Goal: Task Accomplishment & Management: Manage account settings

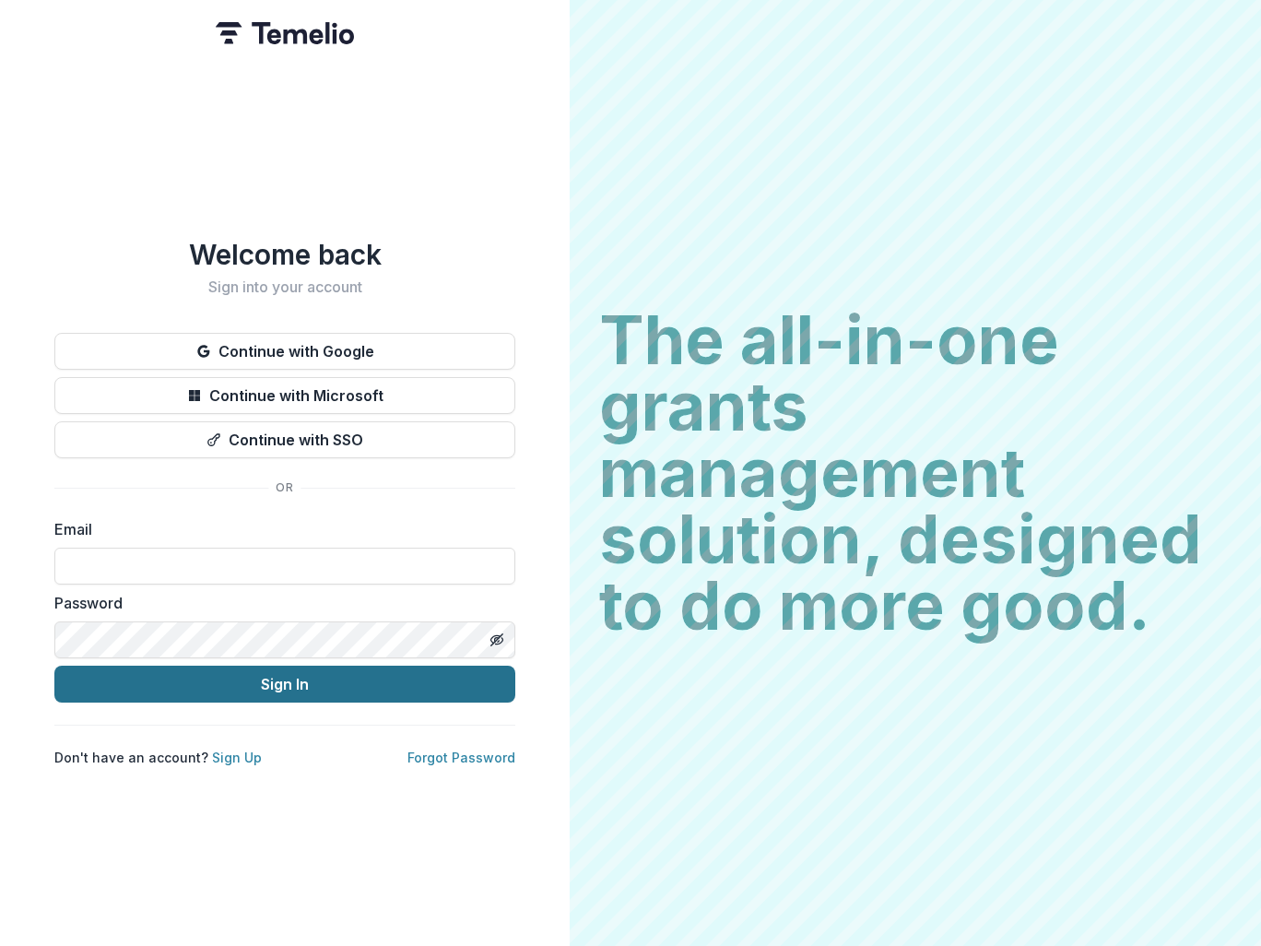
type input "**********"
click at [306, 681] on button "Sign In" at bounding box center [284, 684] width 461 height 37
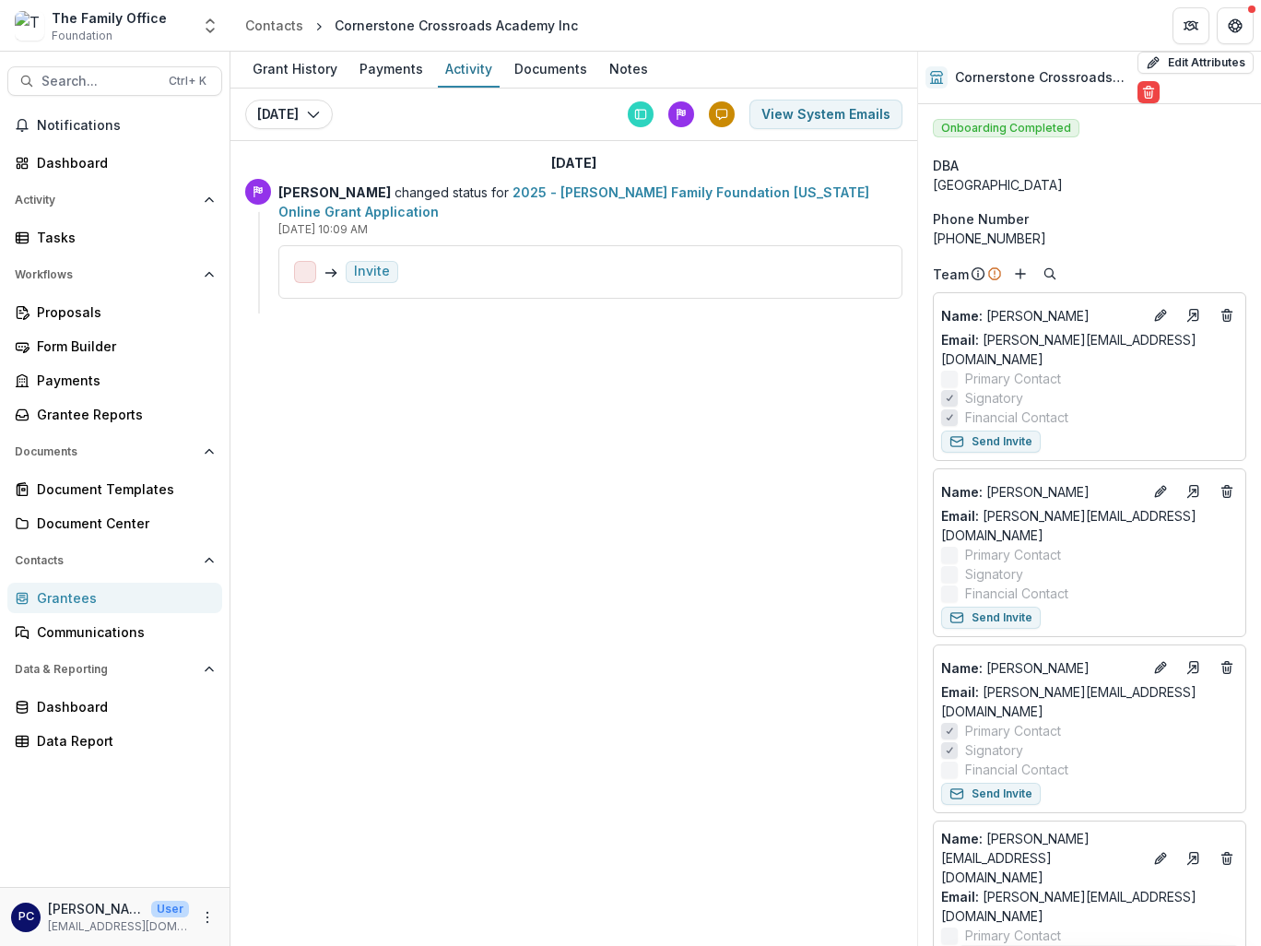
click at [625, 610] on div "Grant History Payments Activity Documents Notes [DATE] [DATE] [DATE] View Syste…" at bounding box center [574, 499] width 687 height 894
click at [48, 319] on div "Proposals" at bounding box center [122, 311] width 171 height 19
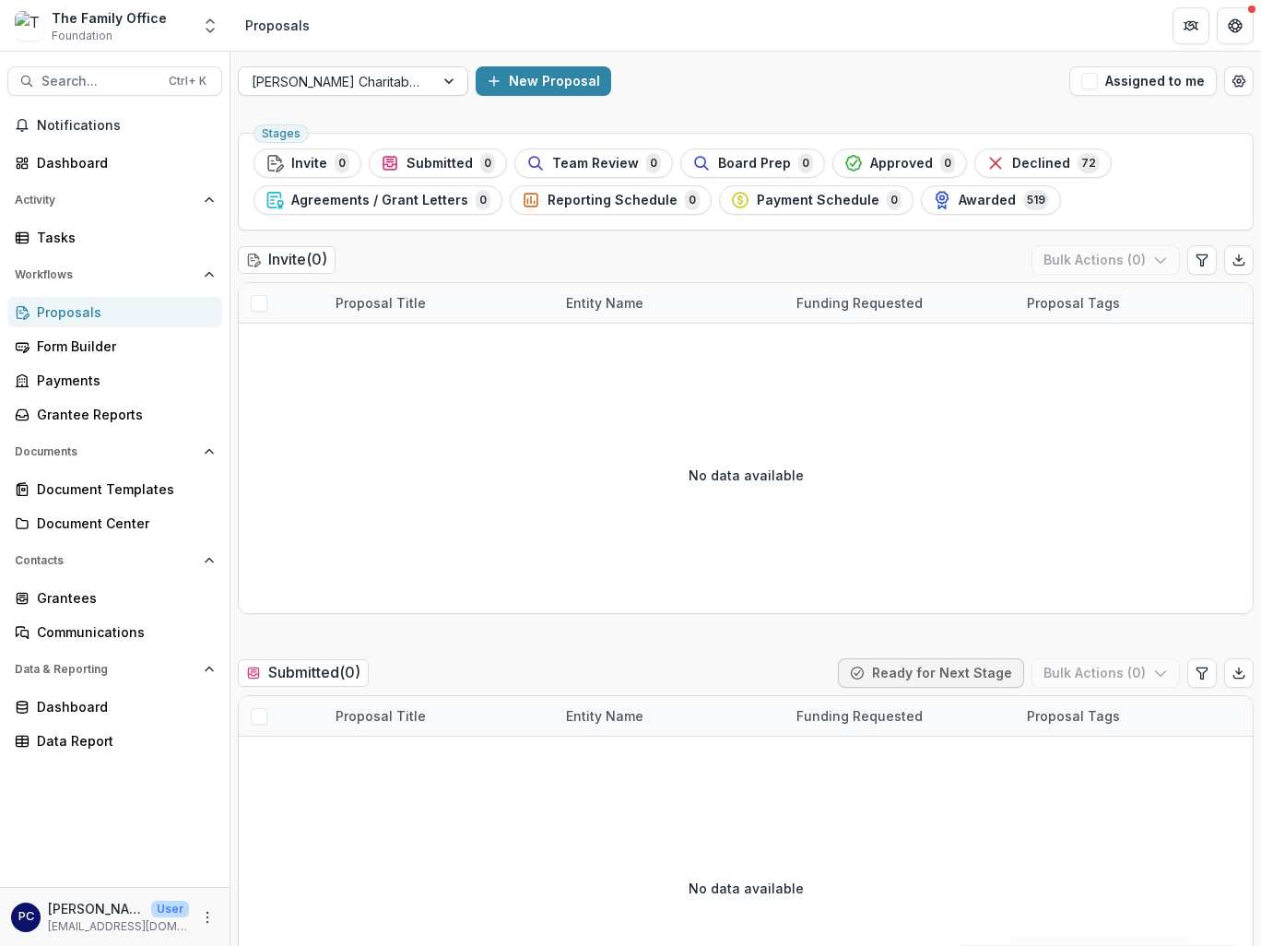
click at [462, 83] on div at bounding box center [450, 81] width 33 height 28
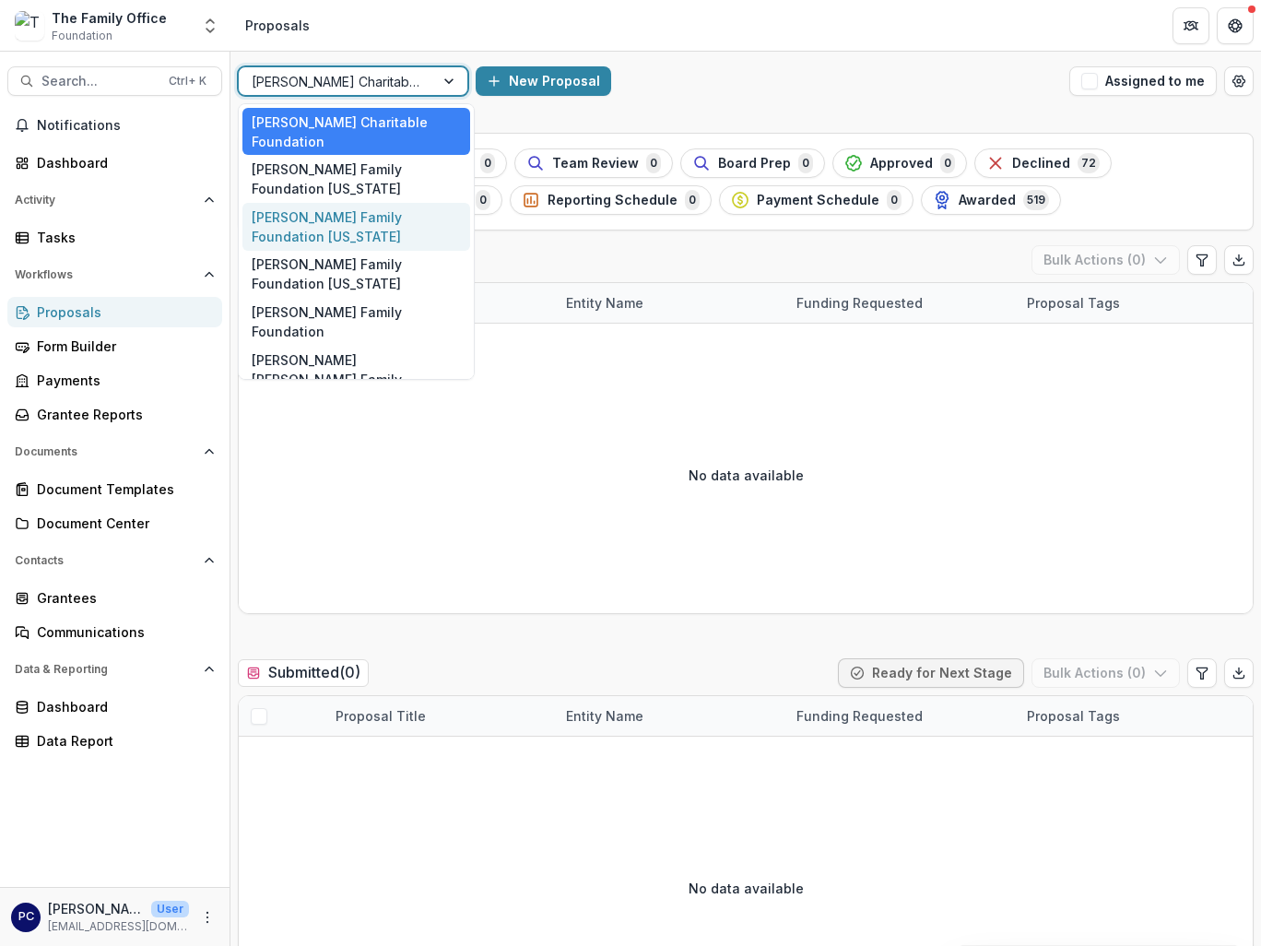
click at [374, 208] on div "Dugas Family Foundation Texas" at bounding box center [357, 227] width 228 height 48
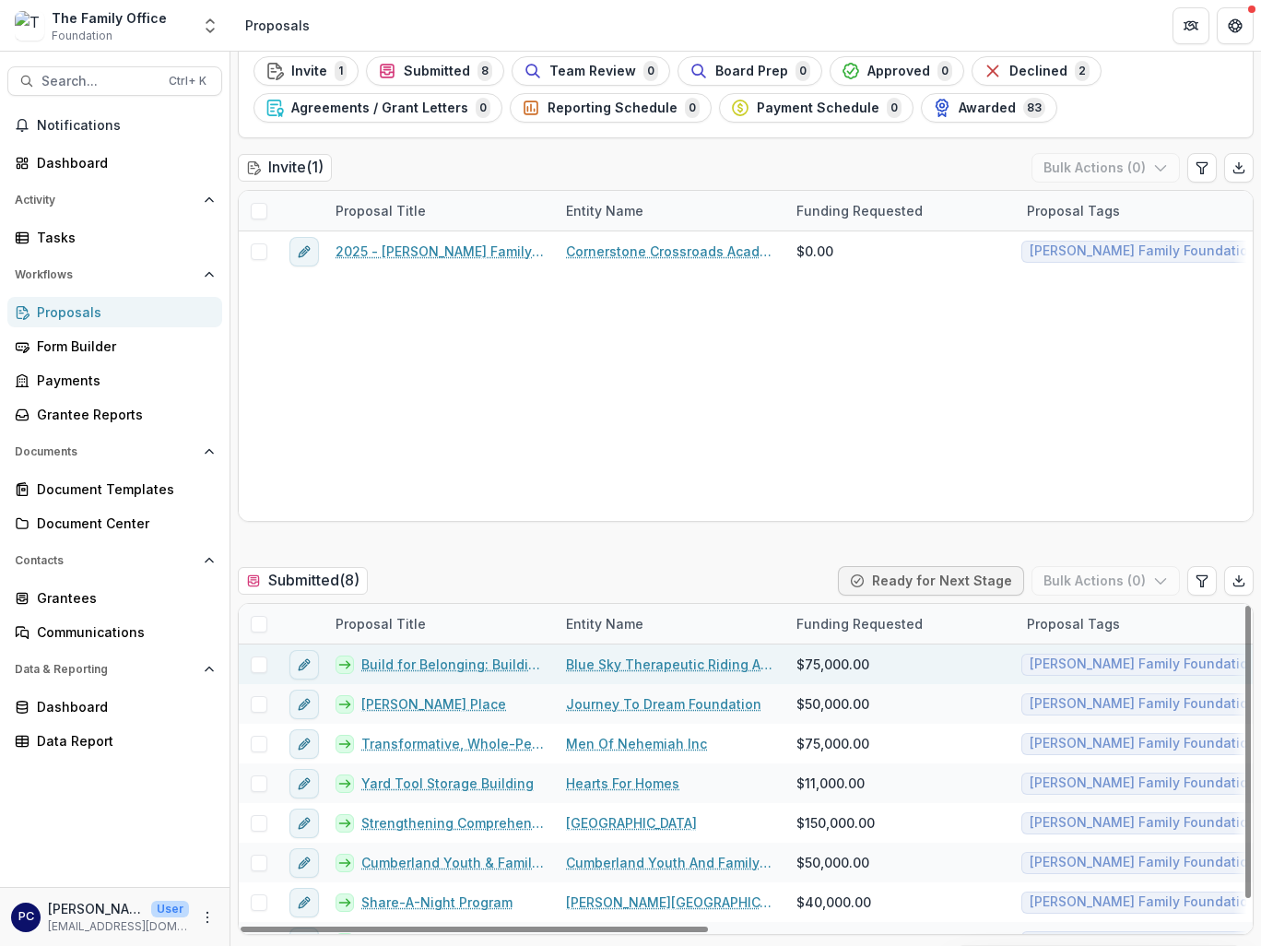
click at [682, 668] on link "Blue Sky Therapeutic Riding And Respite" at bounding box center [670, 664] width 208 height 19
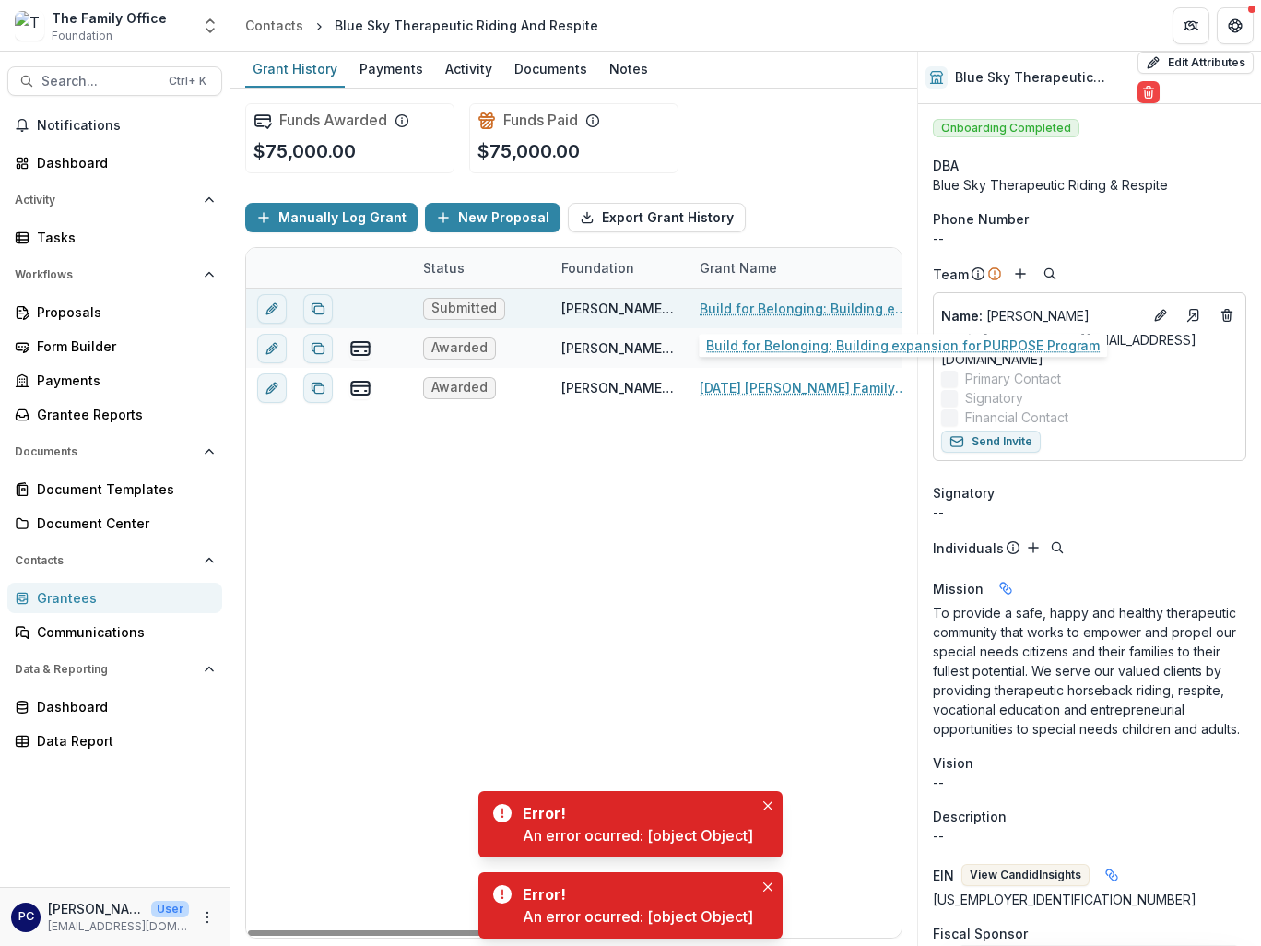
click at [759, 305] on link "Build for Belonging: Building expansion for PURPOSE Program" at bounding box center [804, 308] width 208 height 19
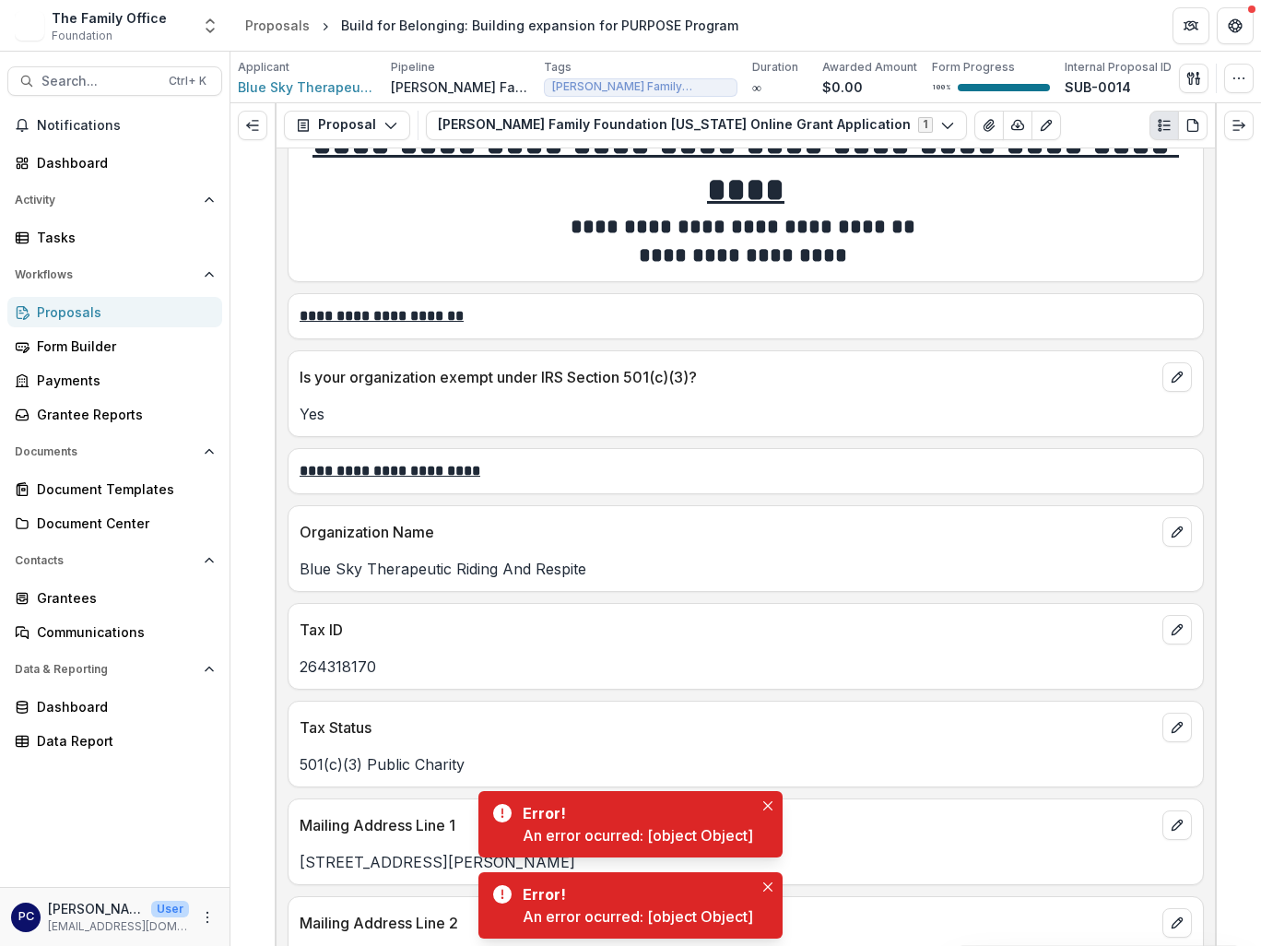
scroll to position [92, 0]
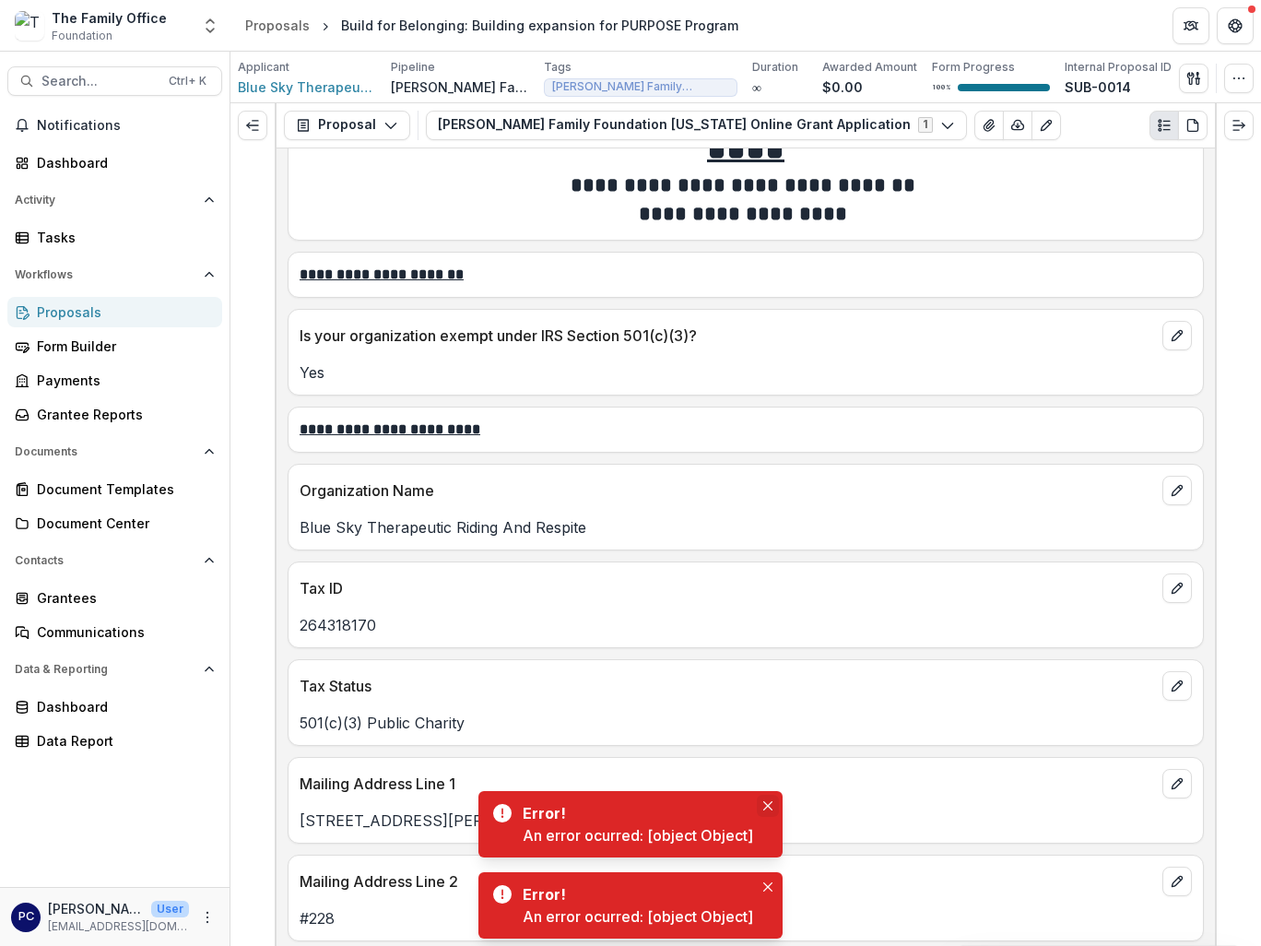
click at [761, 811] on button "Close" at bounding box center [768, 806] width 22 height 22
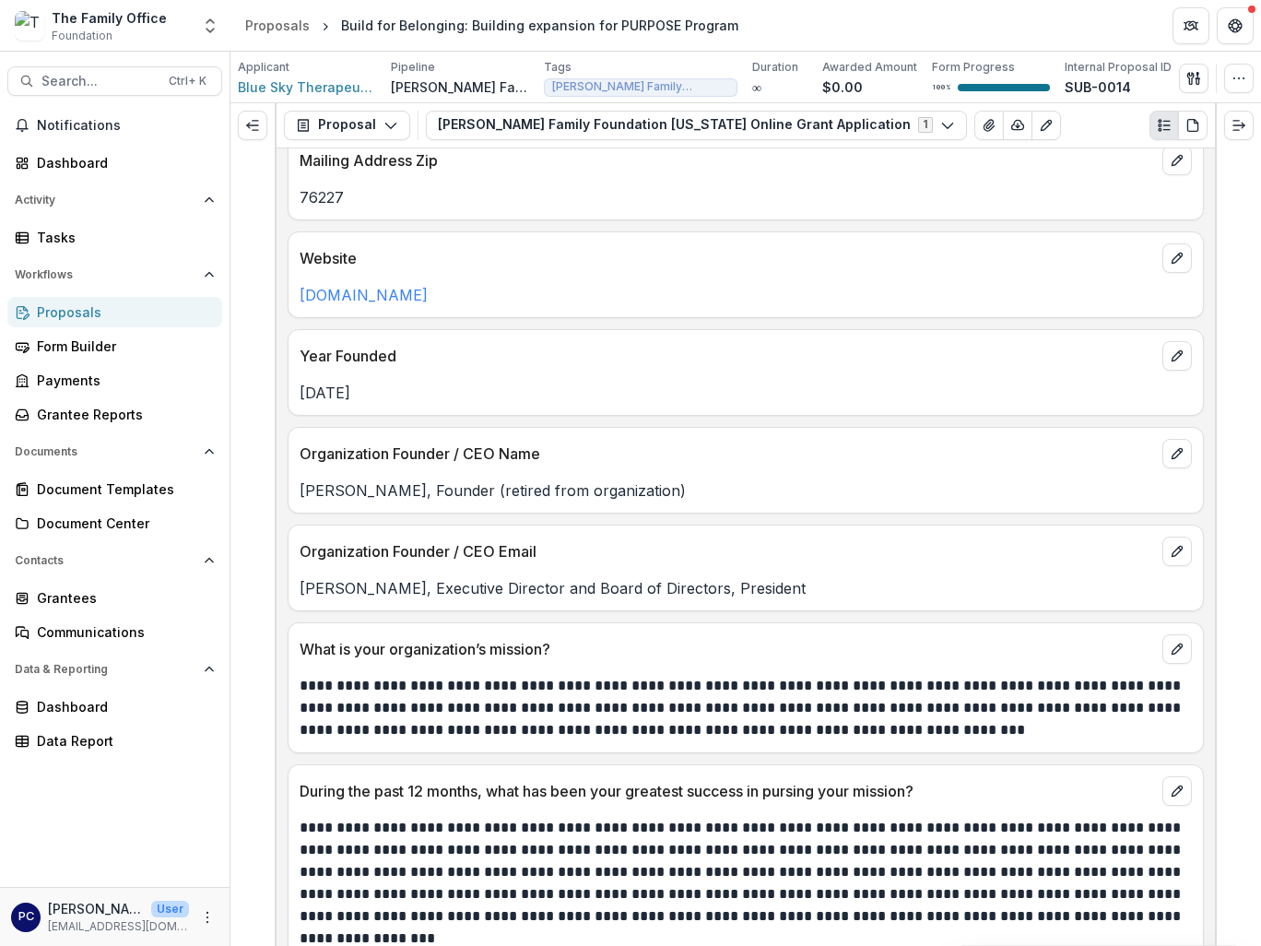
scroll to position [1199, 0]
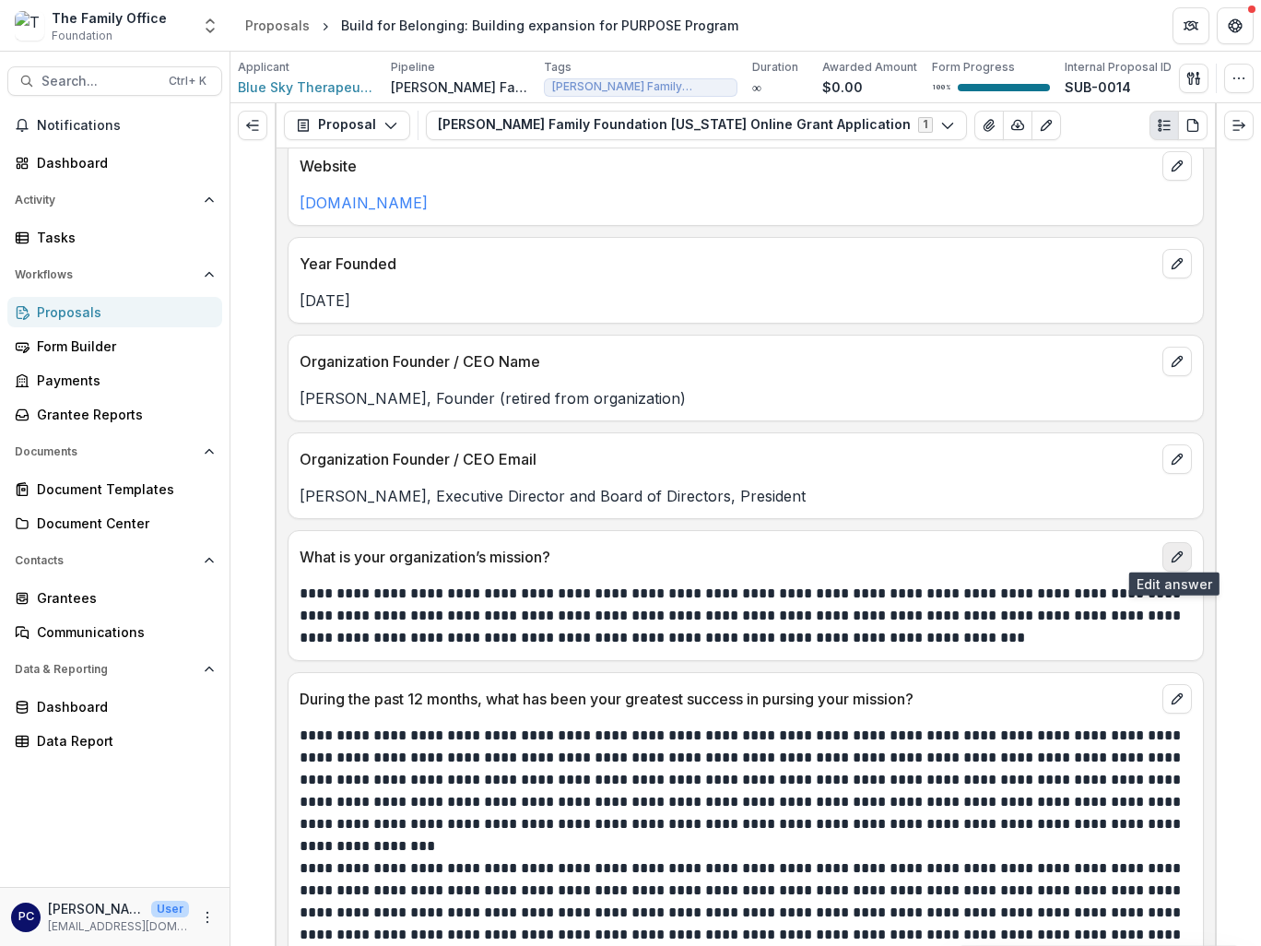
click at [1184, 549] on button "edit" at bounding box center [1178, 557] width 30 height 30
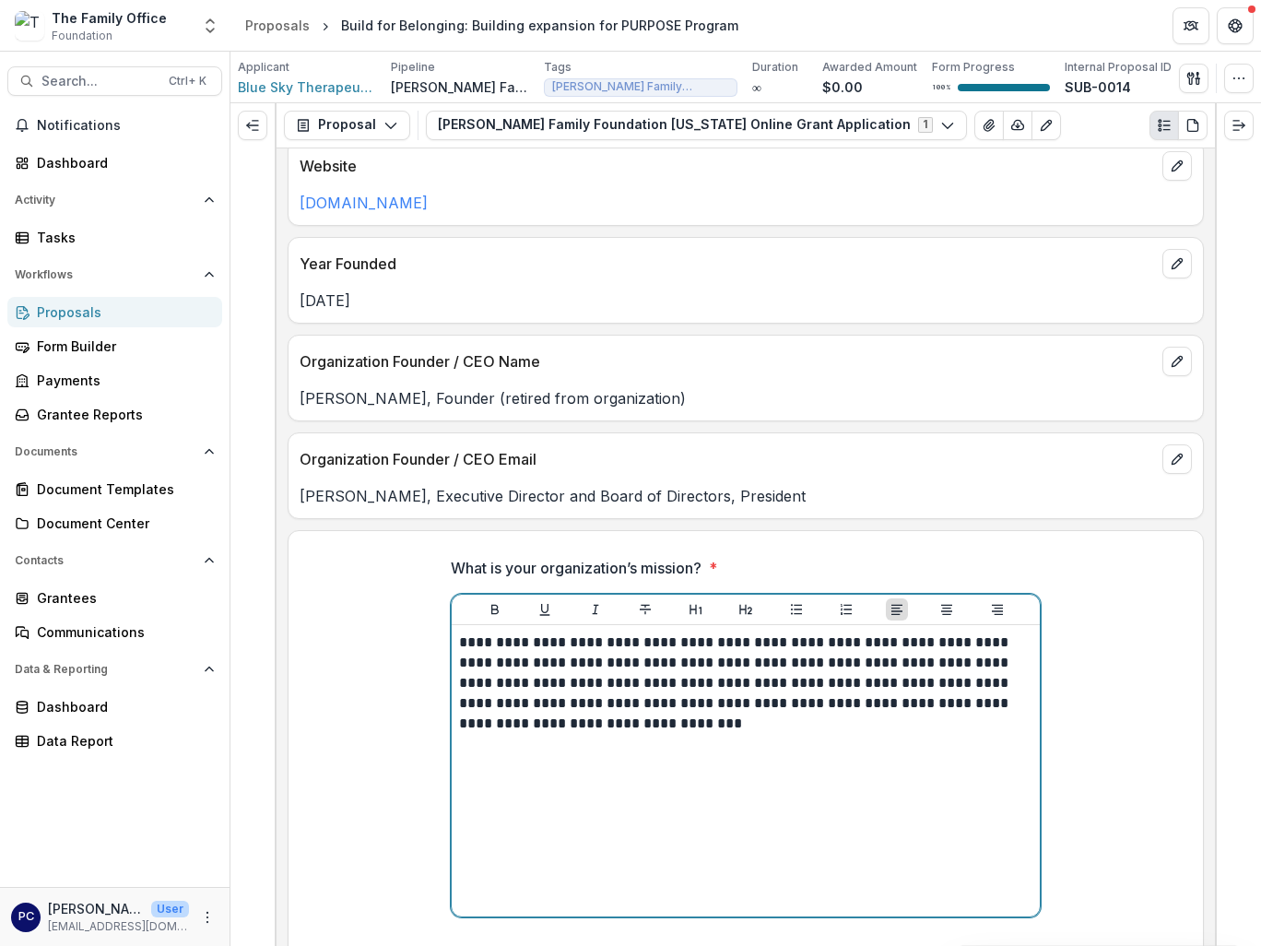
click at [663, 766] on div "**********" at bounding box center [746, 771] width 574 height 277
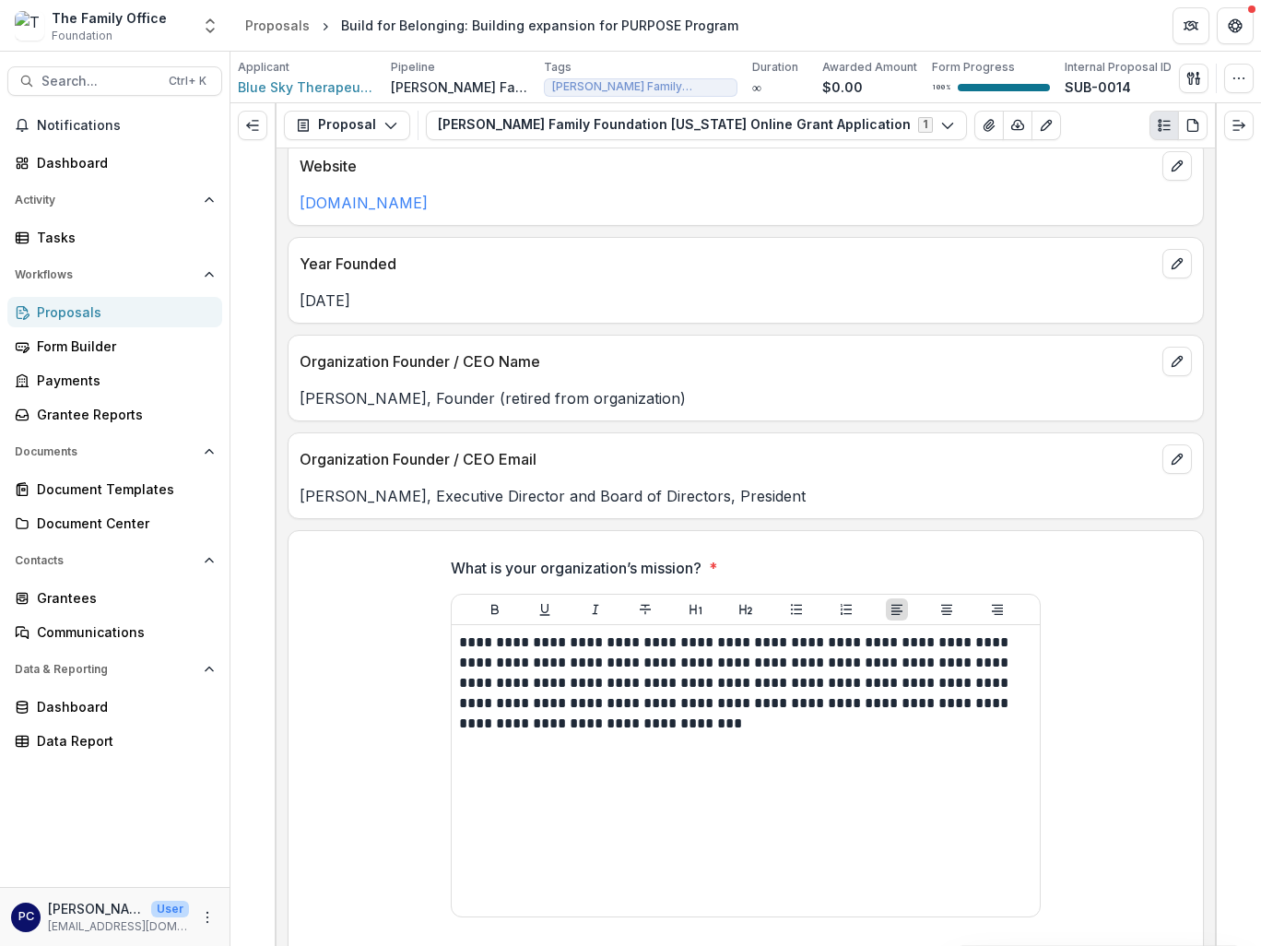
click at [325, 715] on div "**********" at bounding box center [746, 748] width 915 height 412
click at [1170, 452] on icon "edit" at bounding box center [1177, 459] width 15 height 15
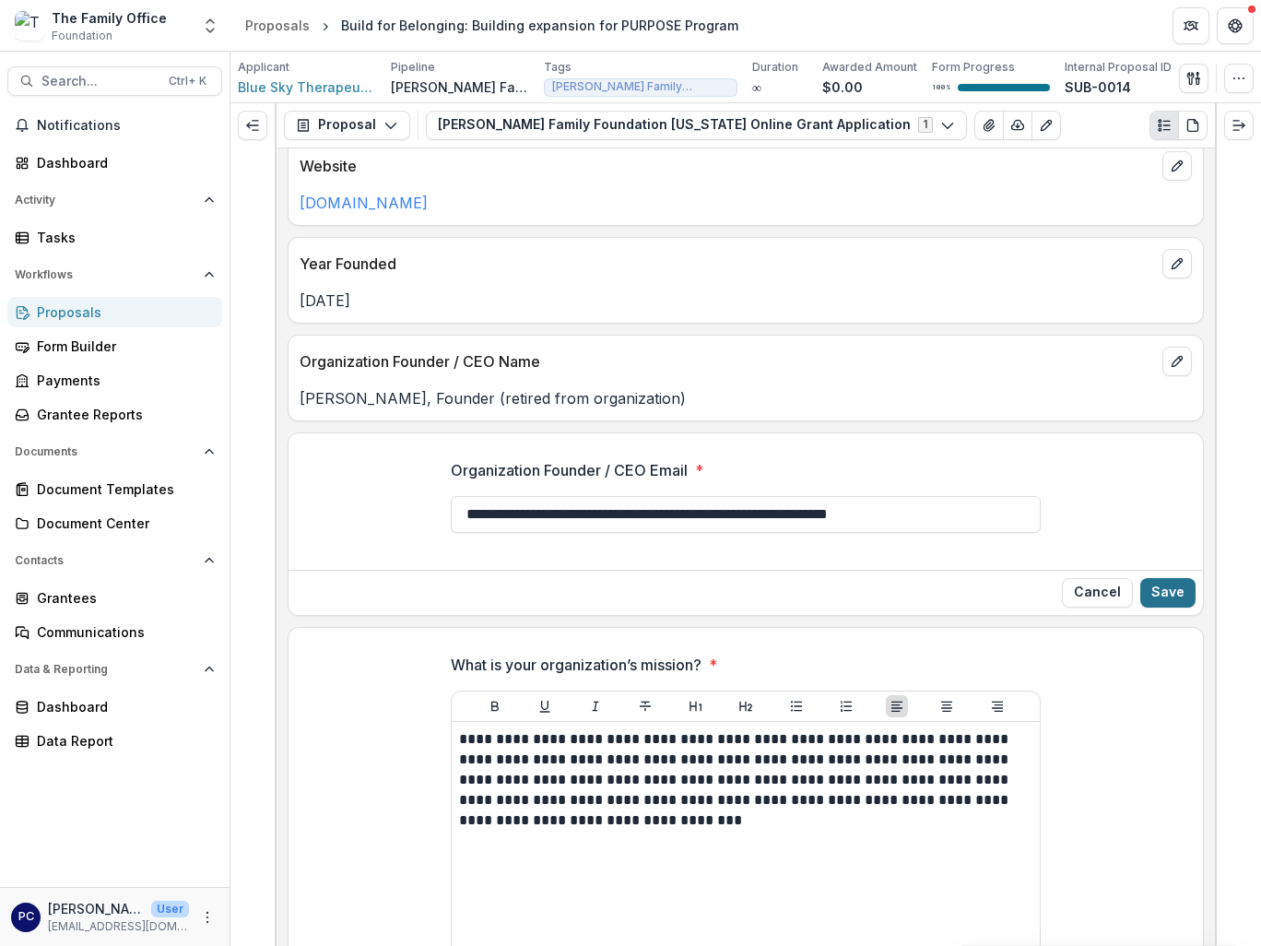
click at [1173, 580] on button "Save" at bounding box center [1168, 593] width 55 height 30
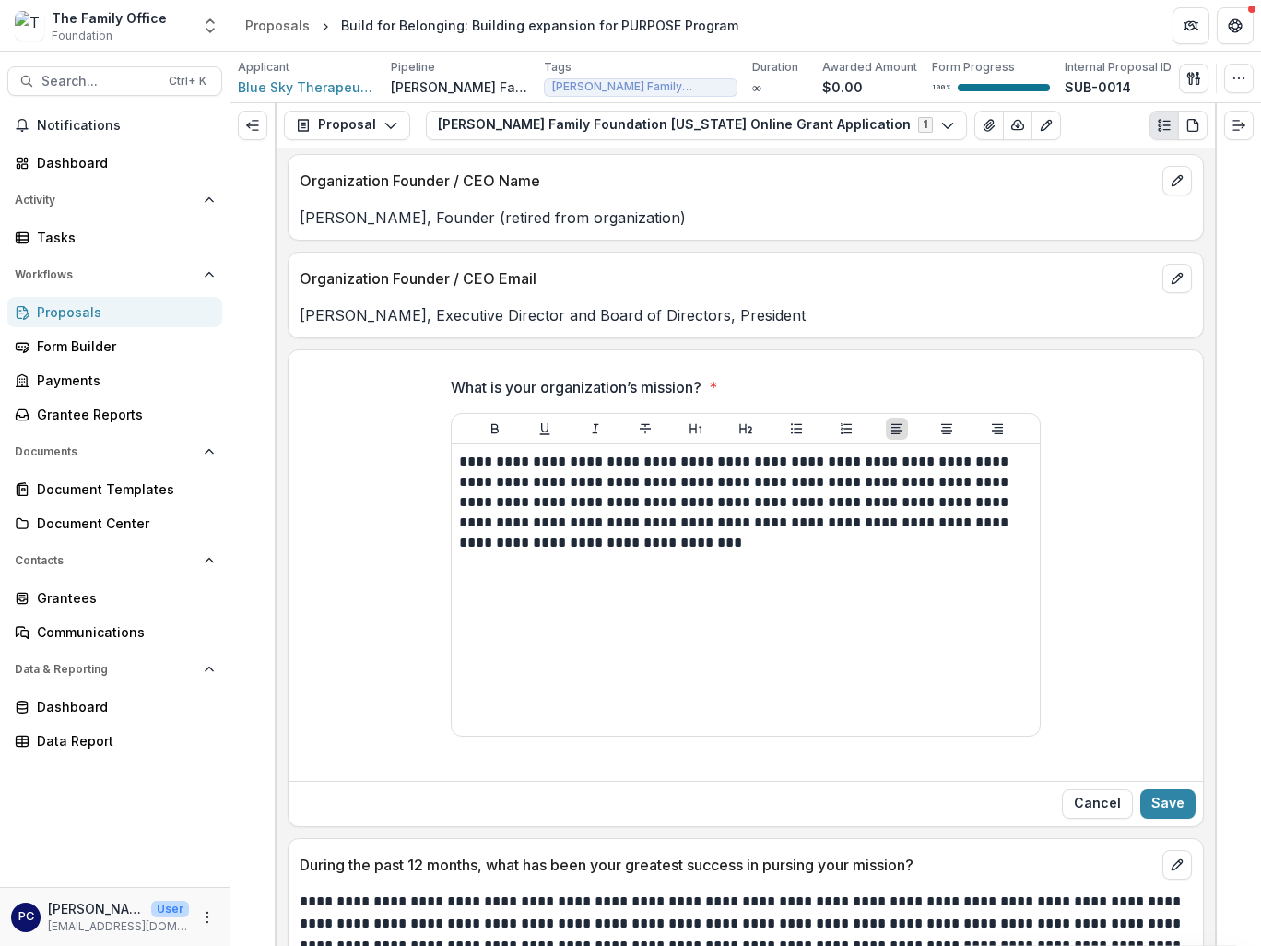
scroll to position [1383, 0]
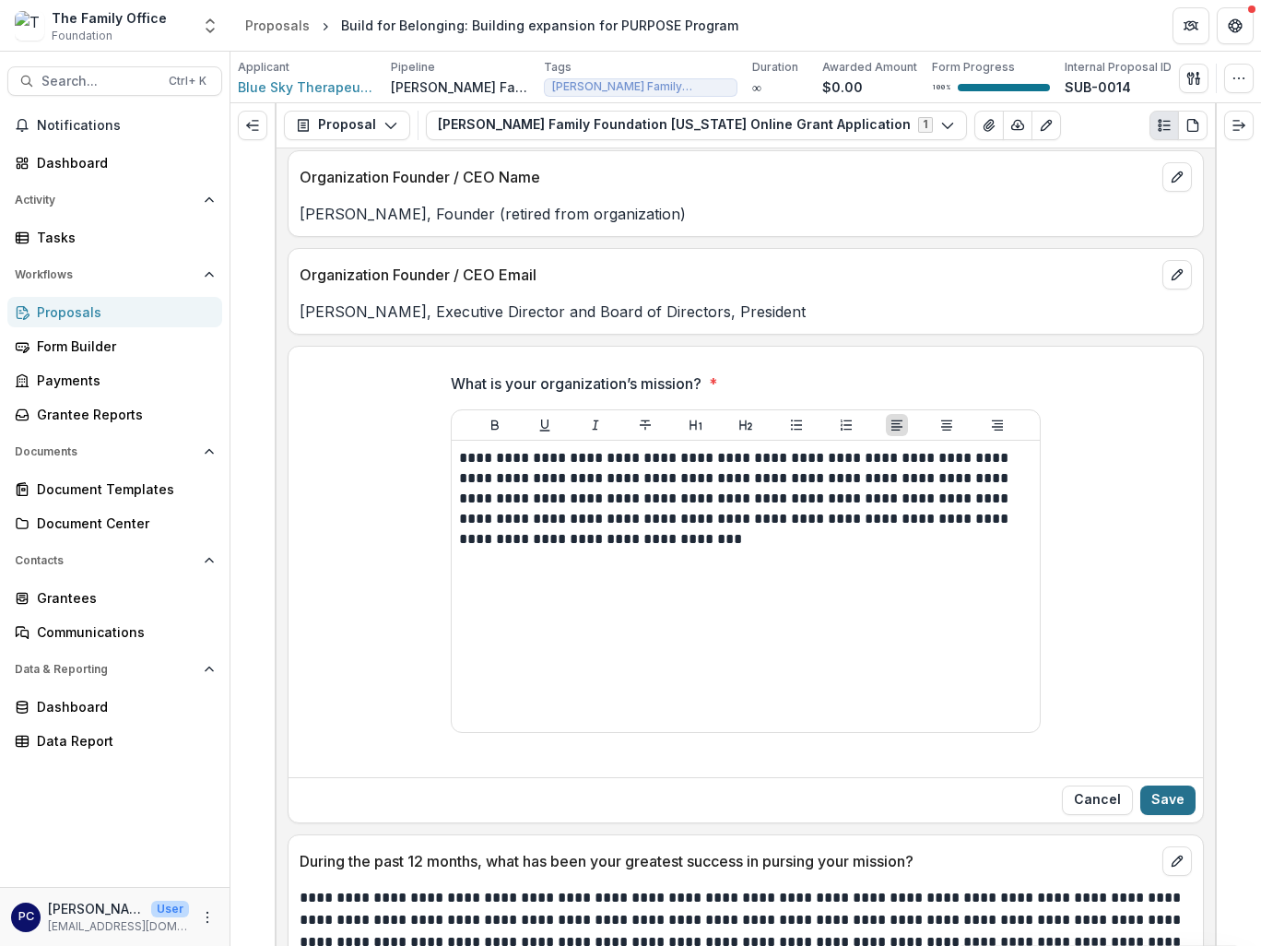
click at [1175, 797] on button "Save" at bounding box center [1168, 801] width 55 height 30
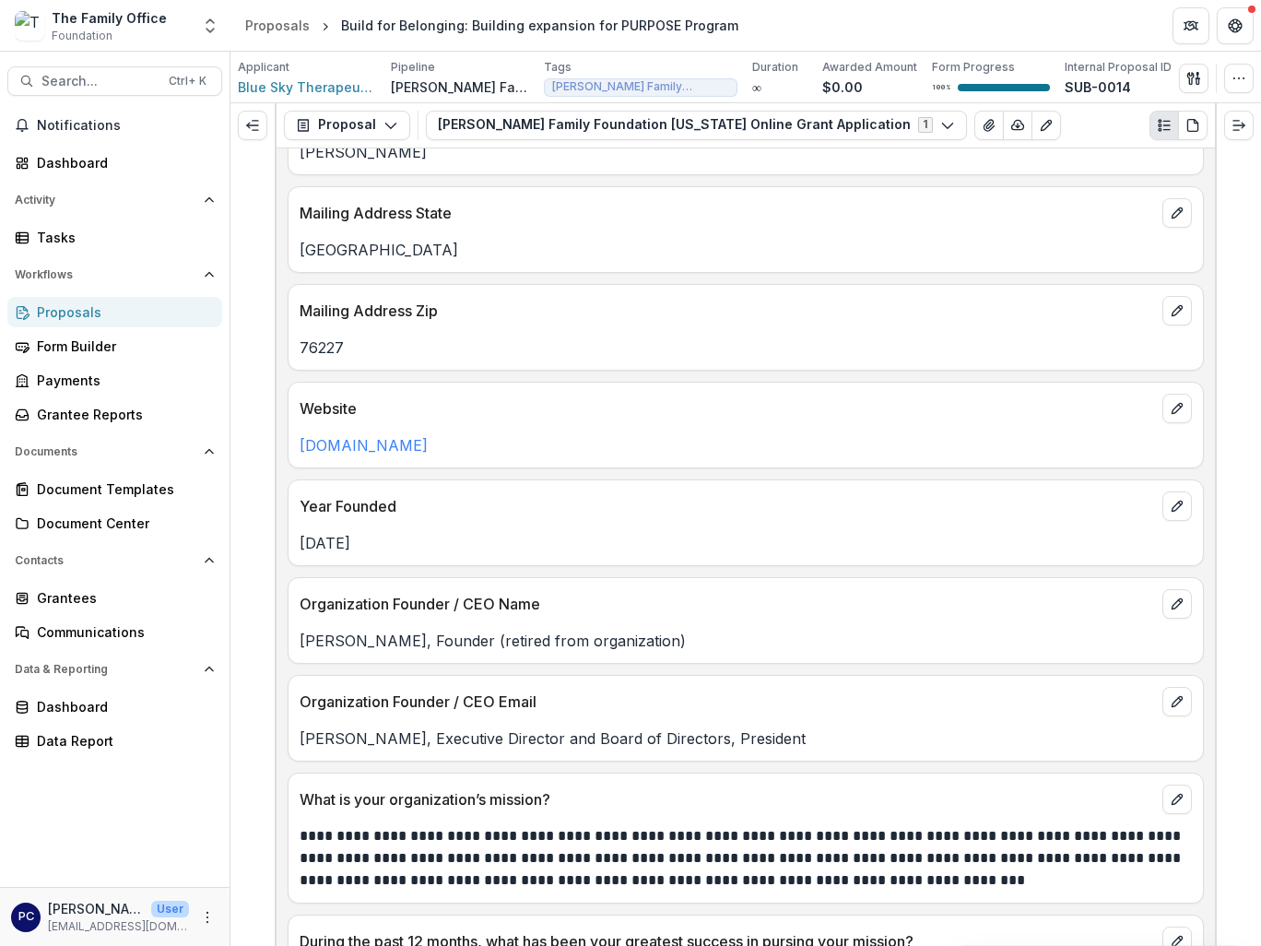
scroll to position [1014, 0]
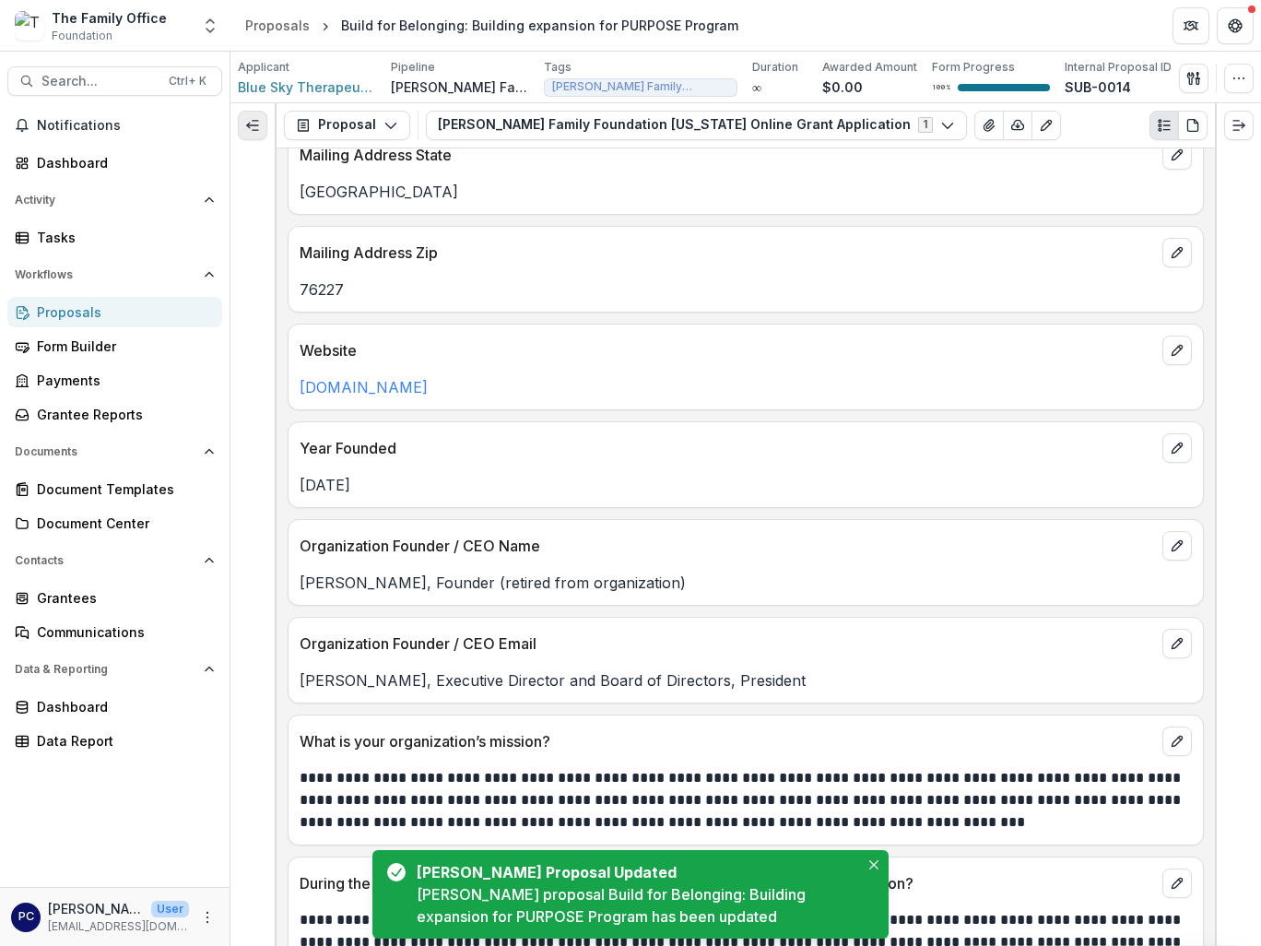
click at [243, 120] on button "Expand left" at bounding box center [253, 126] width 30 height 30
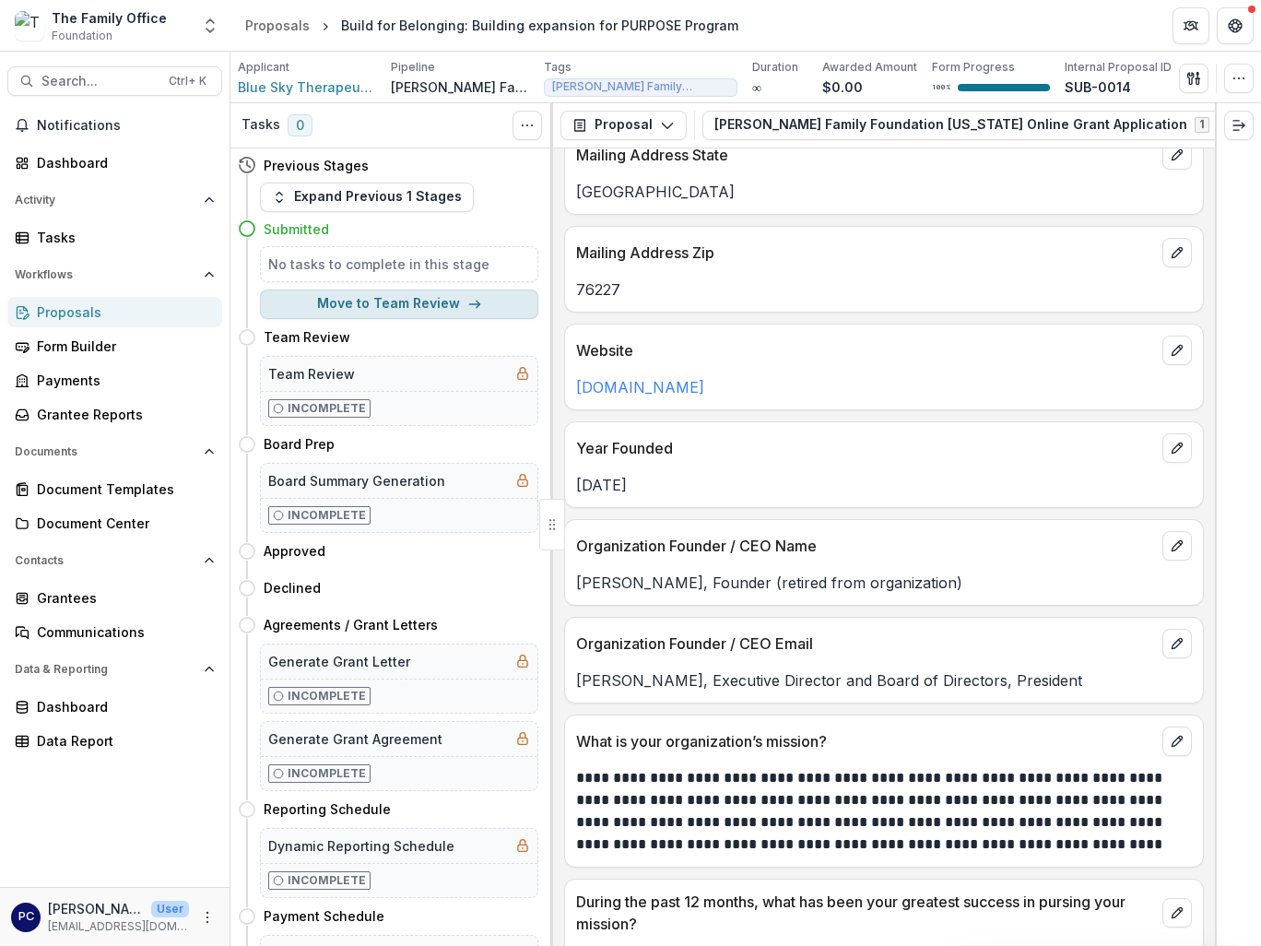
click at [405, 308] on button "Move to Team Review" at bounding box center [399, 305] width 278 height 30
select select "**********"
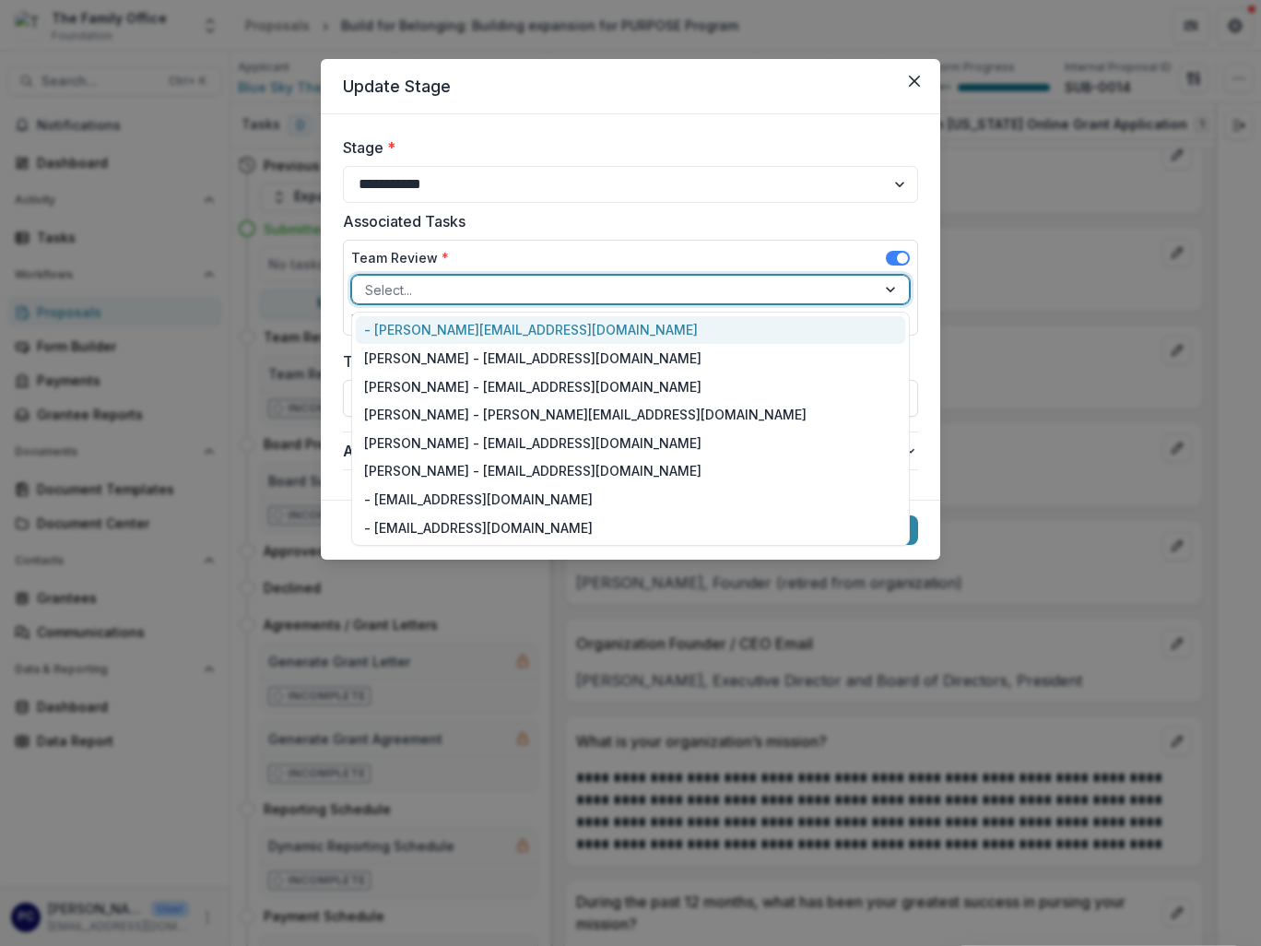
click at [668, 301] on div "Select..." at bounding box center [614, 290] width 524 height 27
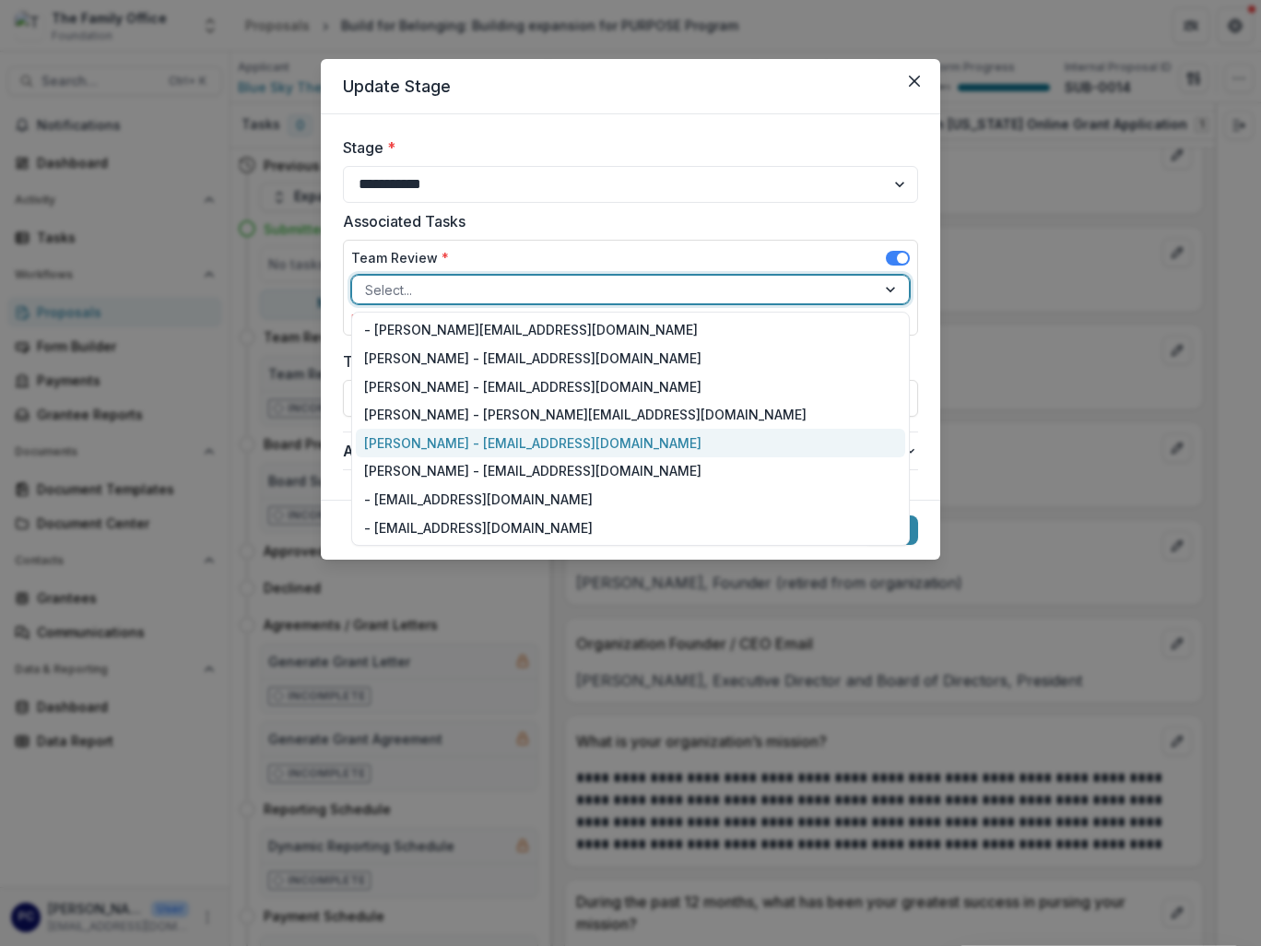
click at [565, 446] on div "Lizzy Martin - lmartin@thefamilyoffice.org" at bounding box center [631, 443] width 550 height 29
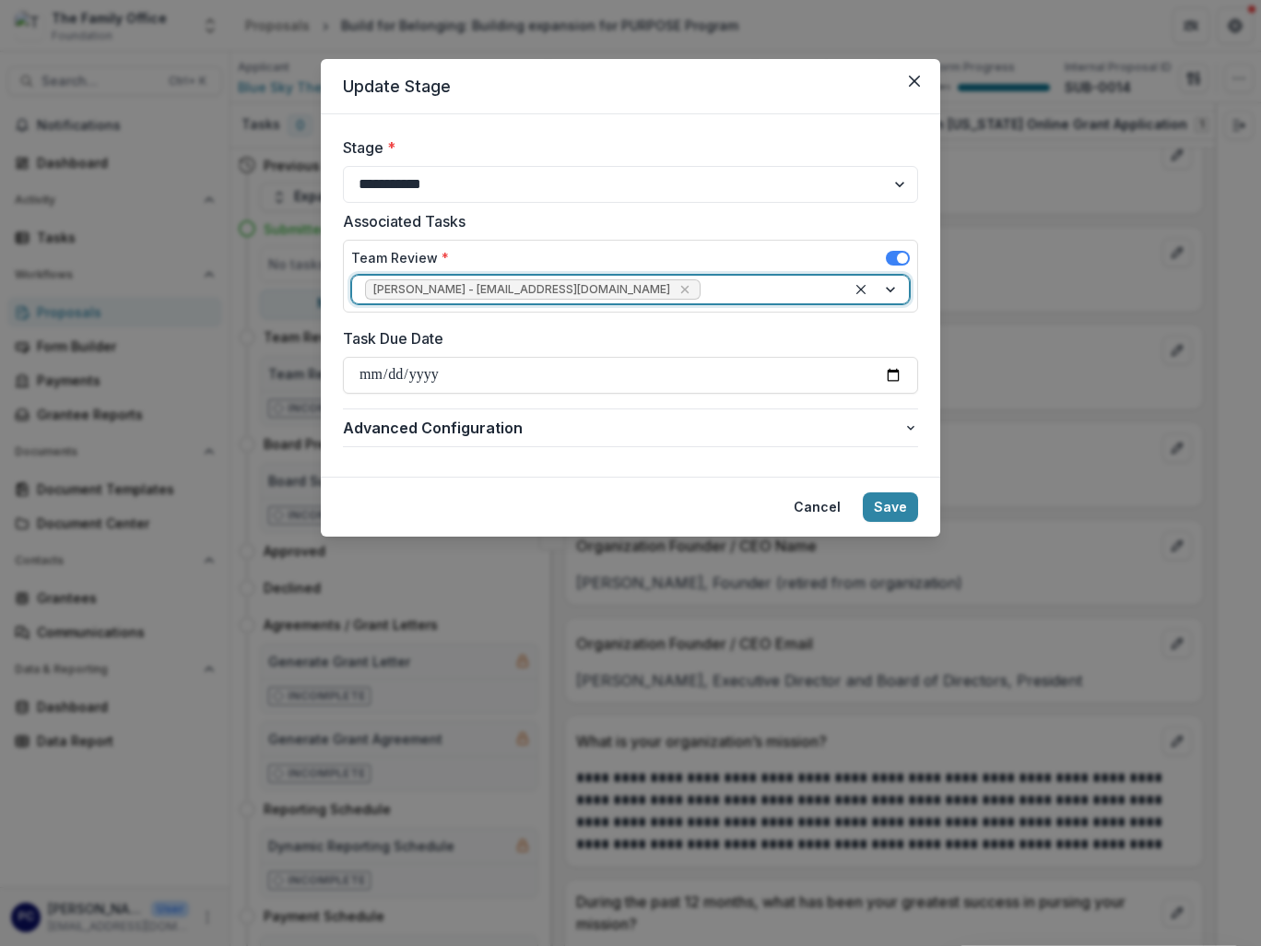
click at [762, 299] on div at bounding box center [769, 289] width 129 height 23
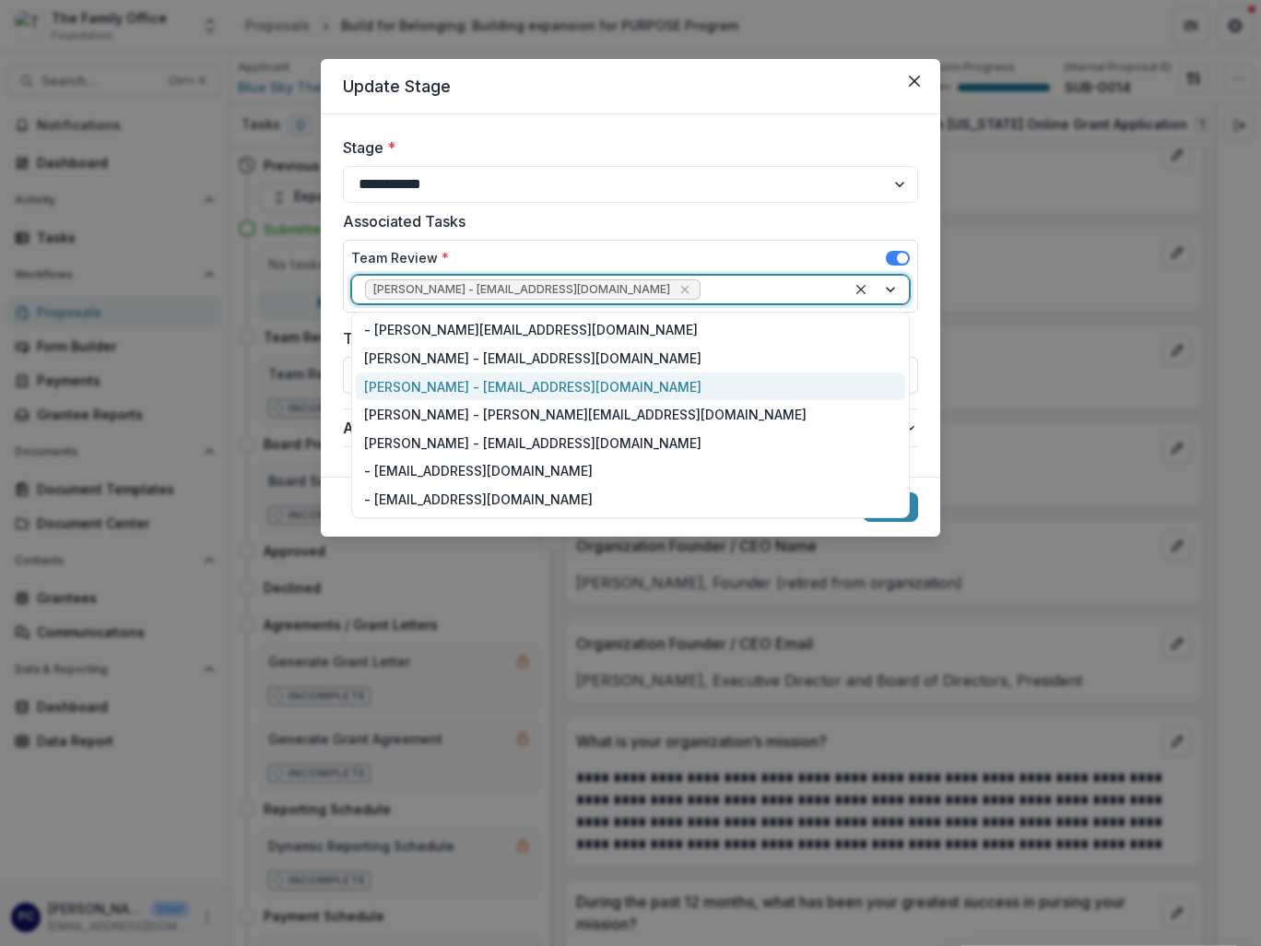
click at [476, 381] on div "Pam Carris - pcarris@thefamilyoffice.org" at bounding box center [631, 387] width 550 height 29
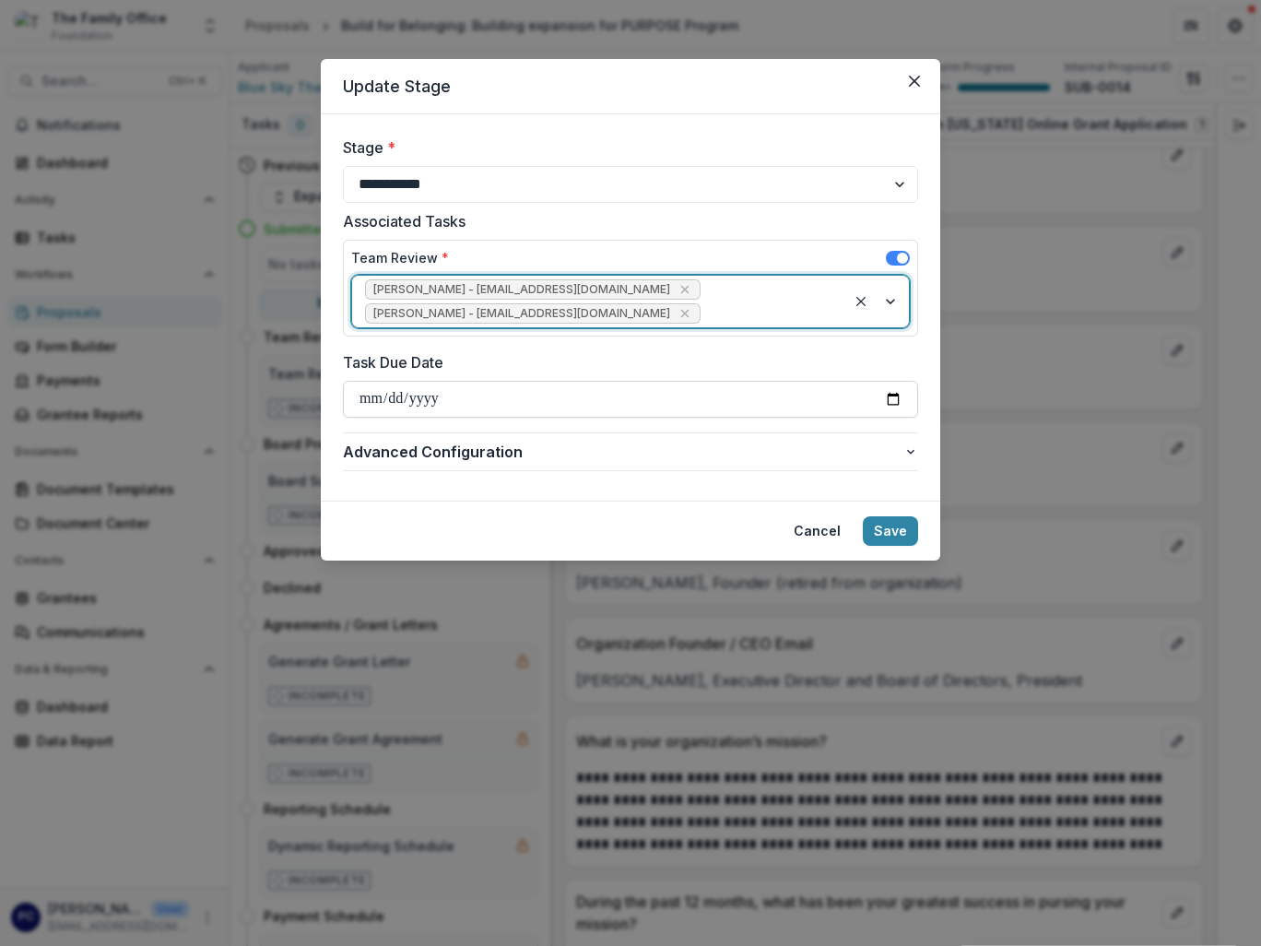
click at [890, 399] on input "Task Due Date" at bounding box center [630, 399] width 575 height 37
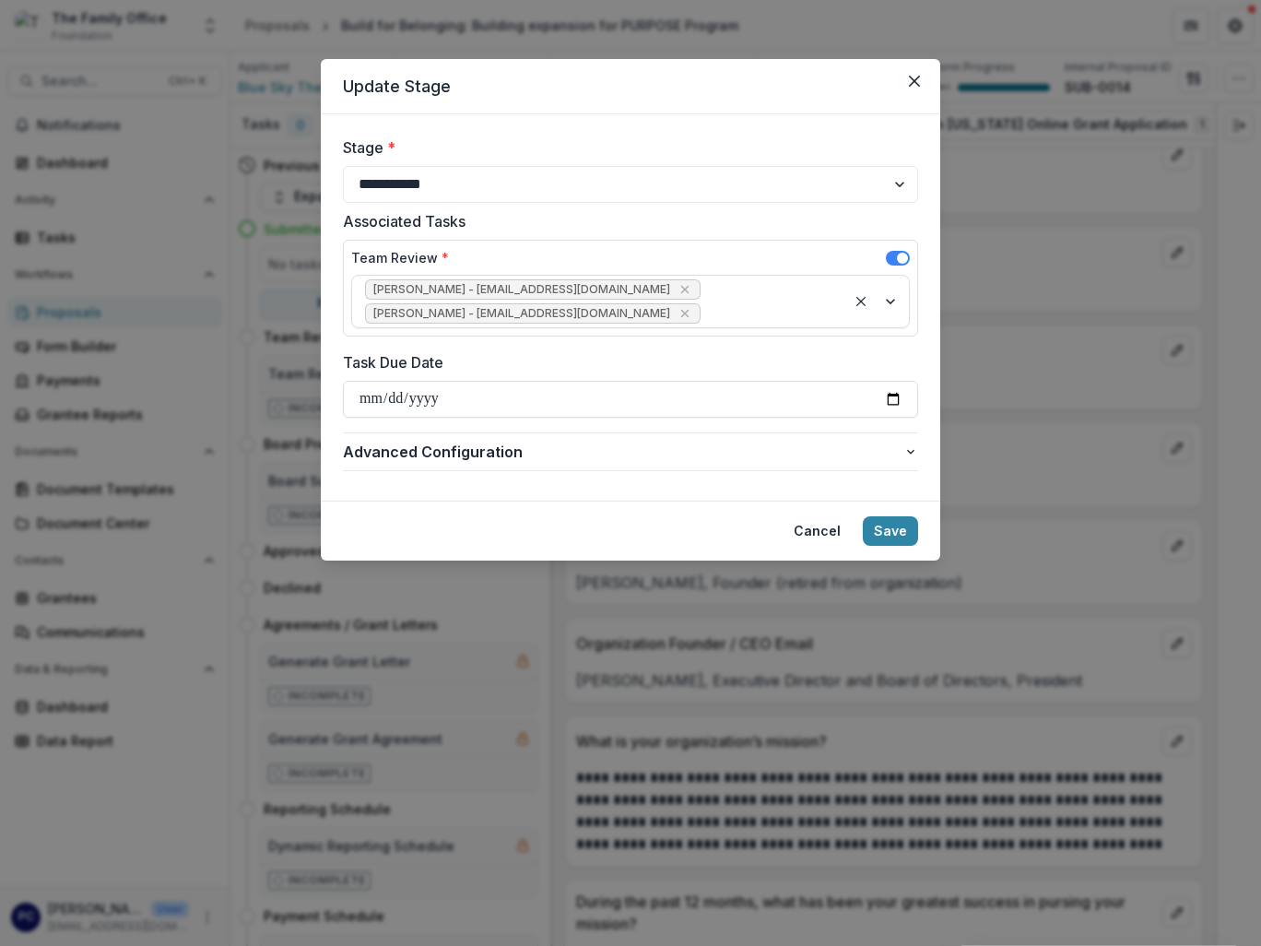
type input "**********"
click at [893, 526] on button "Save" at bounding box center [890, 531] width 55 height 30
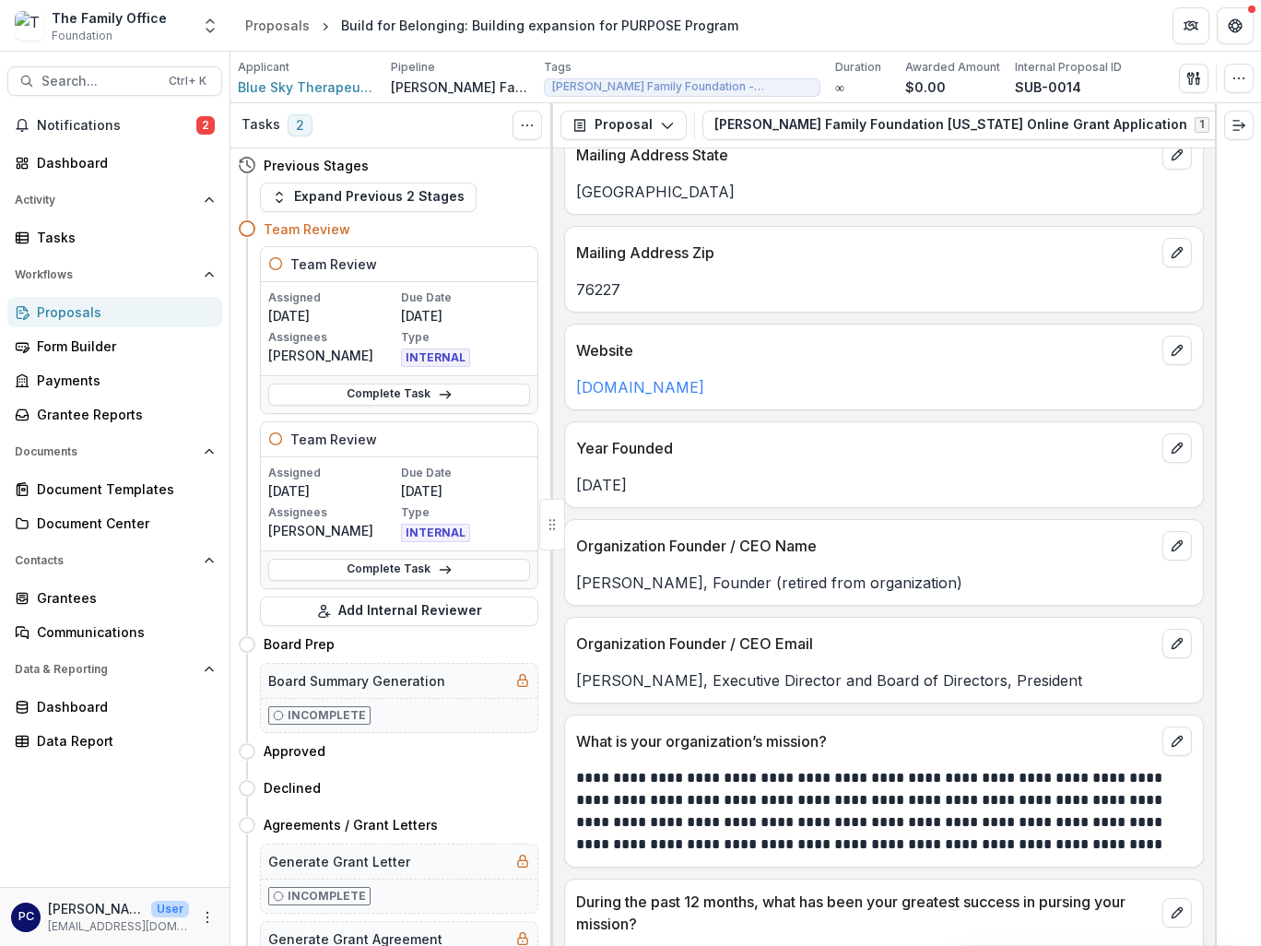
scroll to position [92, 0]
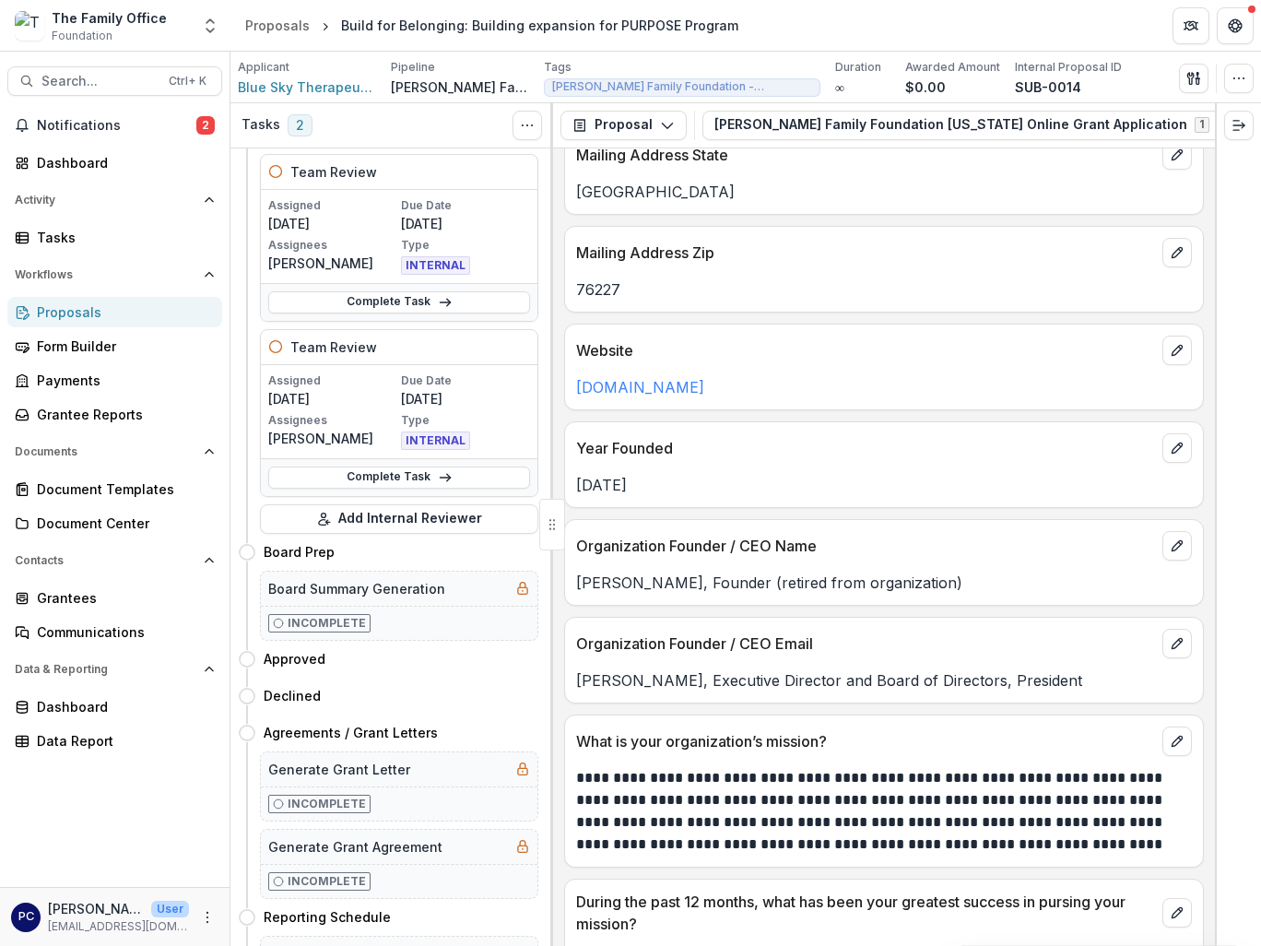
click at [364, 417] on p "Assignees" at bounding box center [332, 420] width 129 height 17
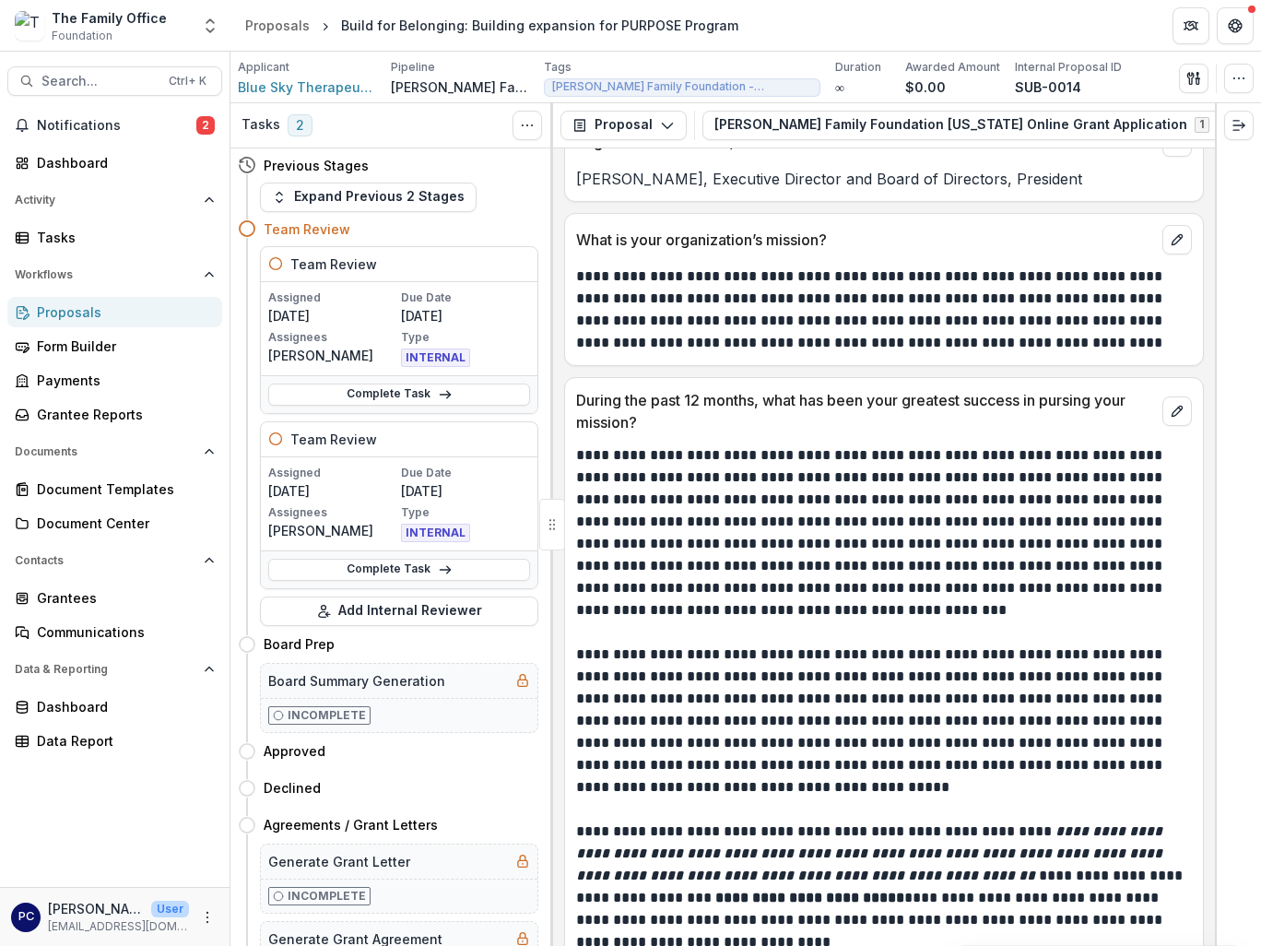
scroll to position [1752, 0]
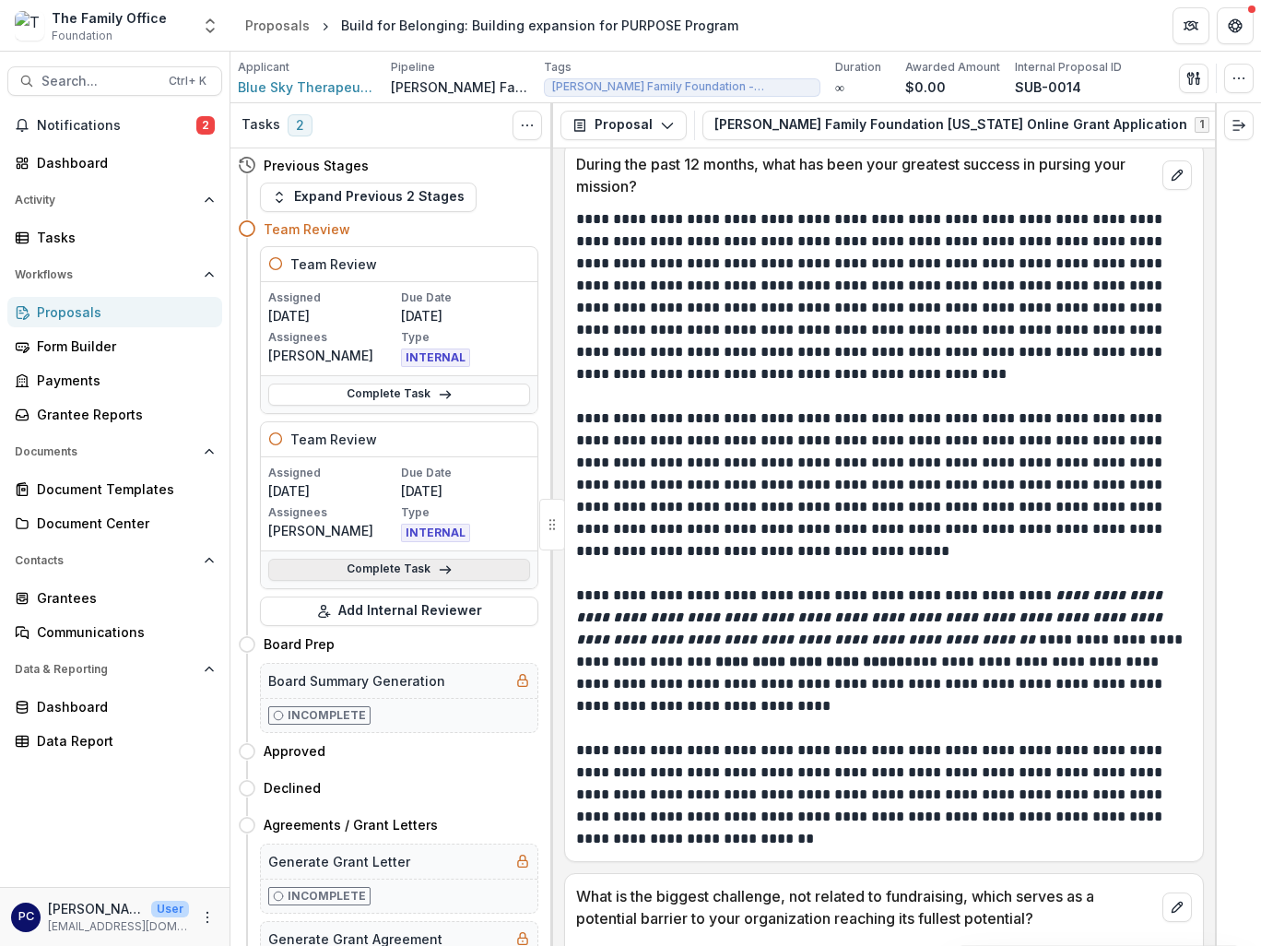
click at [419, 577] on link "Complete Task" at bounding box center [399, 570] width 262 height 22
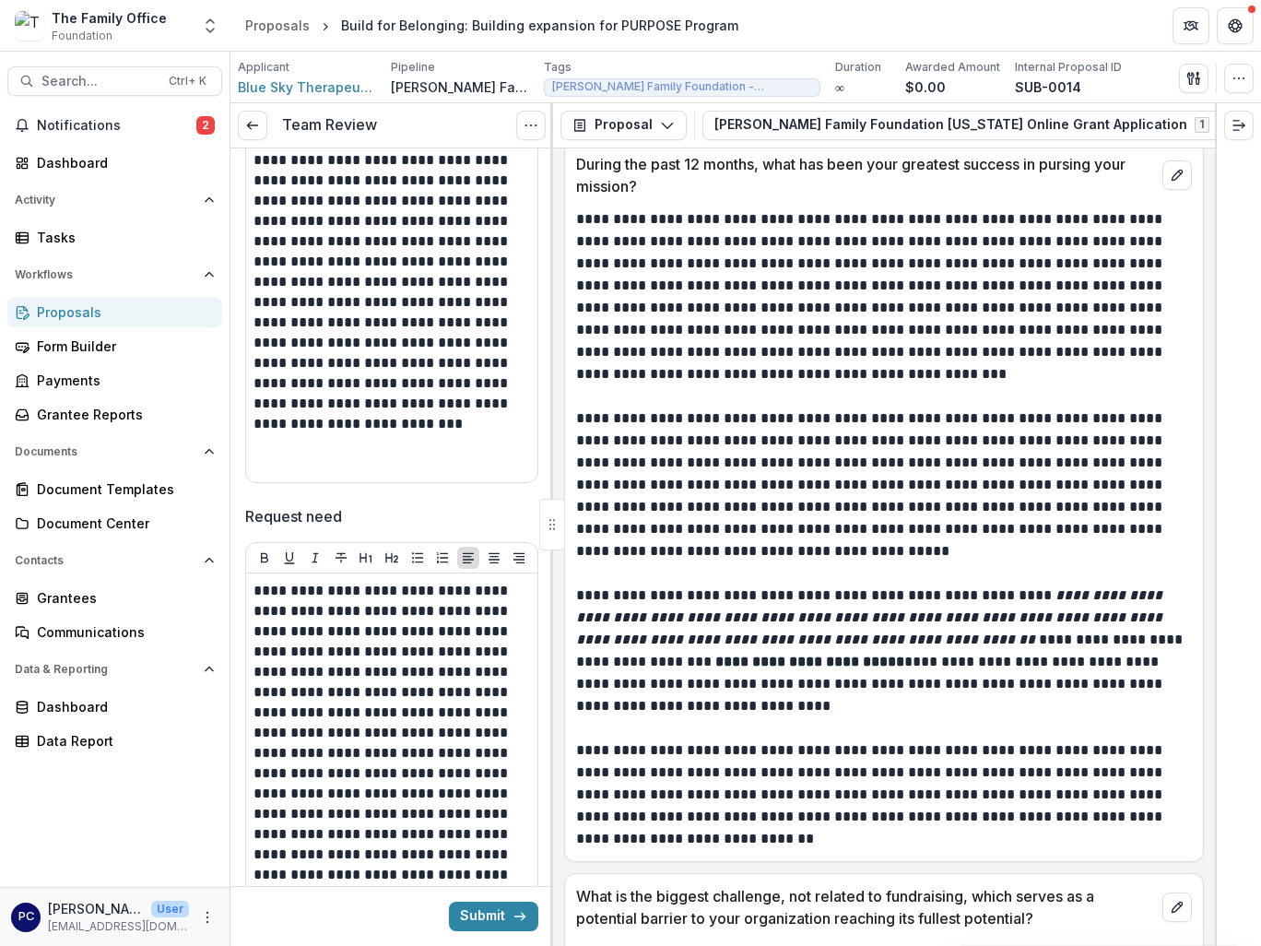
scroll to position [1199, 0]
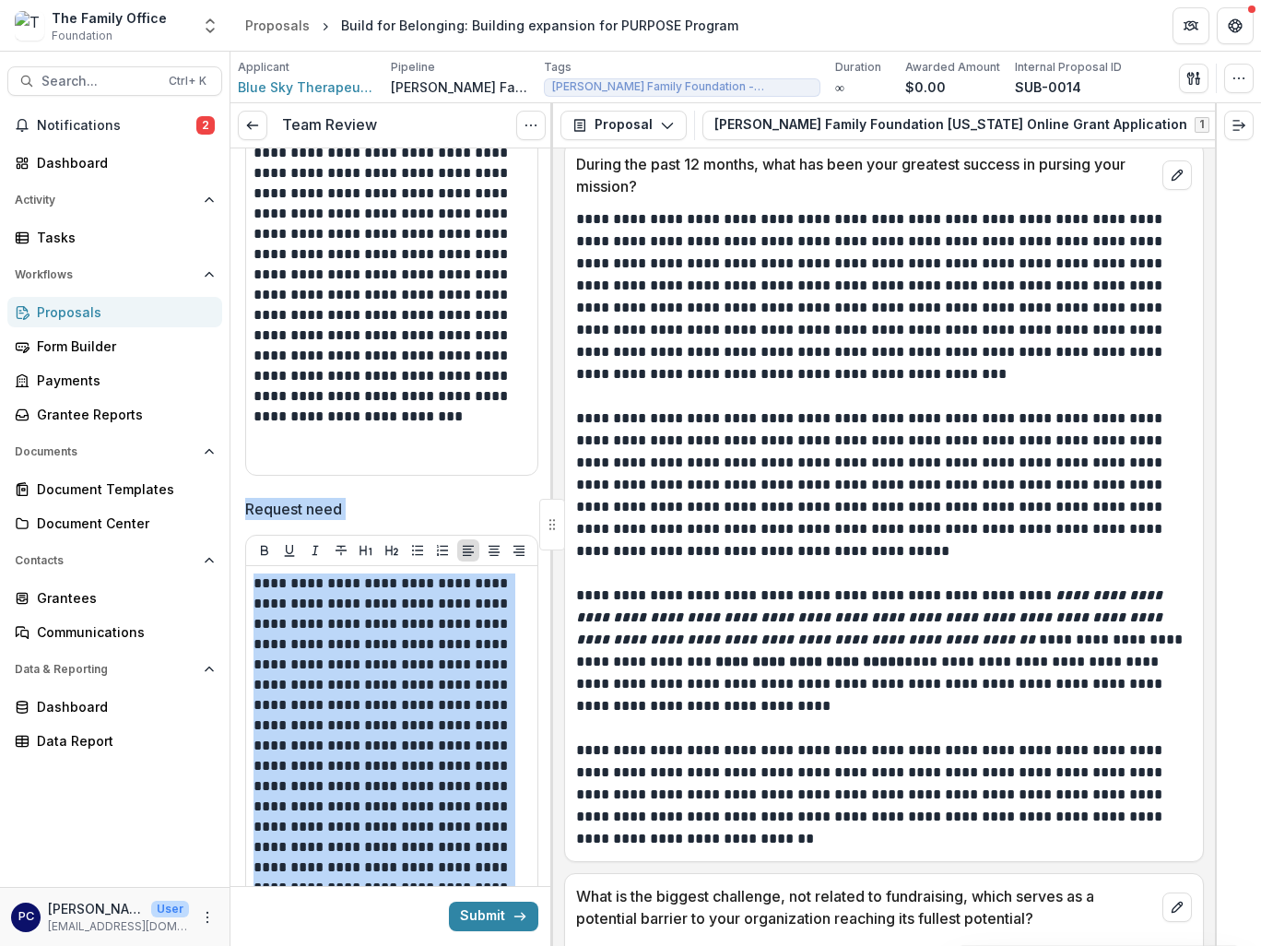
drag, startPoint x: 545, startPoint y: 478, endPoint x: 546, endPoint y: 630, distance: 152.2
click at [546, 630] on div "**********" at bounding box center [392, 813] width 323 height 3727
drag, startPoint x: 546, startPoint y: 630, endPoint x: 491, endPoint y: 503, distance: 138.8
click at [491, 503] on span "Request need" at bounding box center [386, 509] width 282 height 22
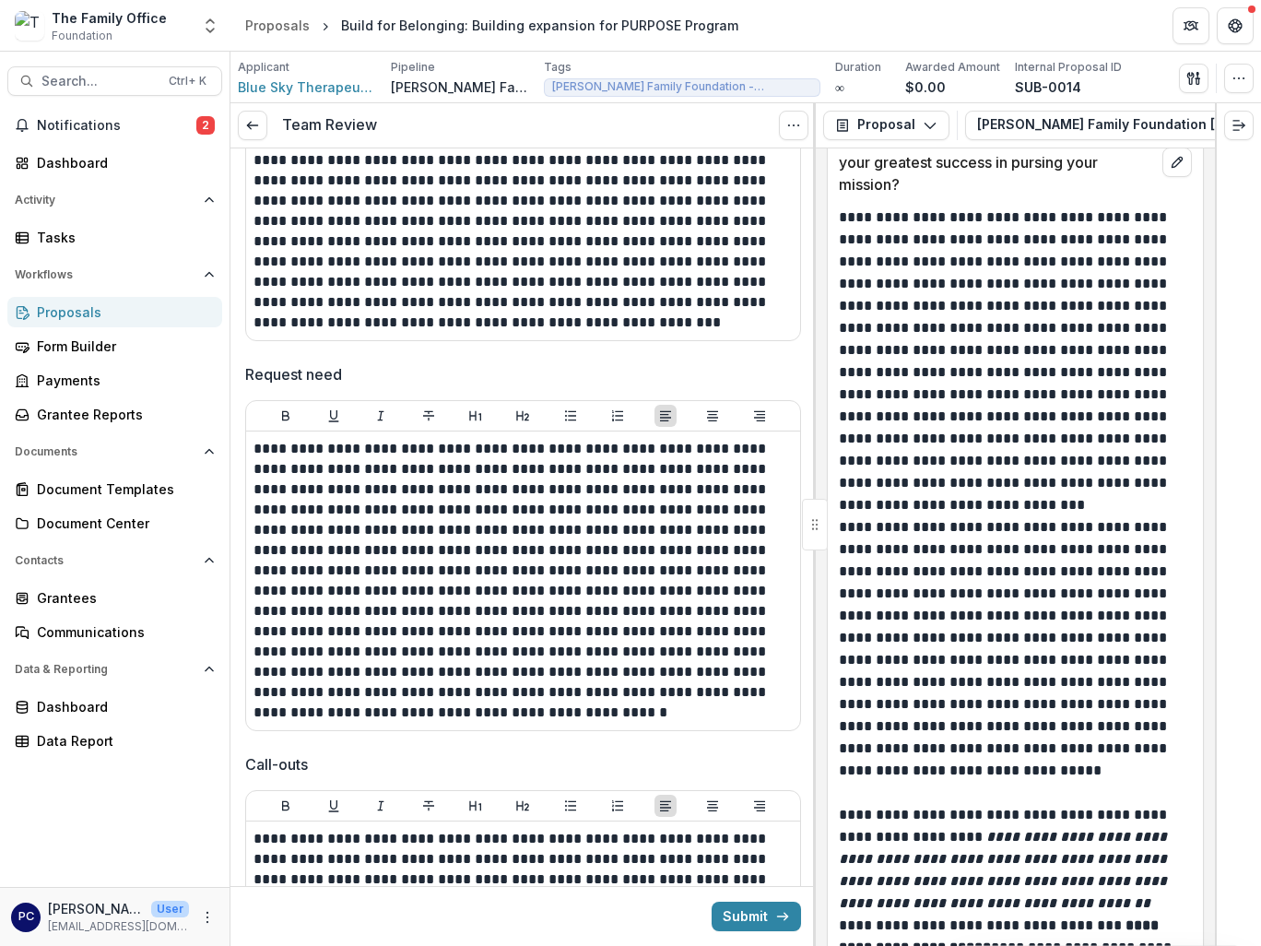
scroll to position [864, 0]
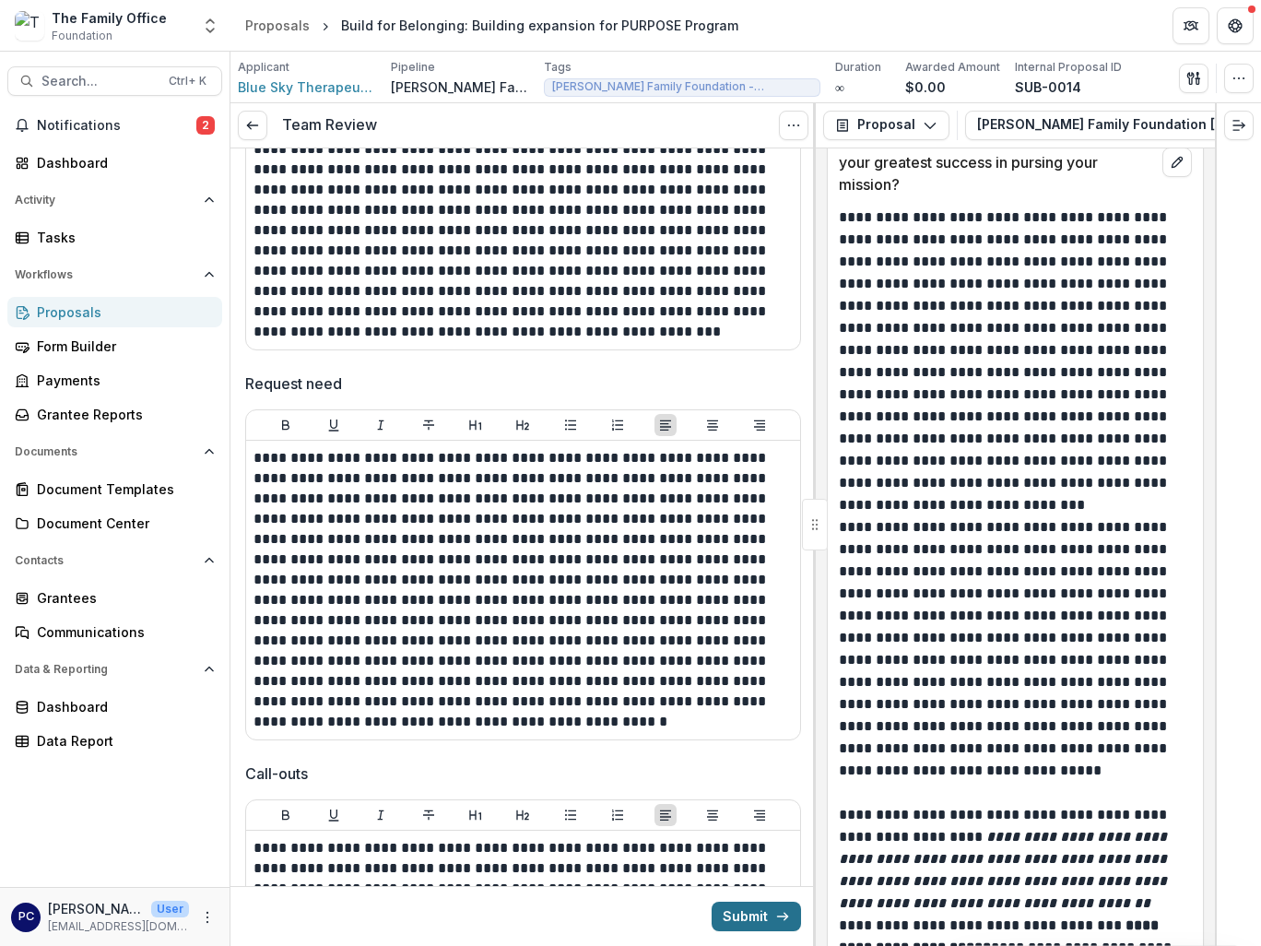
click at [736, 926] on button "Submit" at bounding box center [756, 917] width 89 height 30
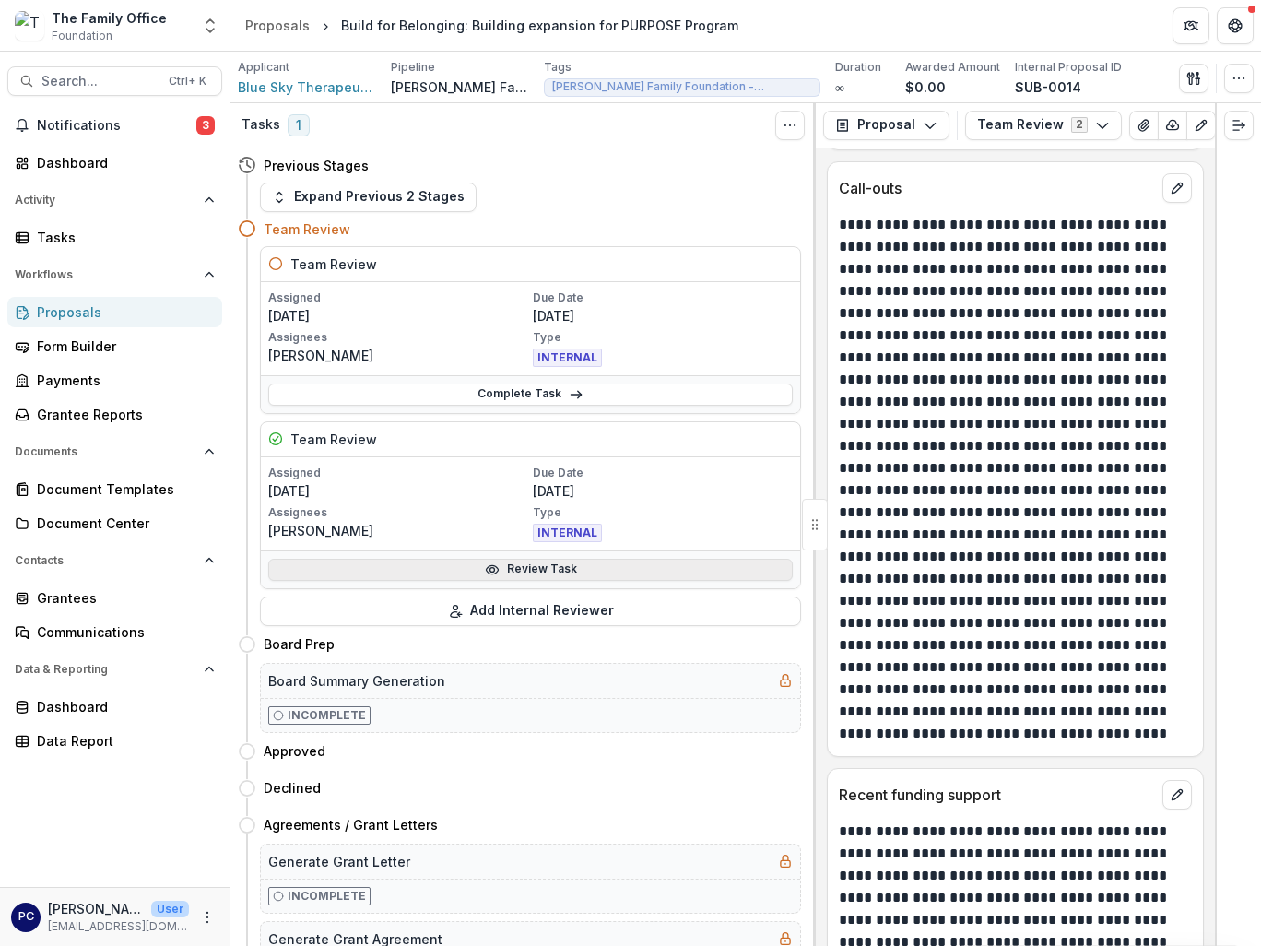
click at [431, 574] on link "Review Task" at bounding box center [530, 570] width 525 height 22
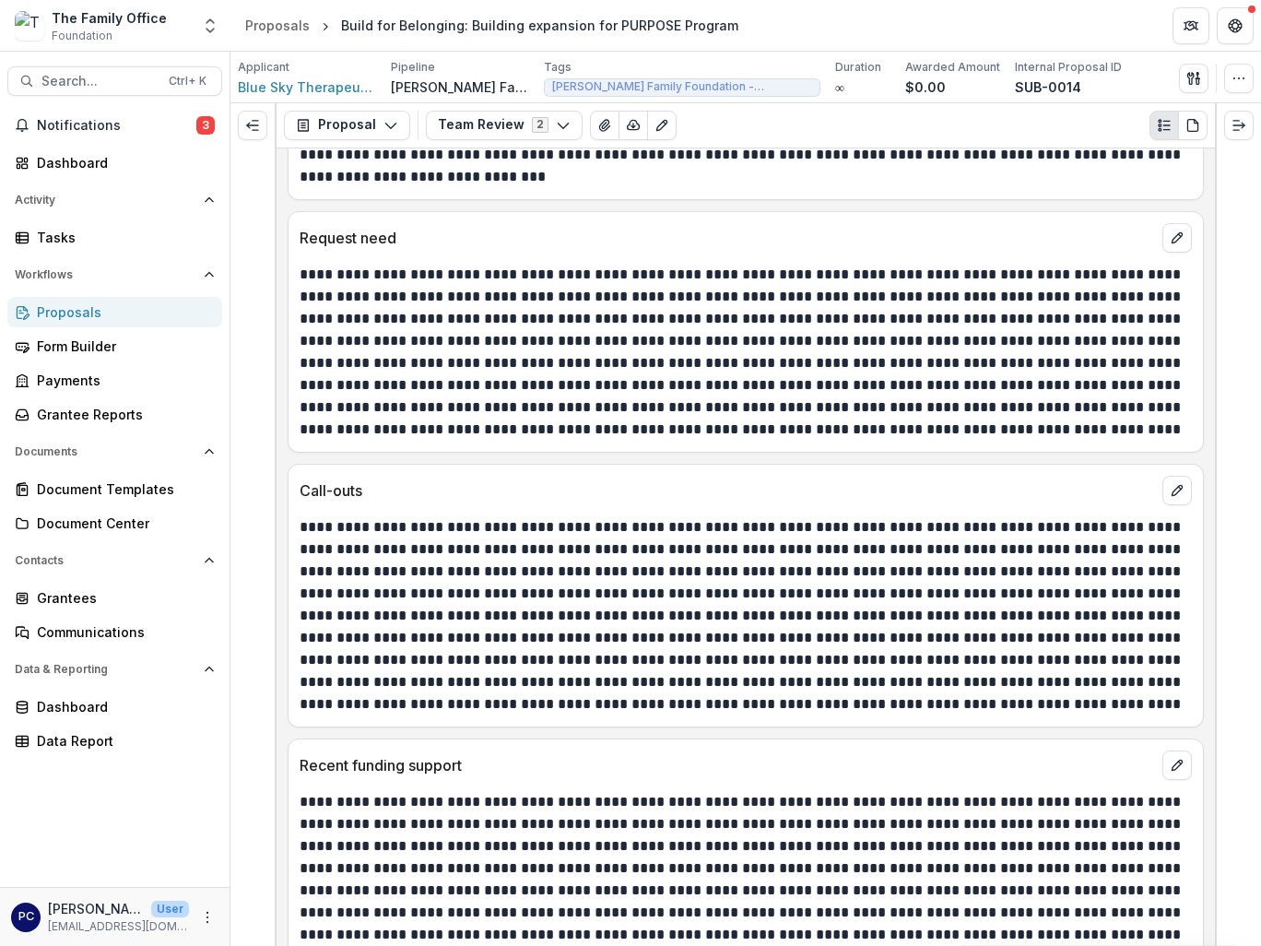
scroll to position [993, 0]
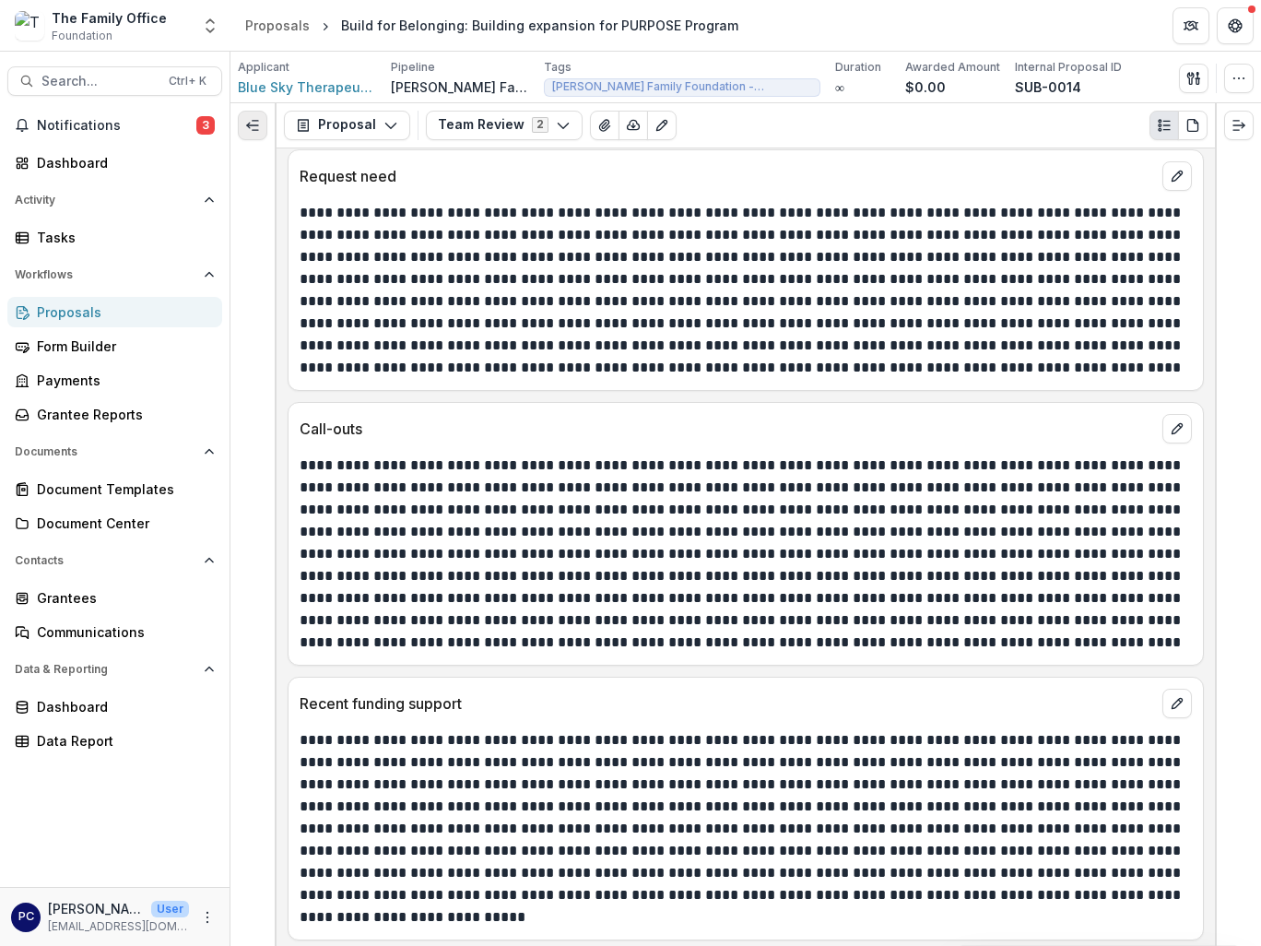
click at [260, 127] on button "Expand left" at bounding box center [253, 126] width 30 height 30
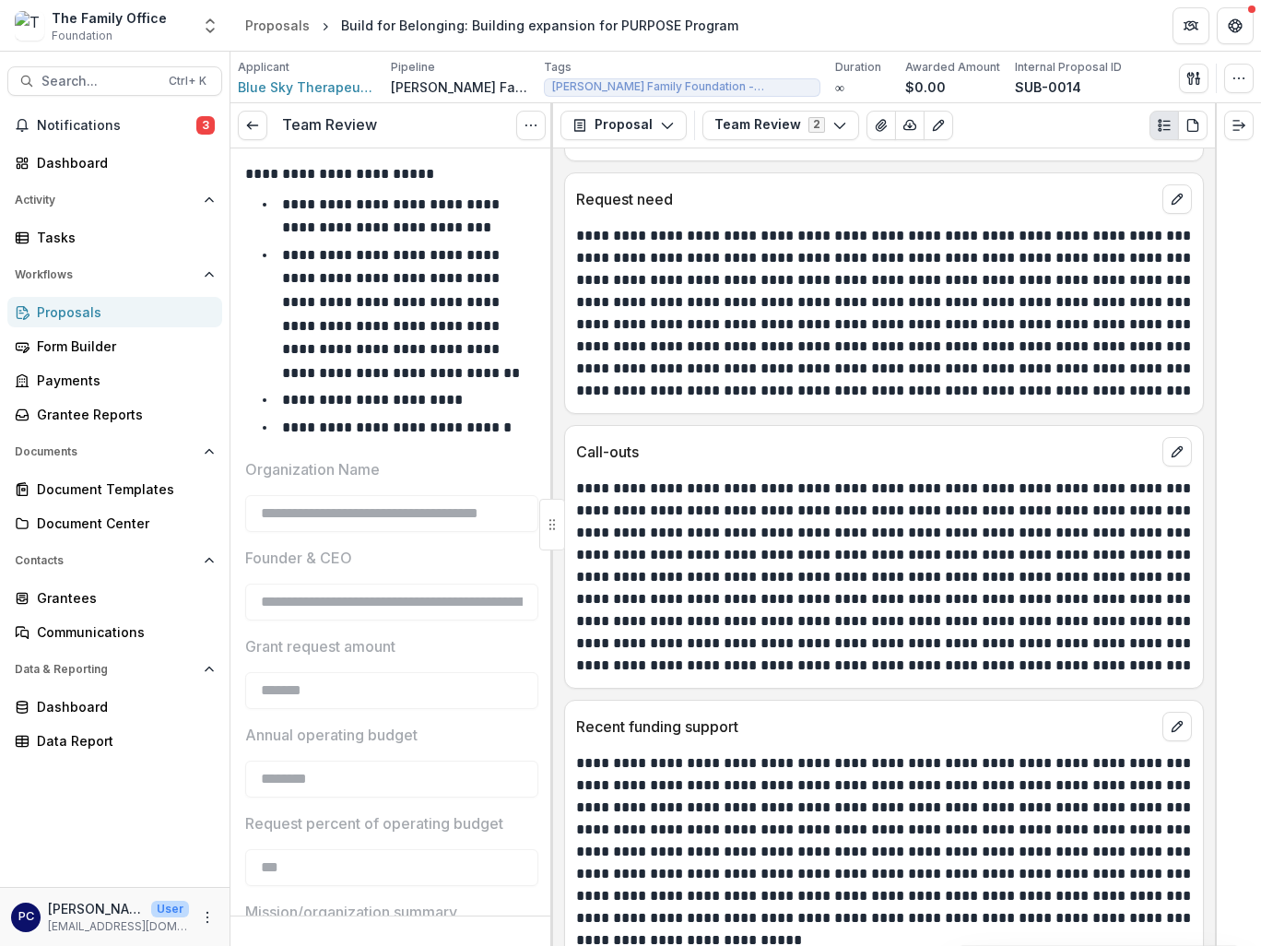
scroll to position [0, 0]
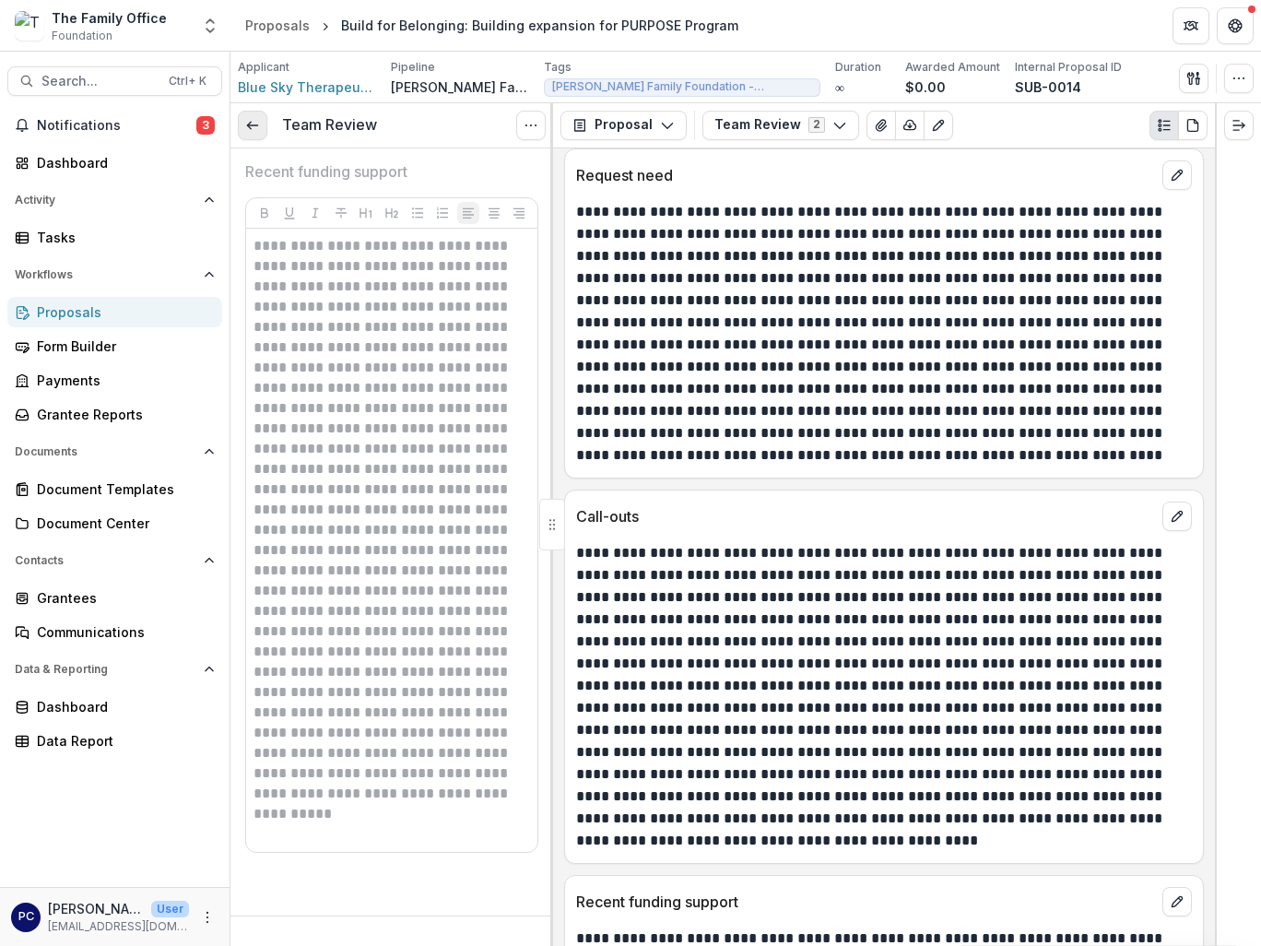
click at [245, 125] on icon at bounding box center [252, 125] width 15 height 15
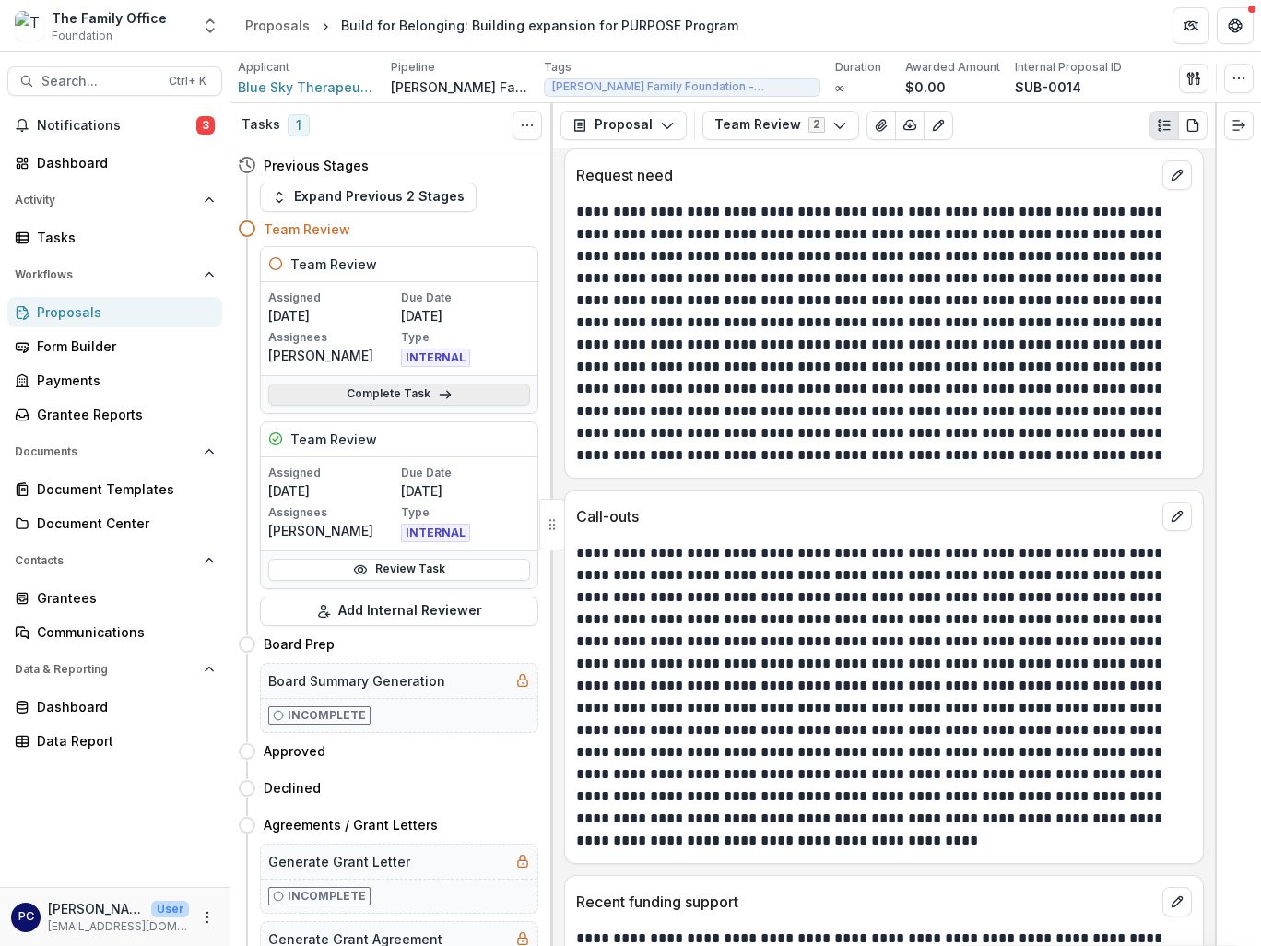
click at [447, 400] on link "Complete Task" at bounding box center [399, 395] width 262 height 22
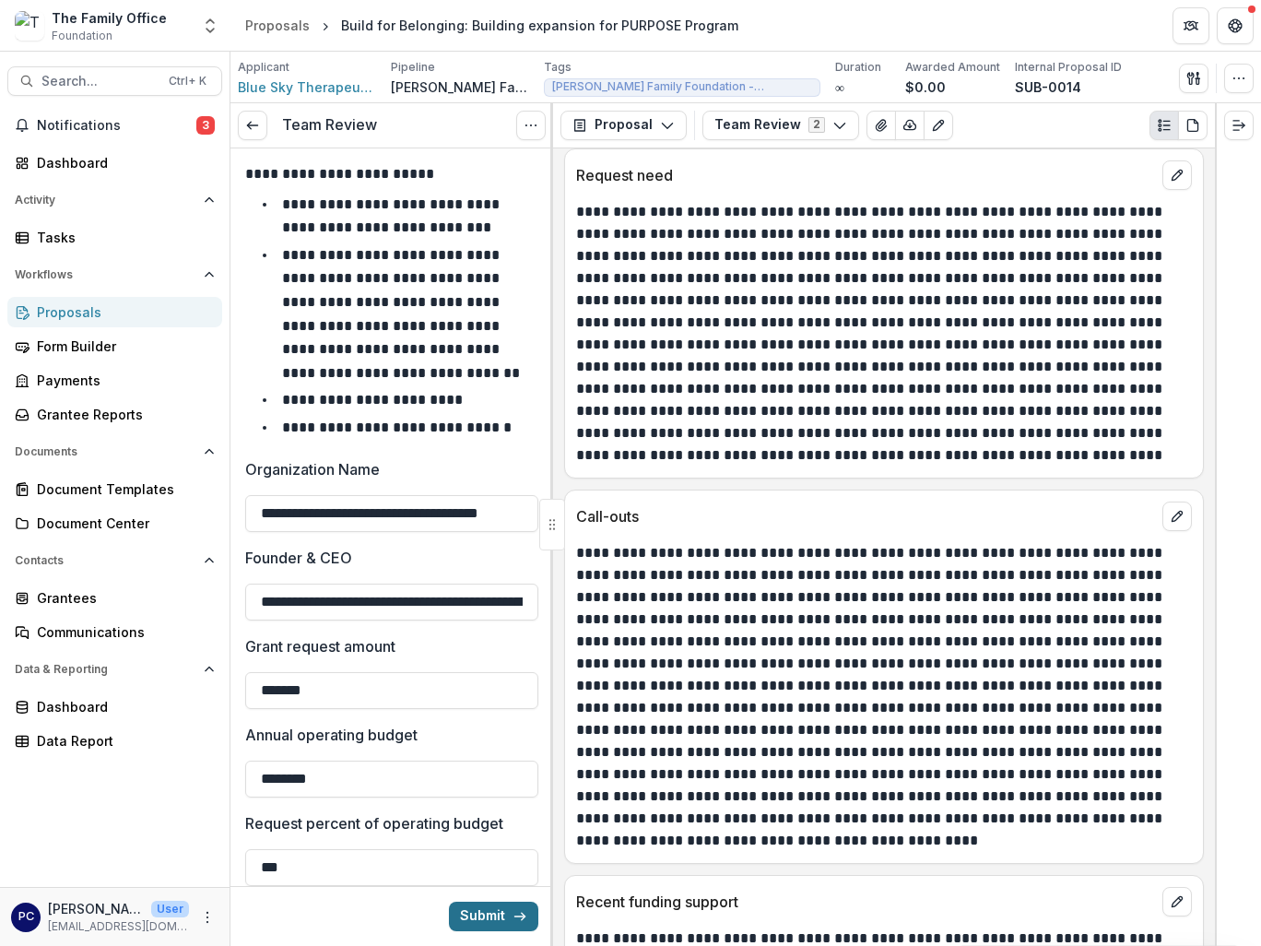
click at [478, 910] on button "Submit" at bounding box center [493, 917] width 89 height 30
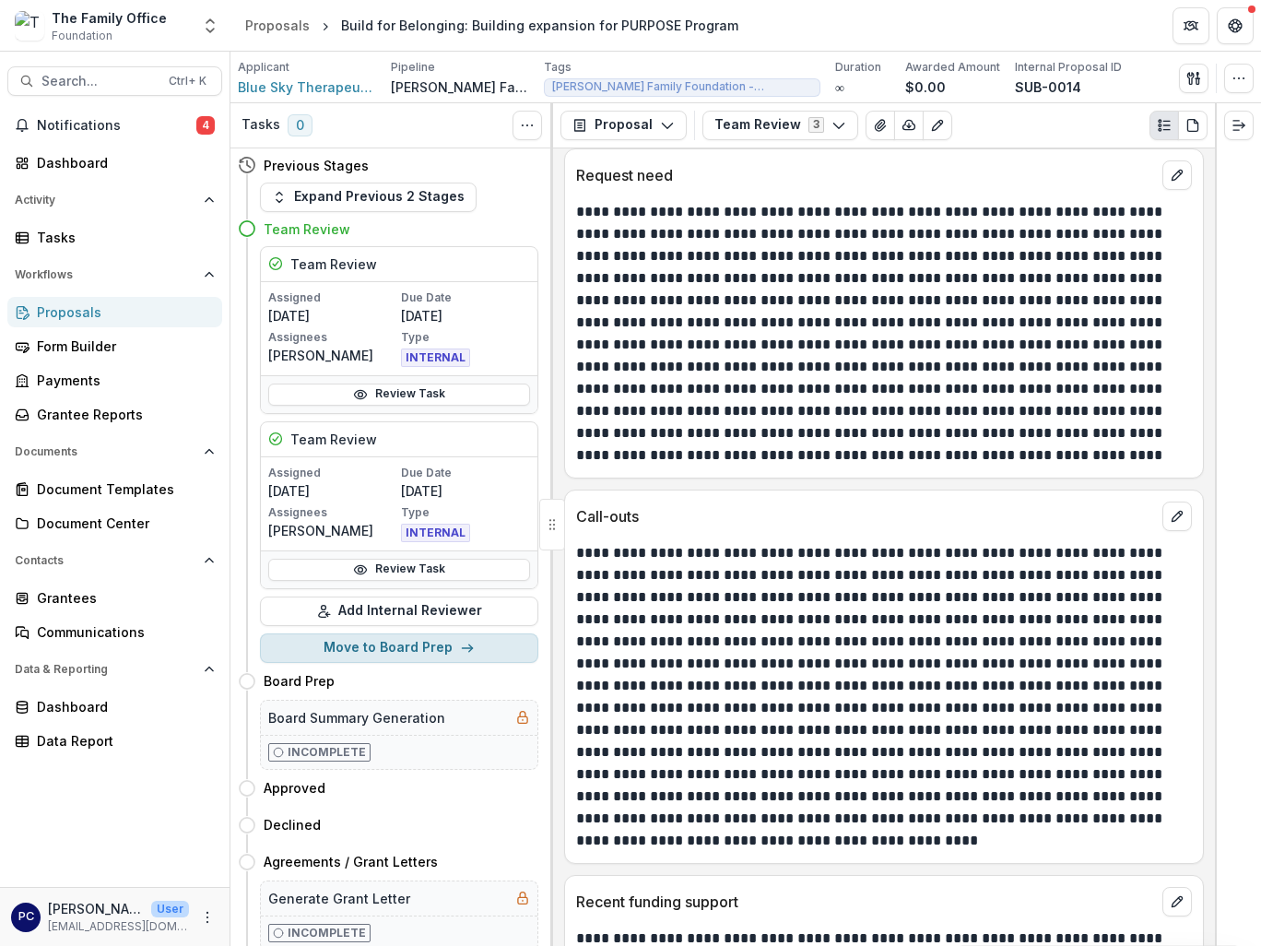
click at [408, 639] on button "Move to Board Prep" at bounding box center [399, 648] width 278 height 30
select select "**********"
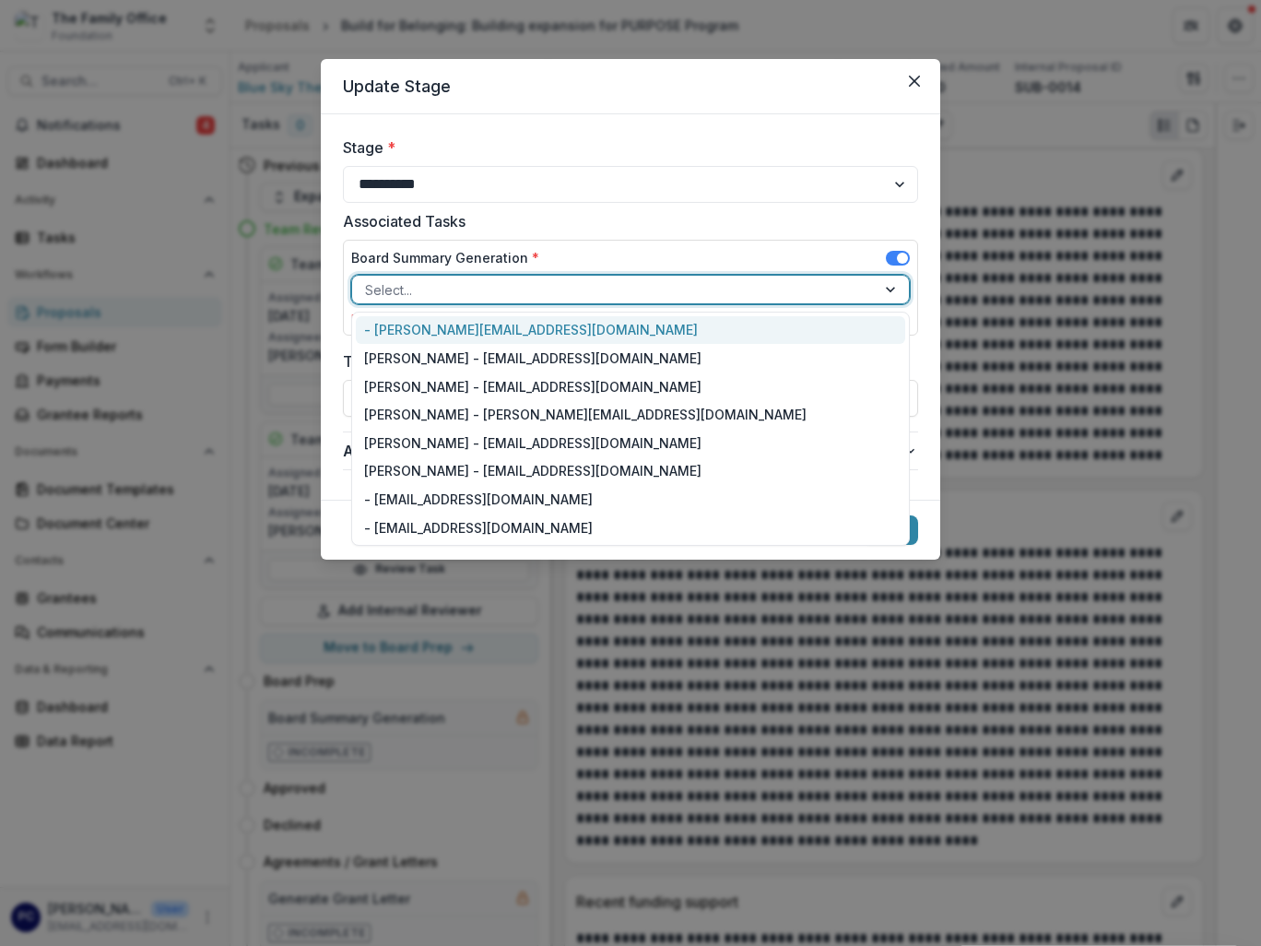
click at [638, 286] on div at bounding box center [614, 289] width 498 height 23
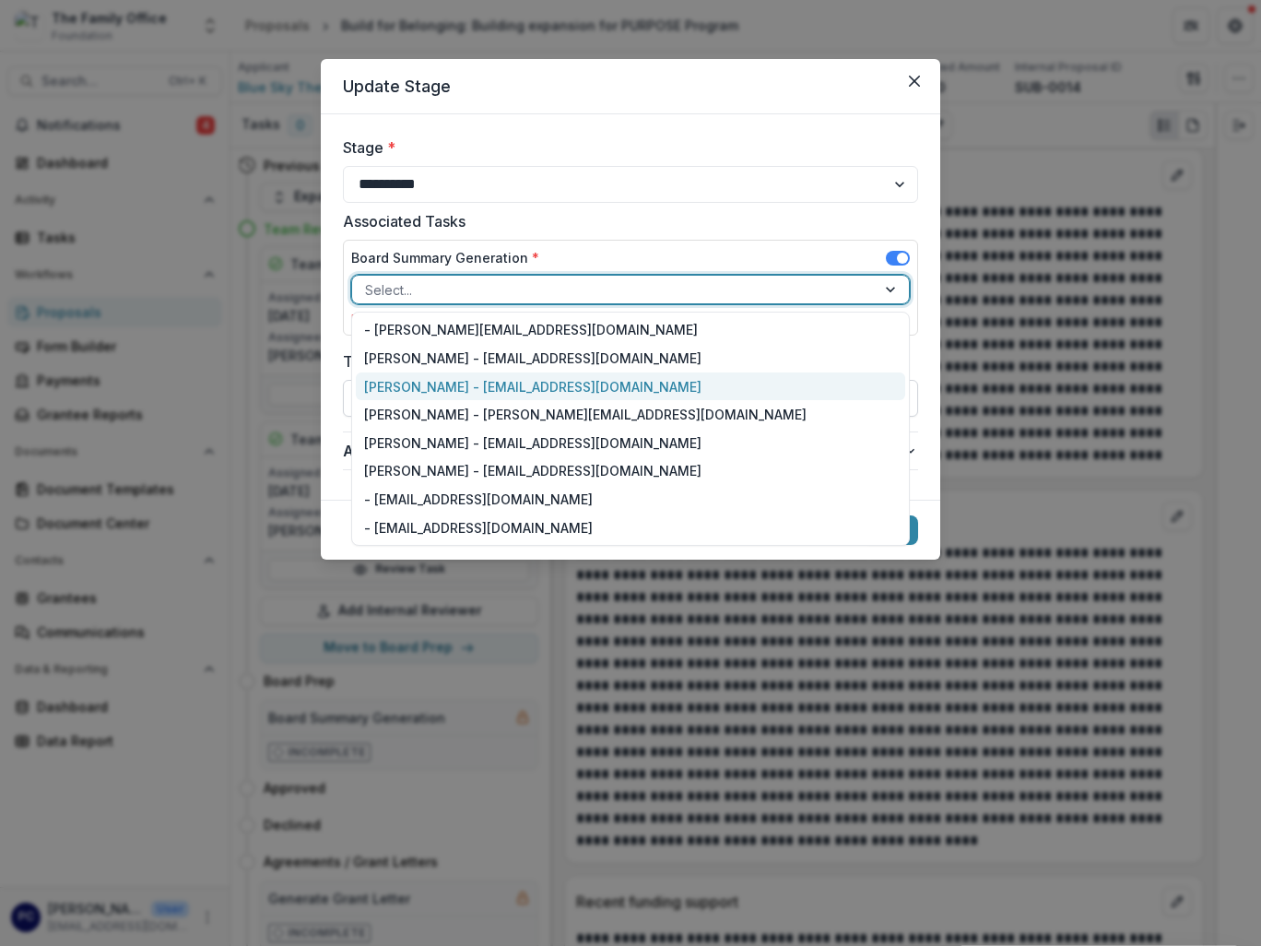
click at [579, 389] on div "Pam Carris - pcarris@thefamilyoffice.org" at bounding box center [631, 387] width 550 height 29
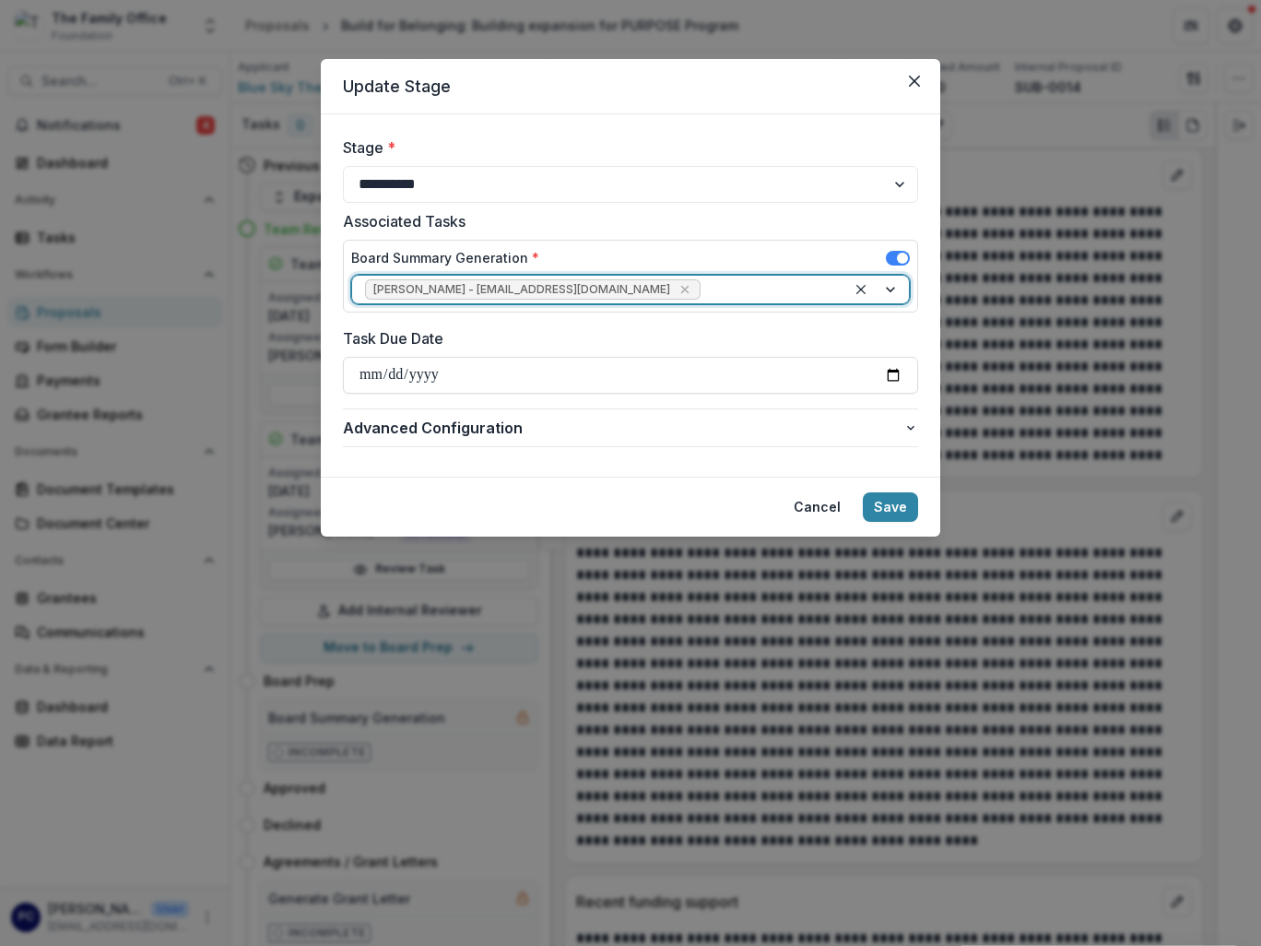
click at [771, 283] on div at bounding box center [769, 289] width 129 height 23
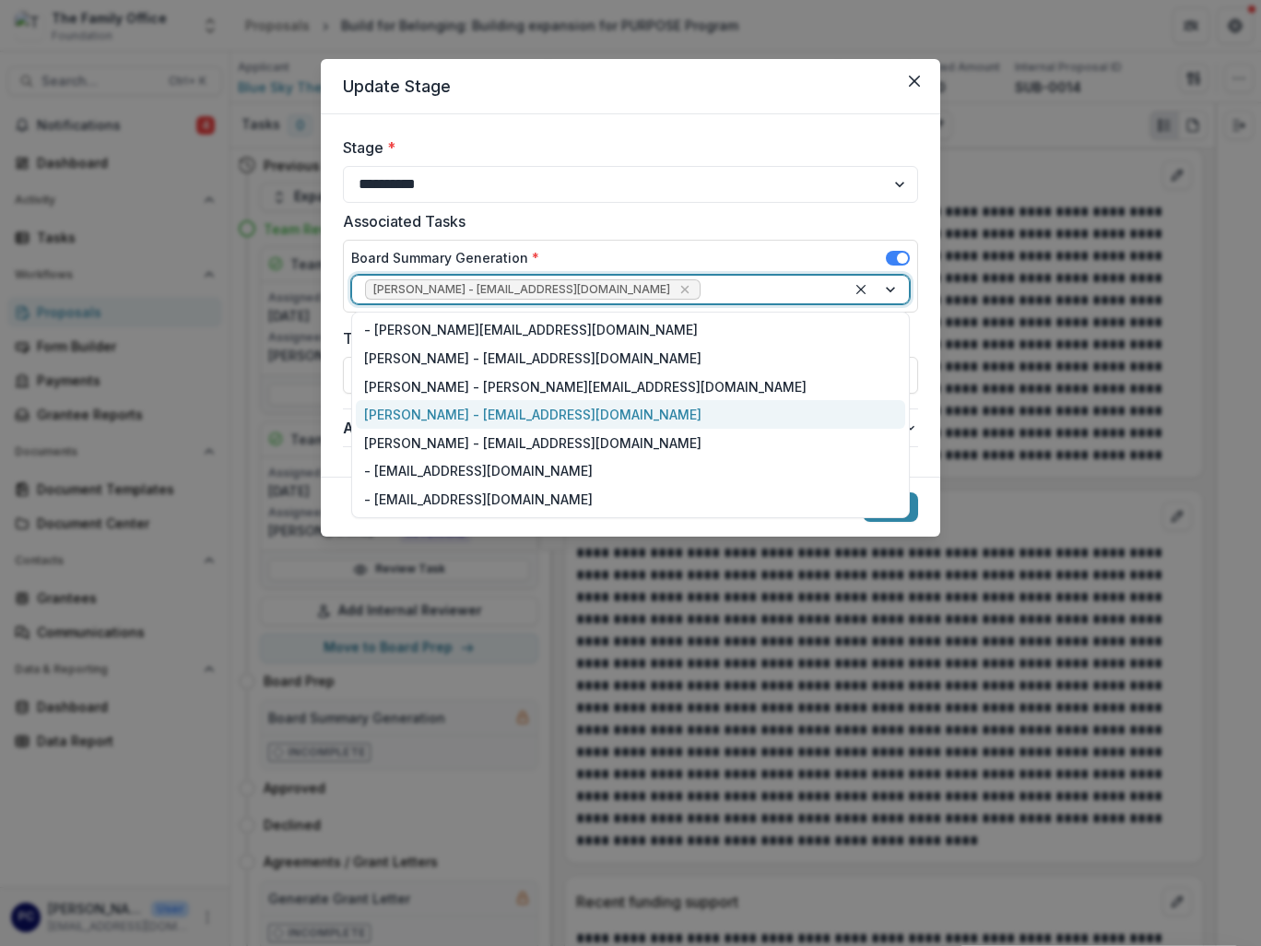
click at [472, 426] on div "Lizzy Martin - lmartin@thefamilyoffice.org" at bounding box center [631, 414] width 550 height 29
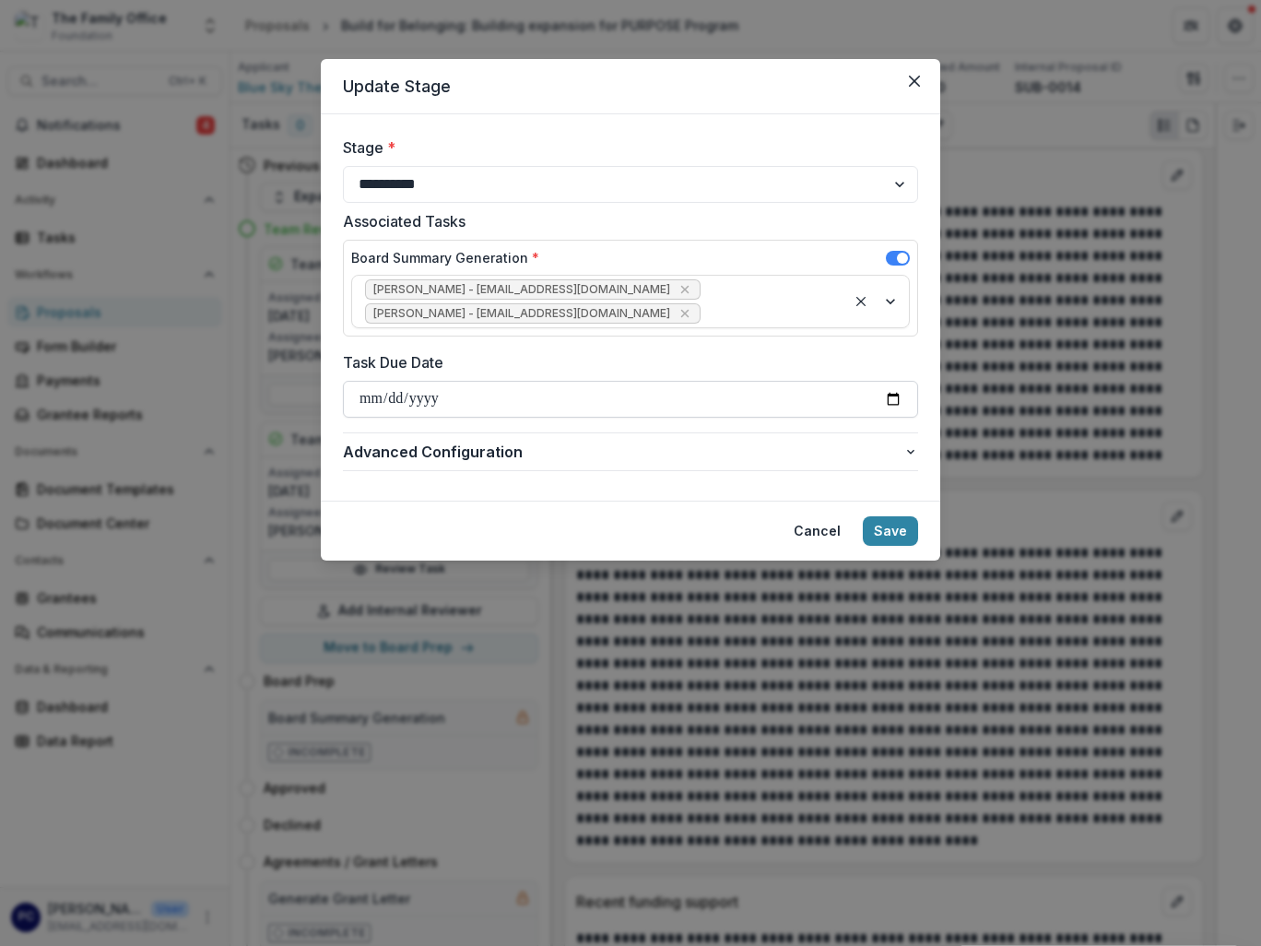
click at [891, 410] on input "Task Due Date" at bounding box center [630, 399] width 575 height 37
click at [893, 402] on input "Task Due Date" at bounding box center [630, 399] width 575 height 37
type input "**********"
click at [879, 525] on button "Save" at bounding box center [890, 531] width 55 height 30
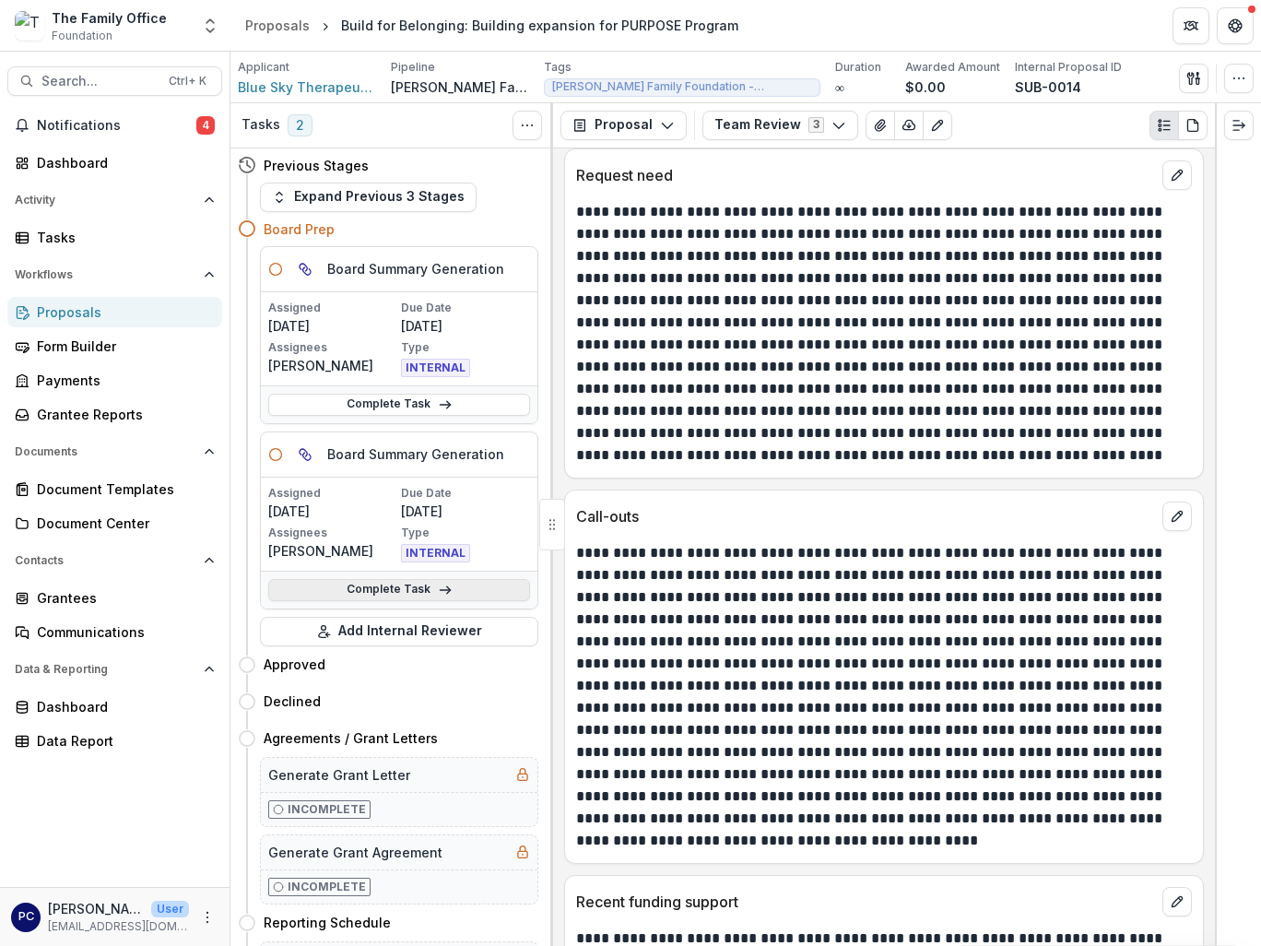
click at [417, 585] on link "Complete Task" at bounding box center [399, 590] width 262 height 22
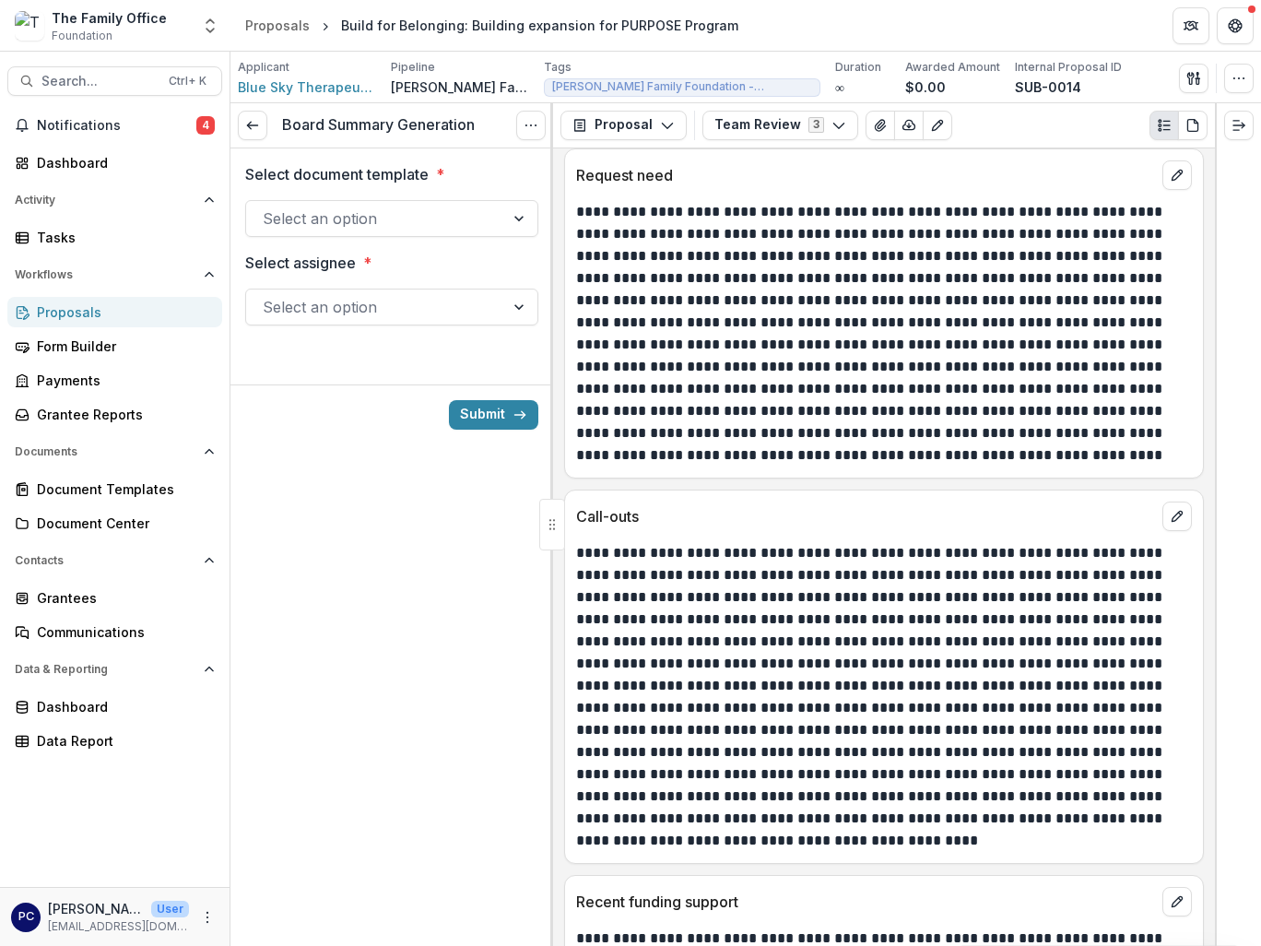
click at [450, 216] on div at bounding box center [375, 219] width 225 height 26
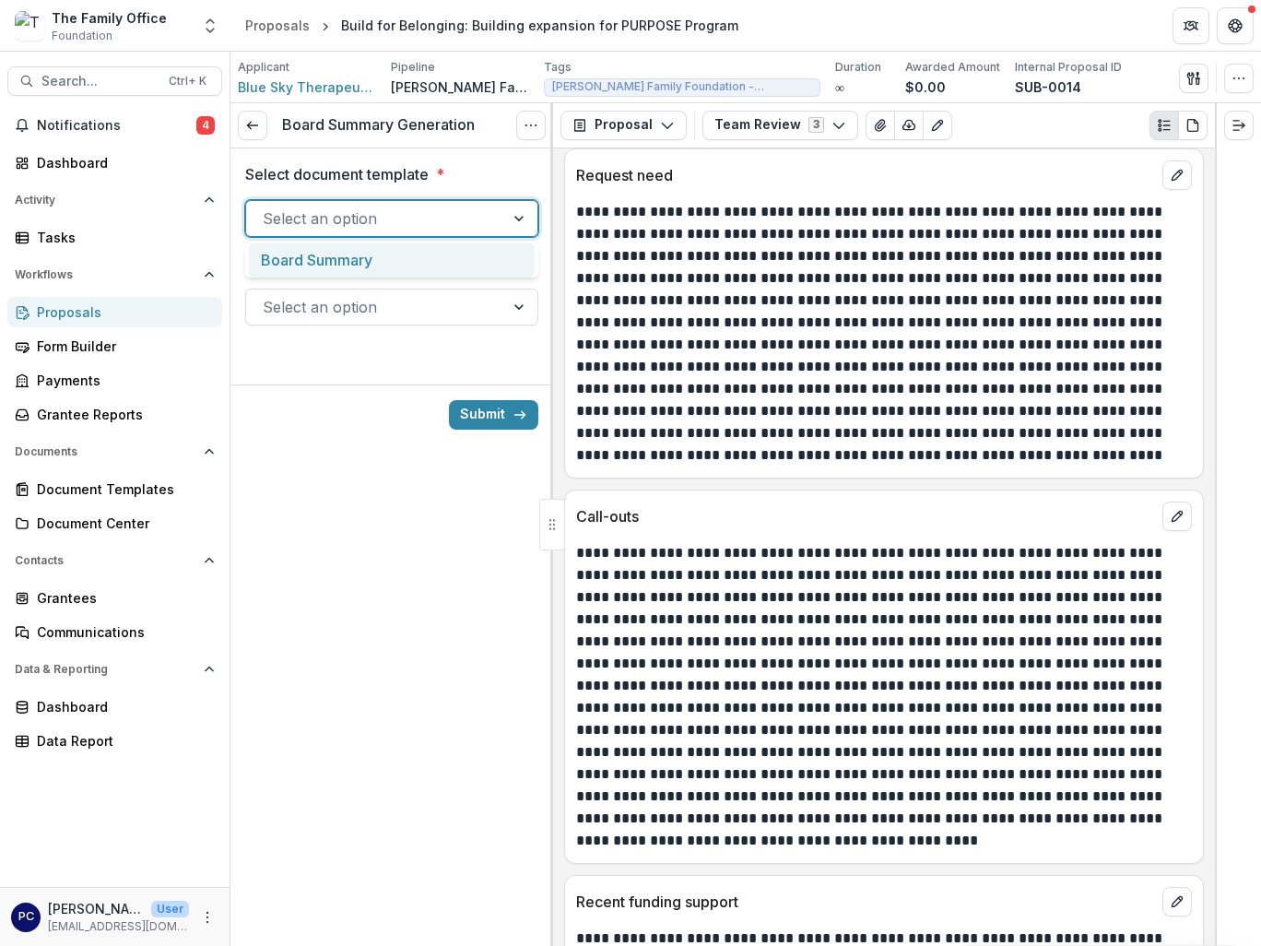
click at [420, 260] on div "Board Summary" at bounding box center [392, 260] width 286 height 34
click at [443, 304] on div at bounding box center [375, 307] width 225 height 26
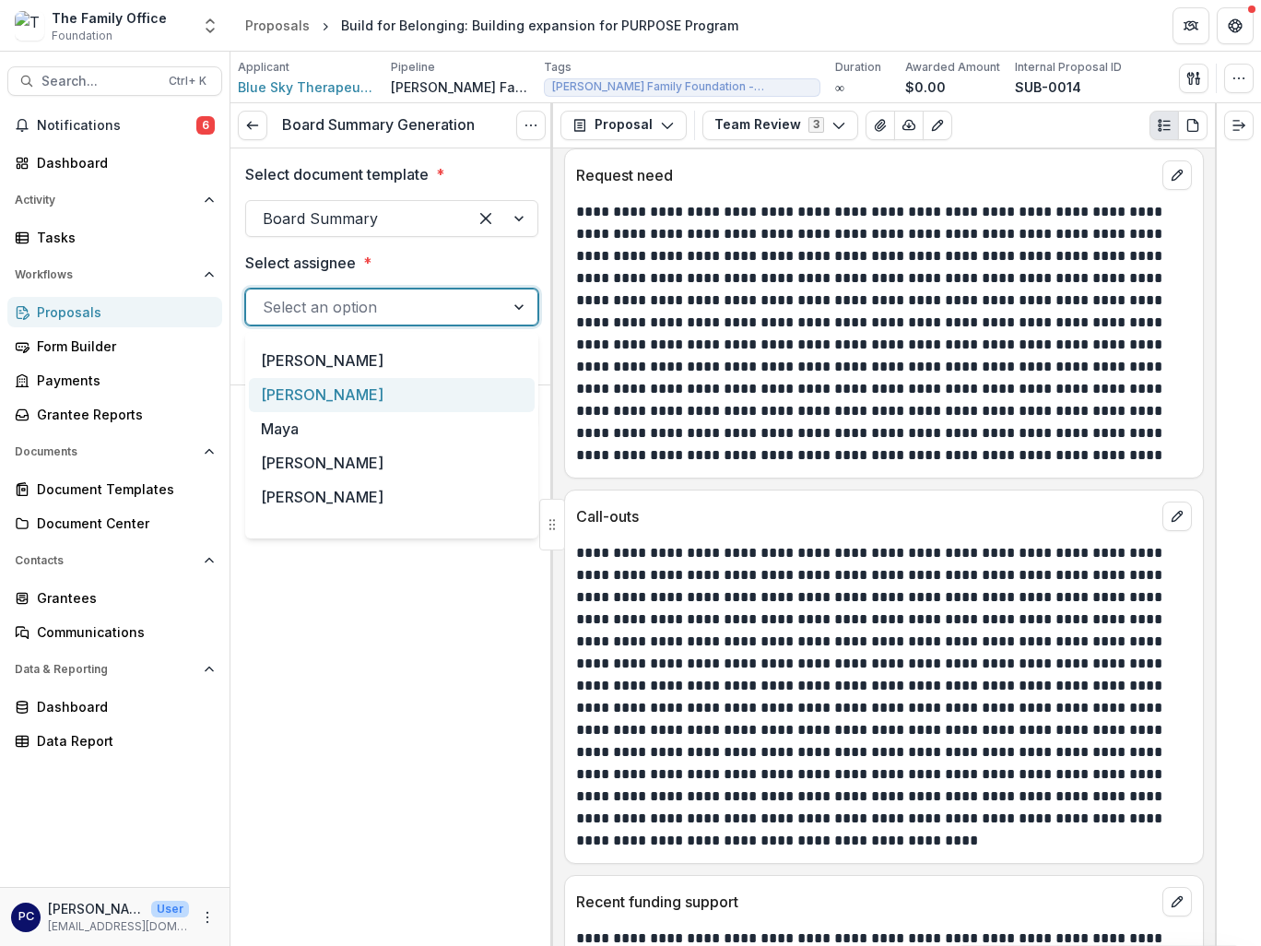
click at [365, 405] on div "Pam Carris" at bounding box center [392, 395] width 286 height 34
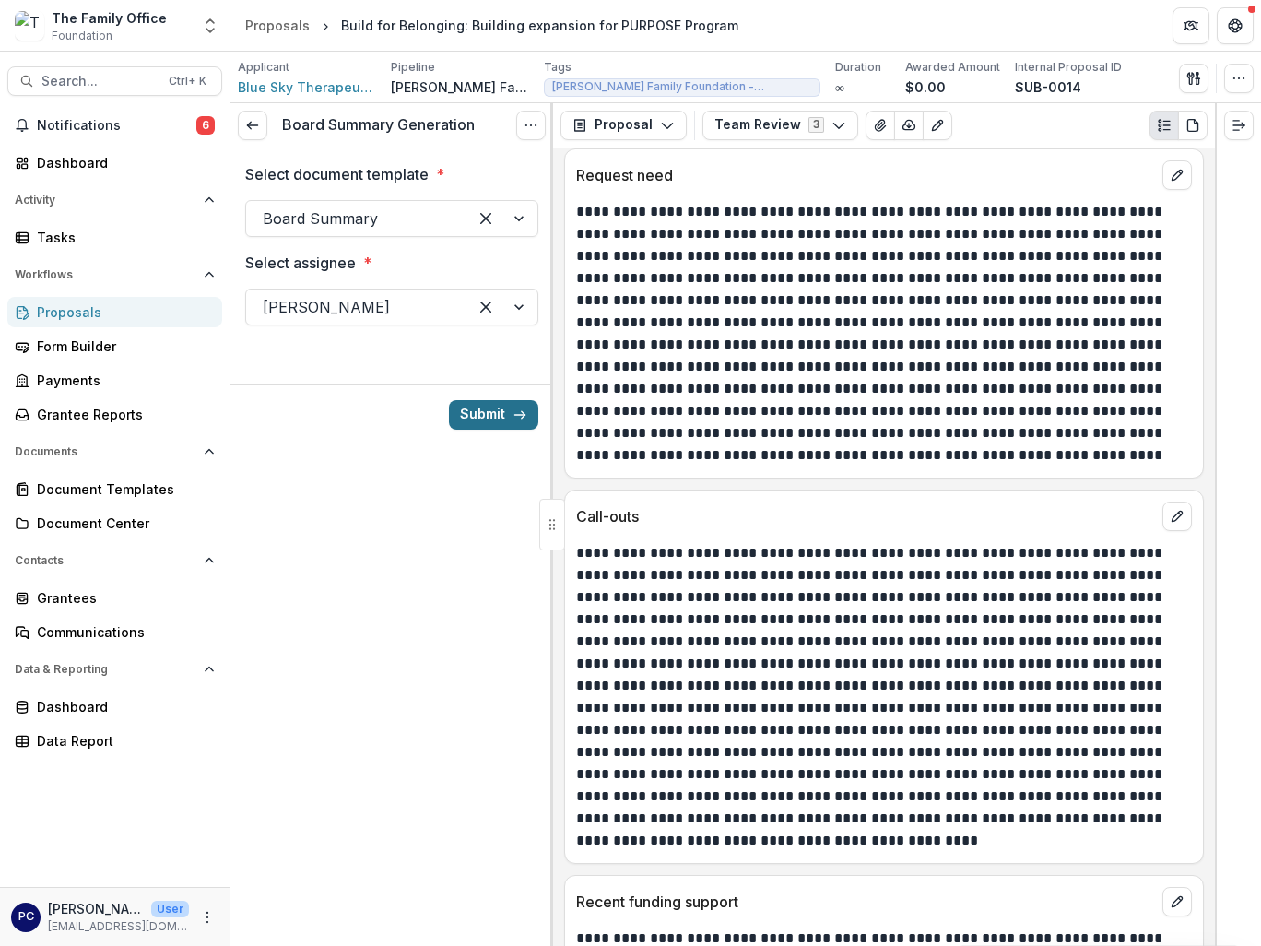
click at [492, 412] on button "Submit" at bounding box center [493, 415] width 89 height 30
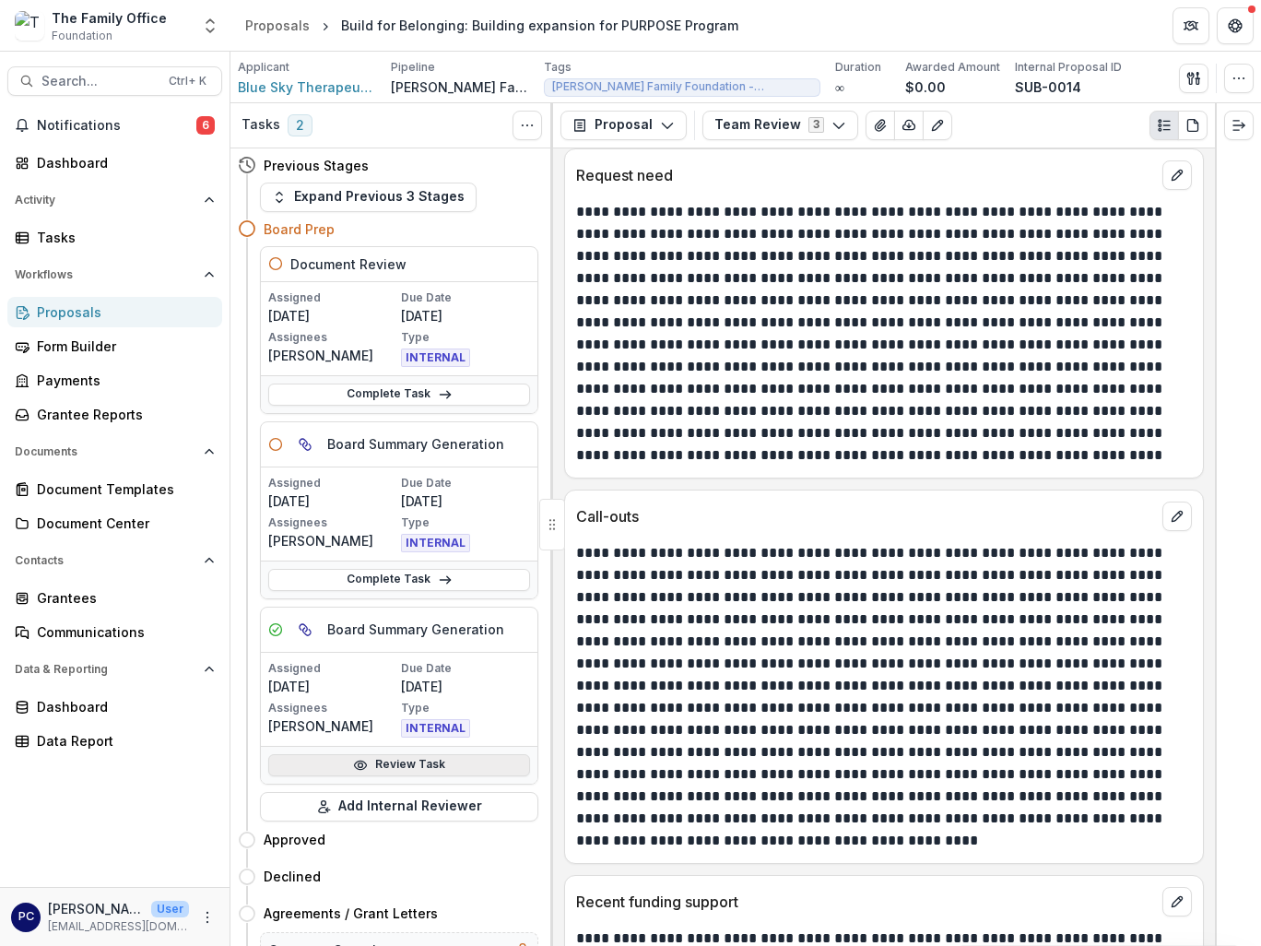
click at [443, 758] on link "Review Task" at bounding box center [399, 765] width 262 height 22
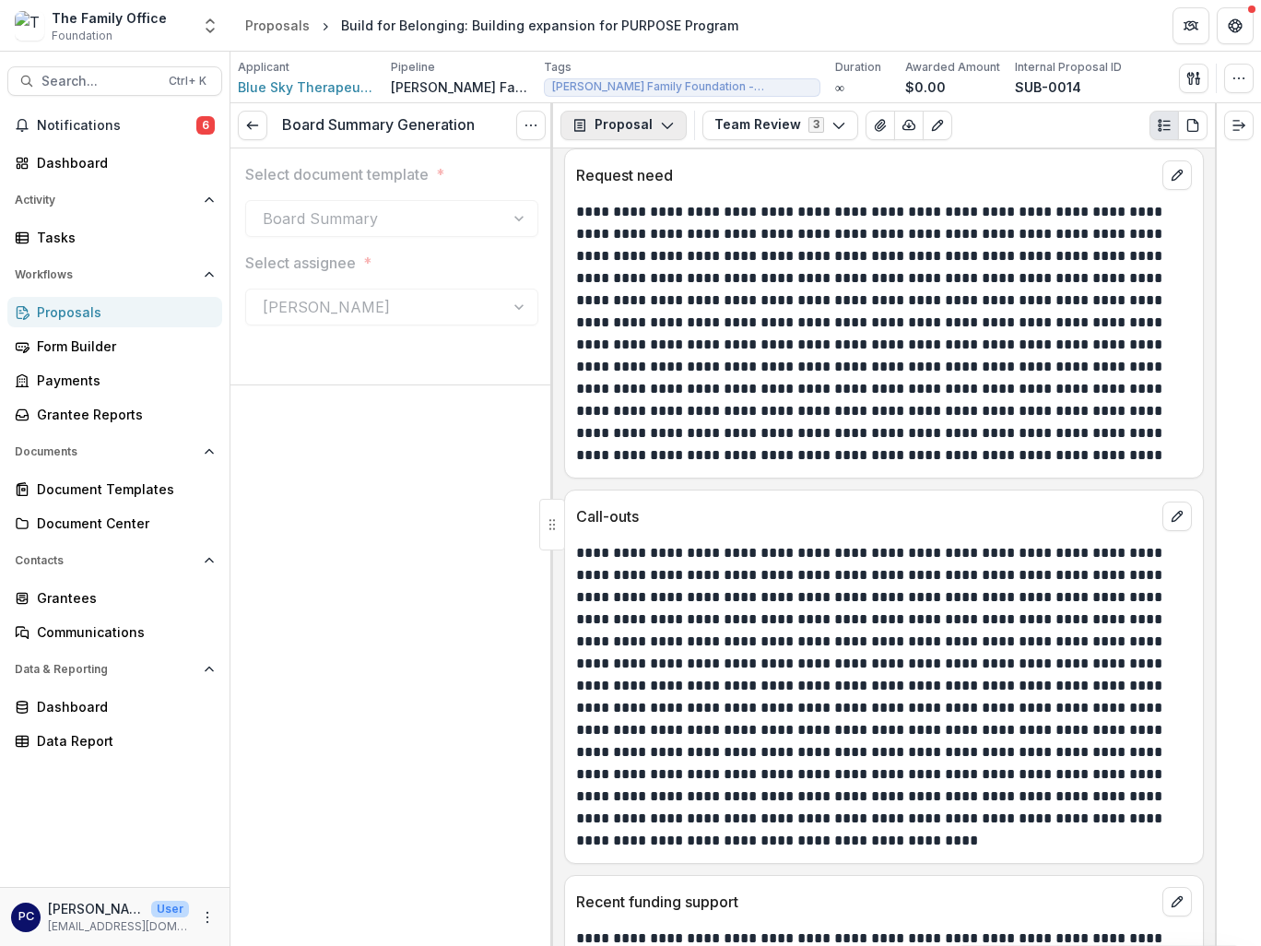
click at [626, 124] on button "Proposal" at bounding box center [624, 126] width 126 height 30
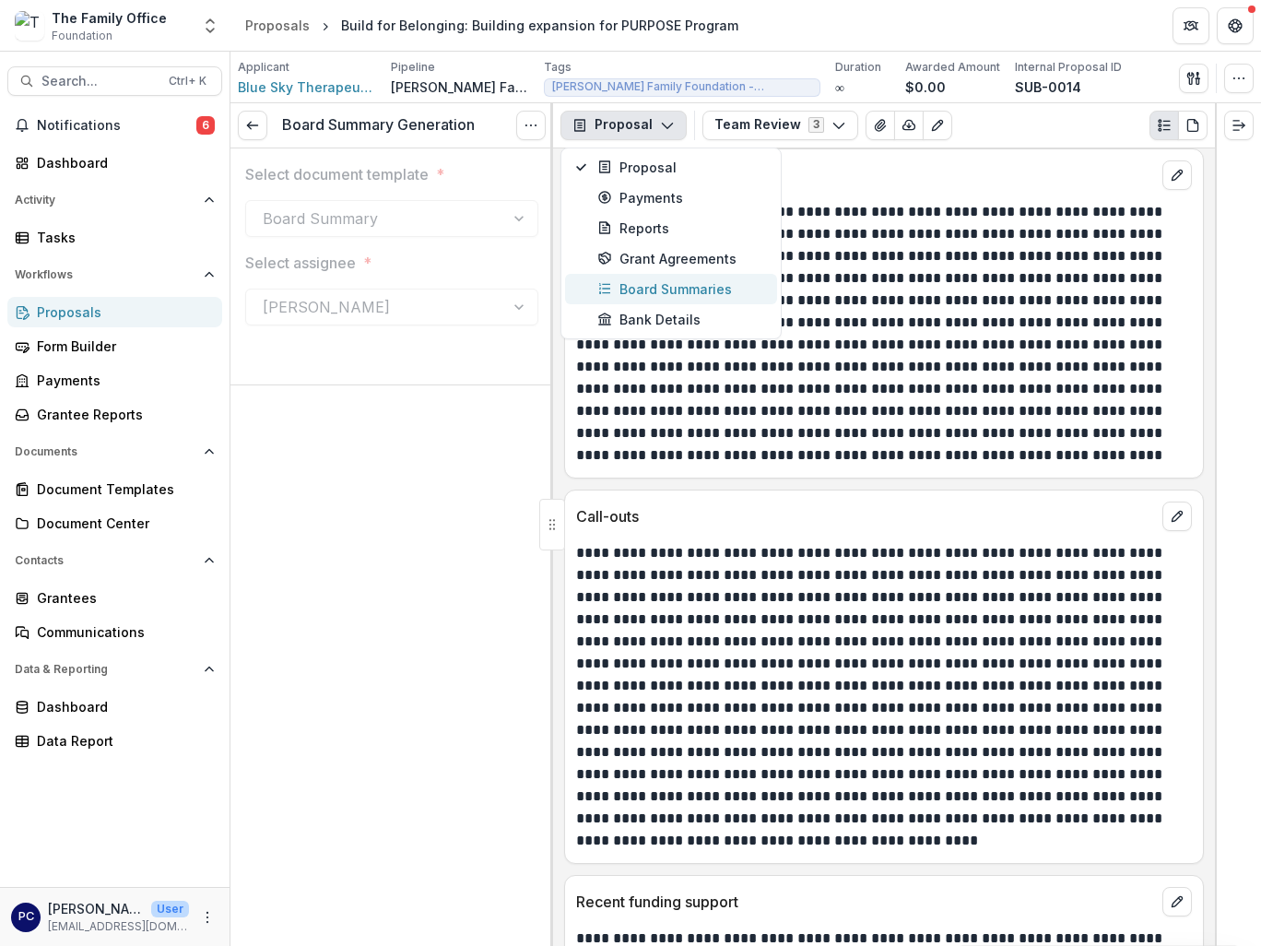
click at [673, 286] on div "Board Summaries" at bounding box center [682, 288] width 169 height 19
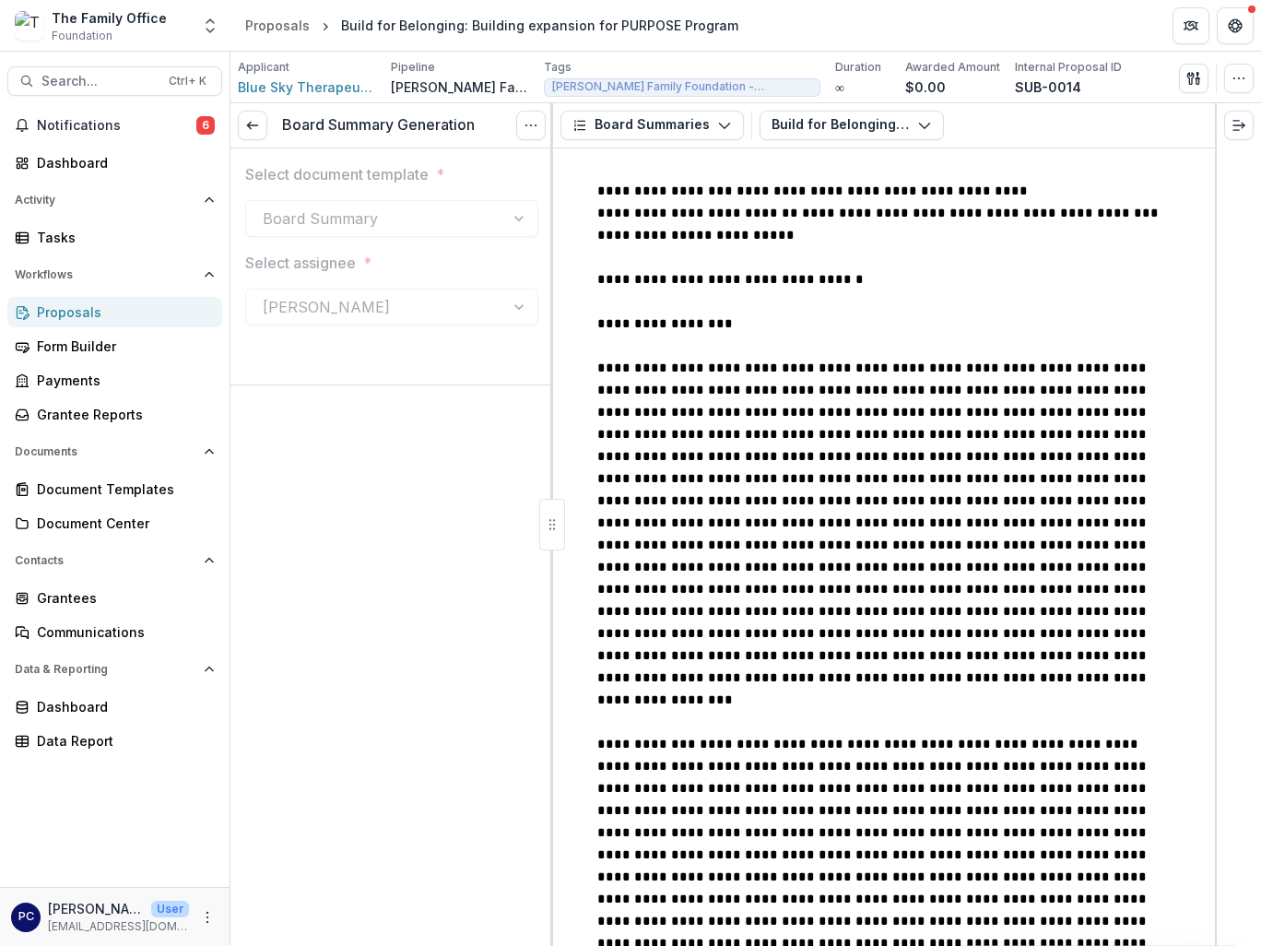
scroll to position [37, 0]
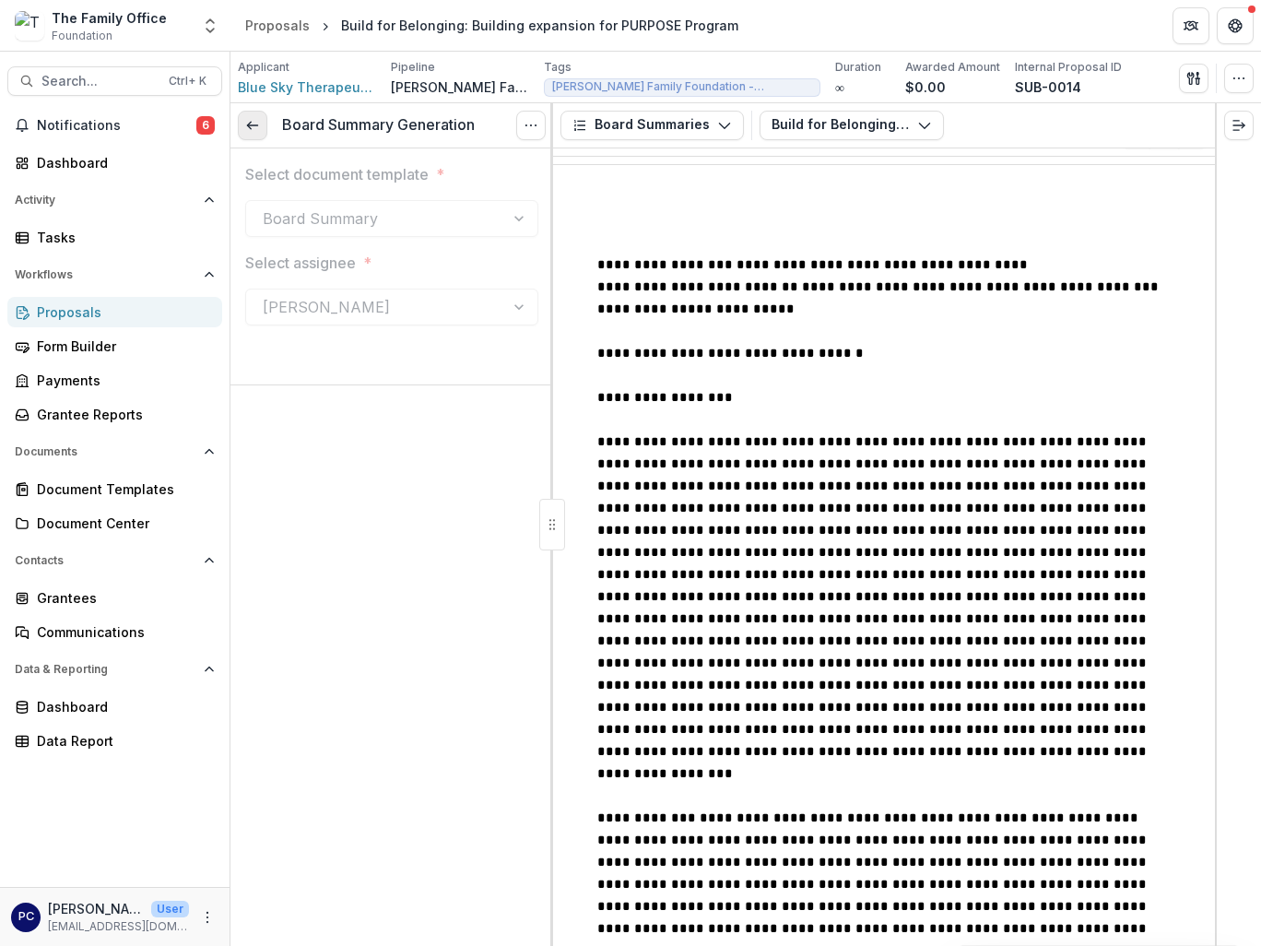
click at [251, 122] on icon at bounding box center [252, 125] width 15 height 15
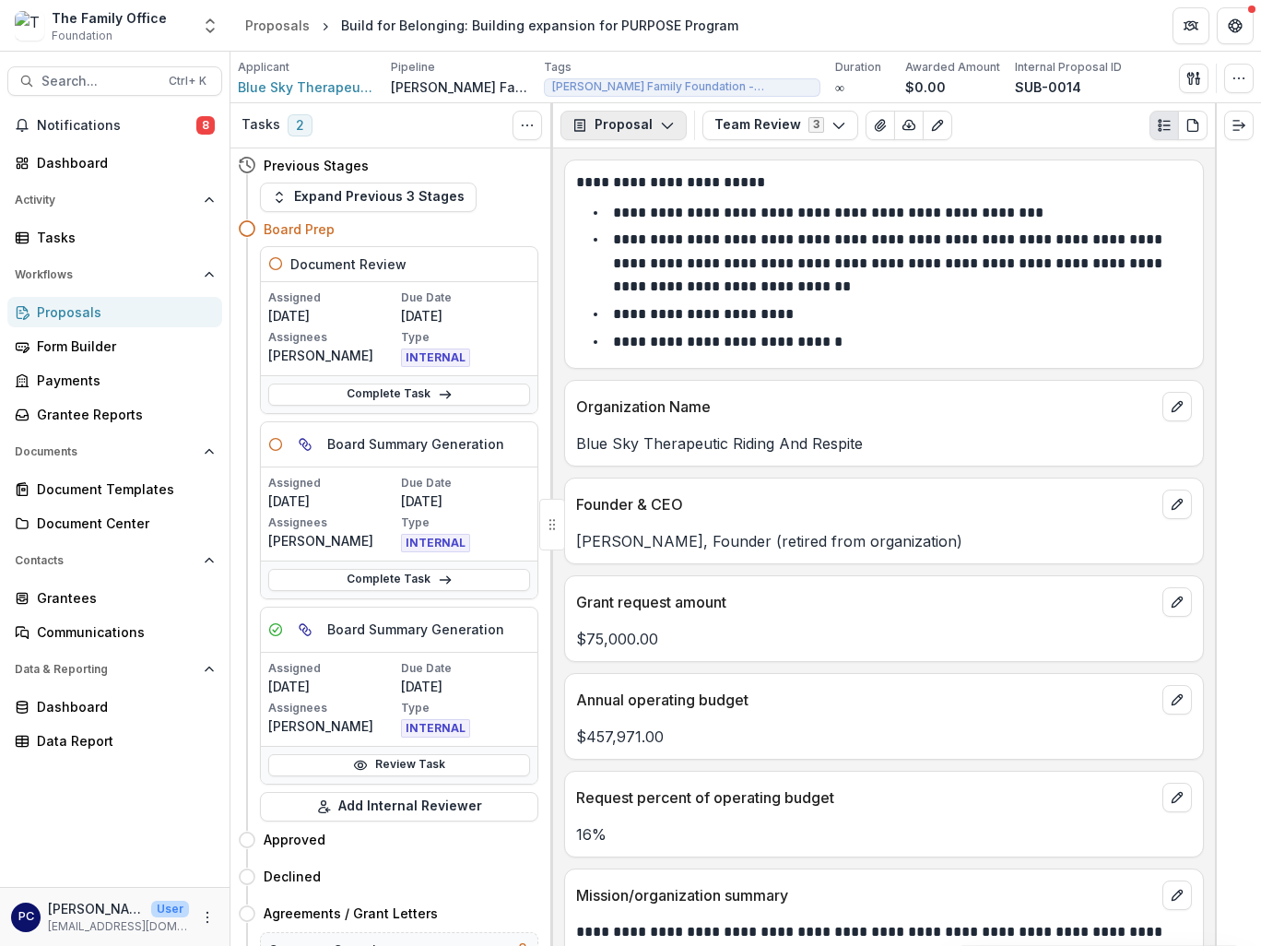
click at [606, 130] on button "Proposal" at bounding box center [624, 126] width 126 height 30
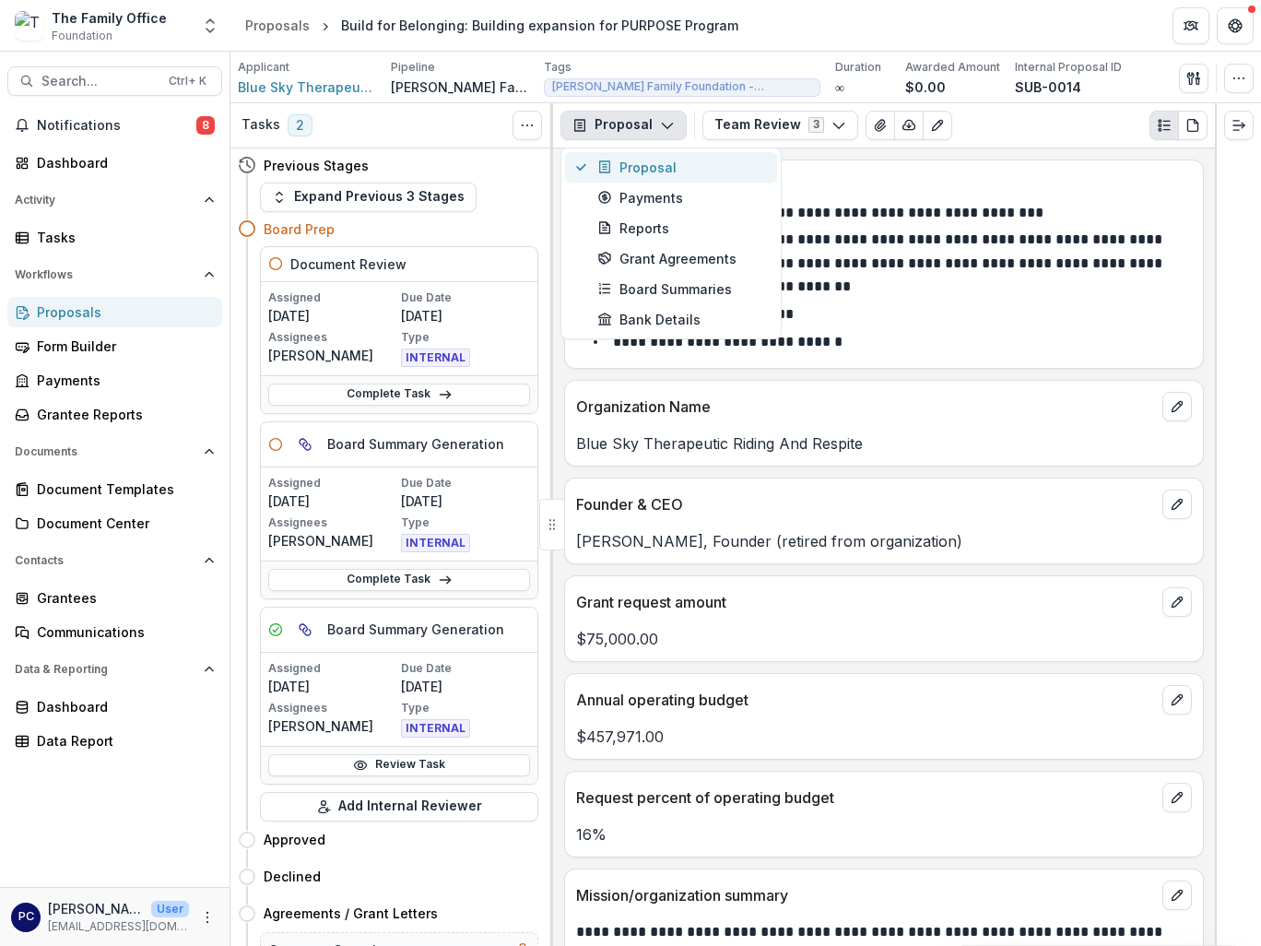
click at [631, 163] on div "Proposal" at bounding box center [682, 167] width 169 height 19
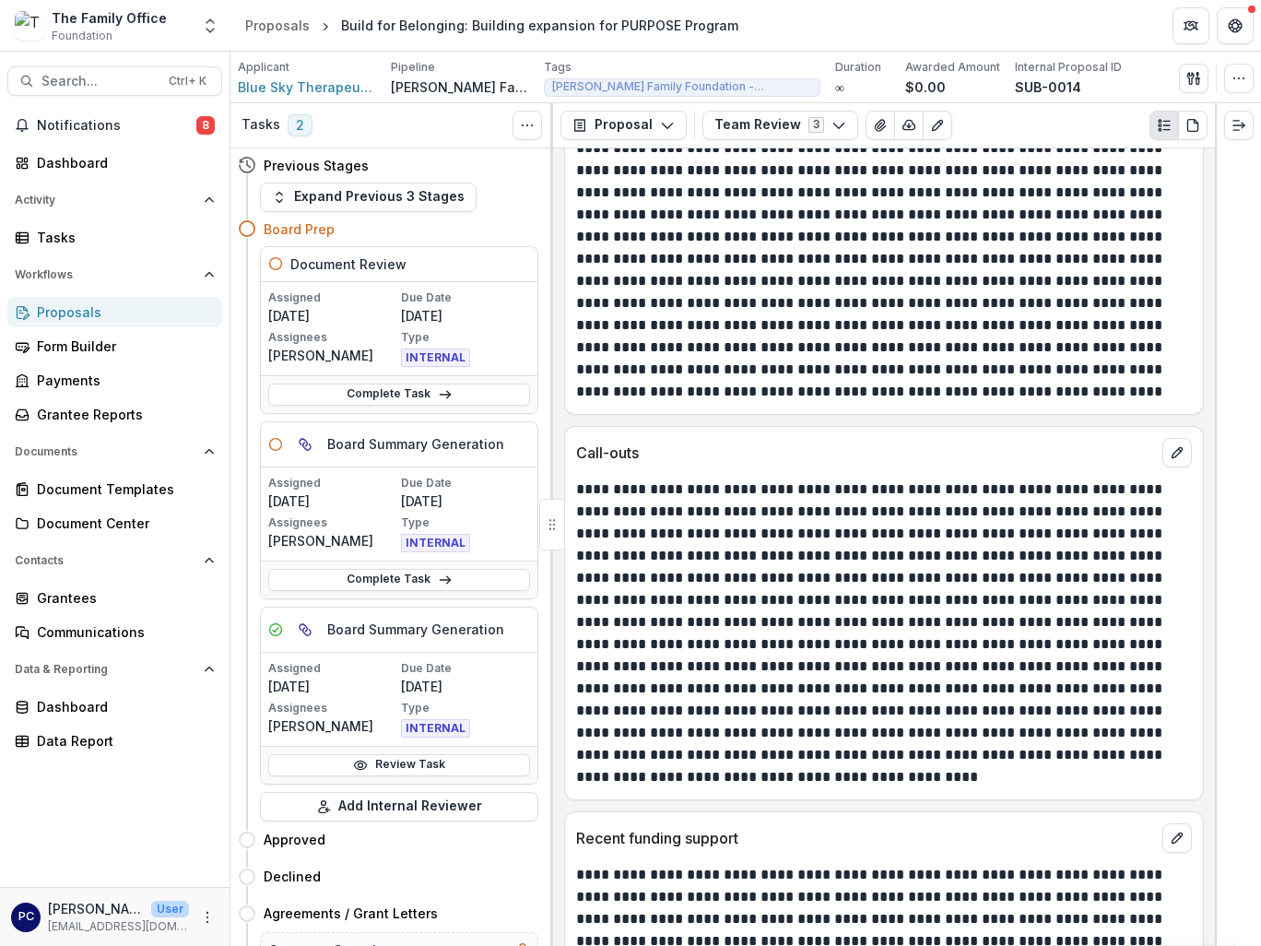
scroll to position [1393, 0]
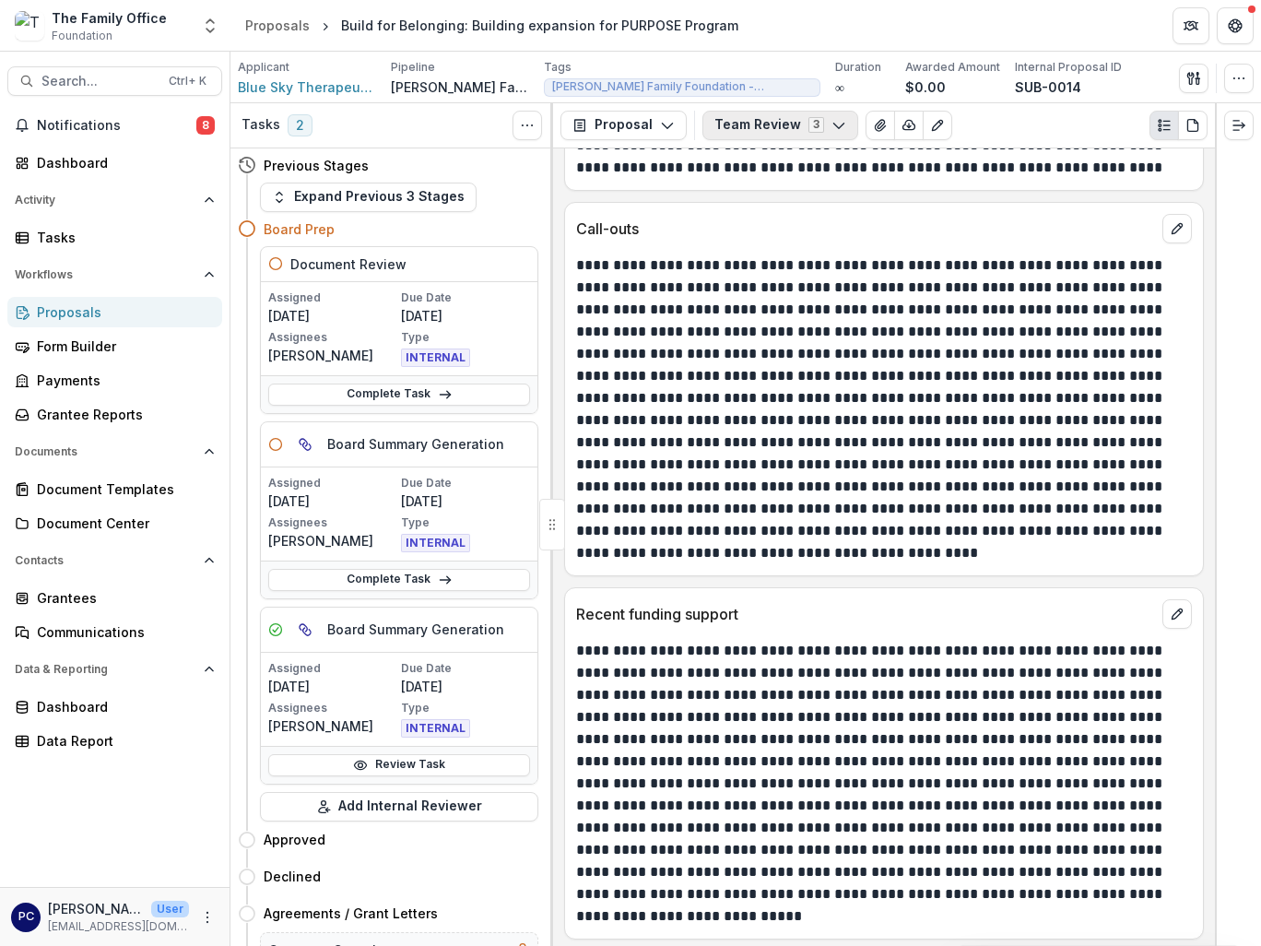
click at [835, 112] on button "Team Review 3" at bounding box center [781, 126] width 156 height 30
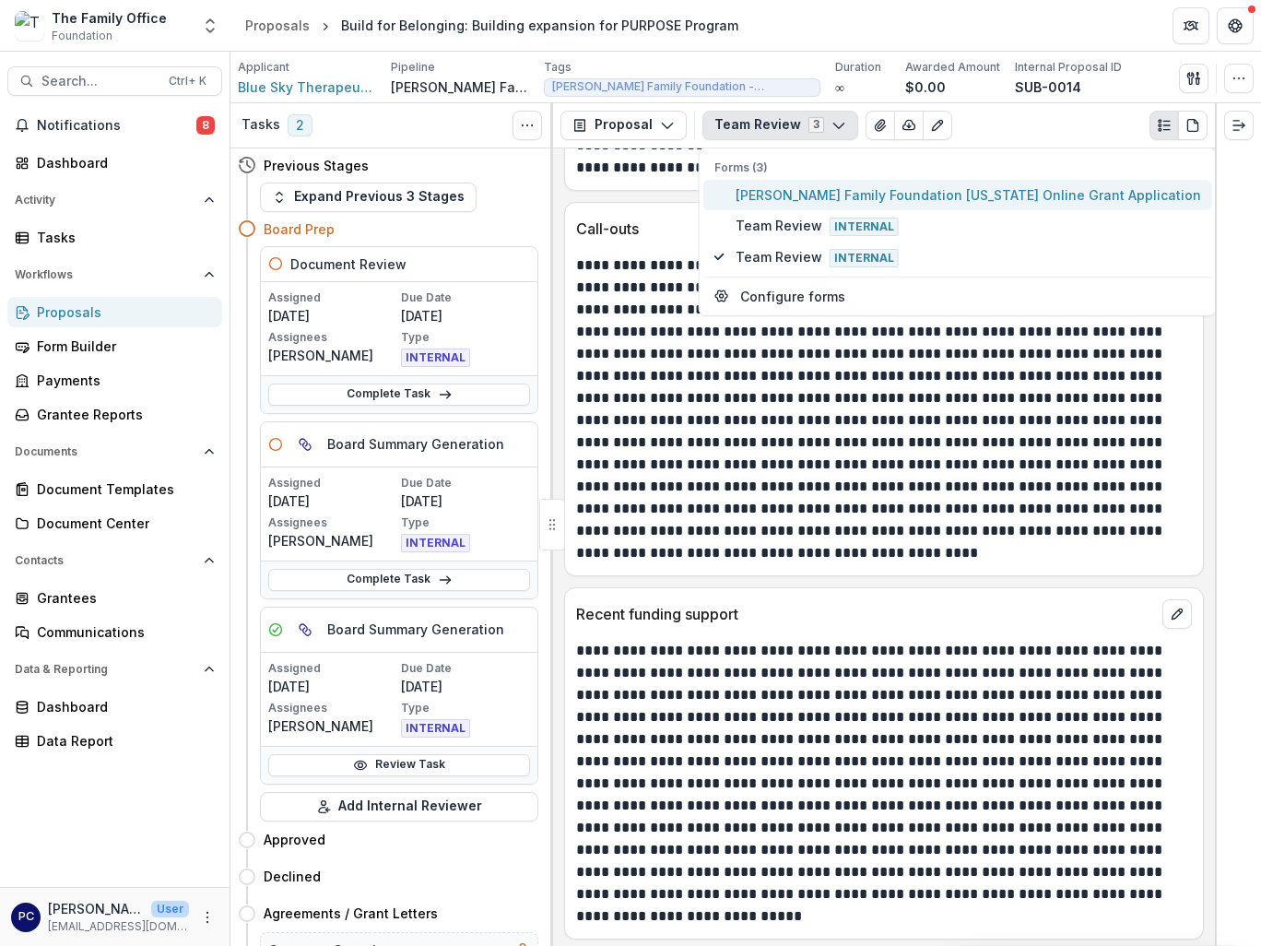
click at [802, 190] on span "Dugas Family Foundation Texas Online Grant Application" at bounding box center [969, 194] width 466 height 19
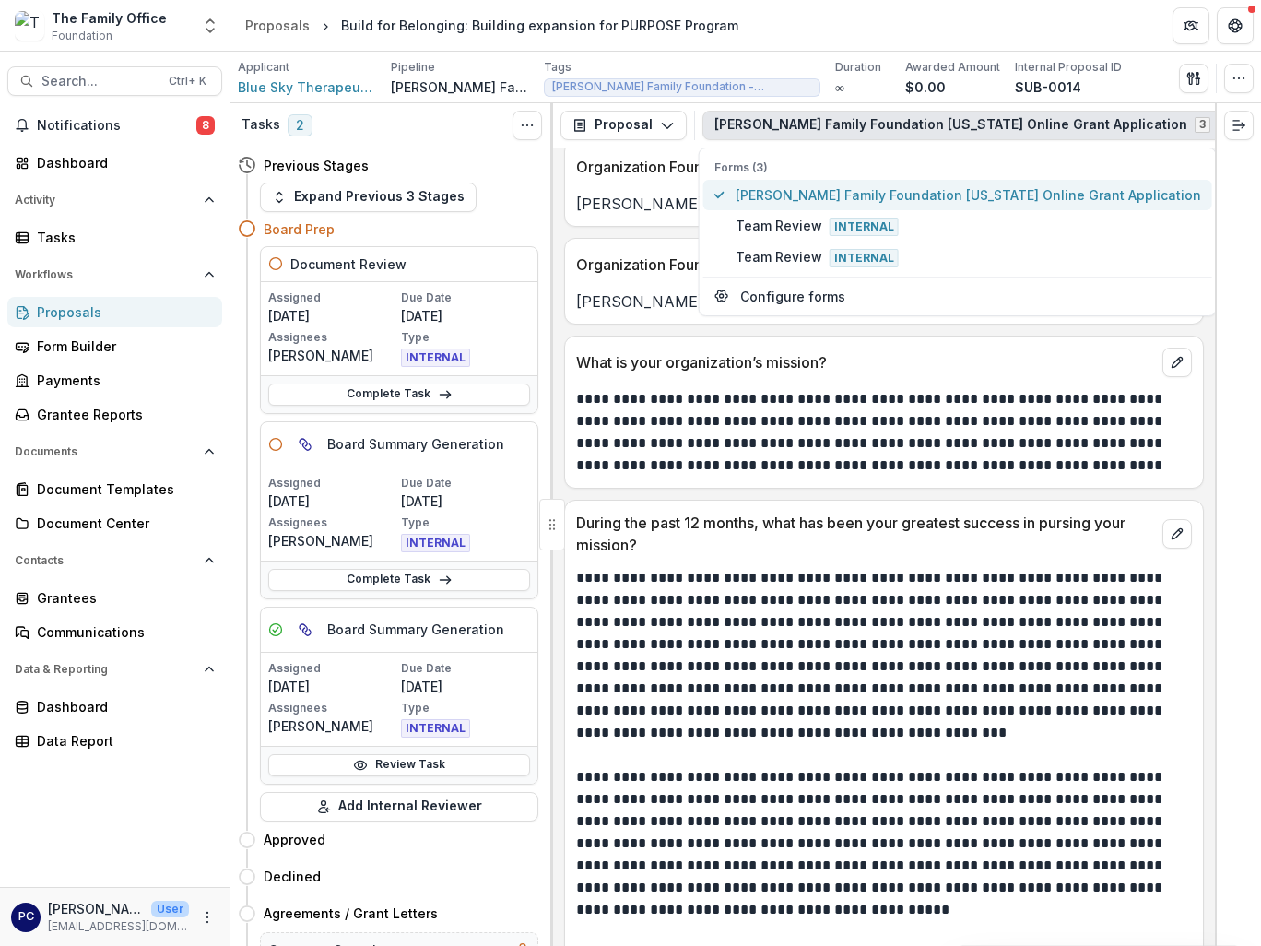
scroll to position [1587, 0]
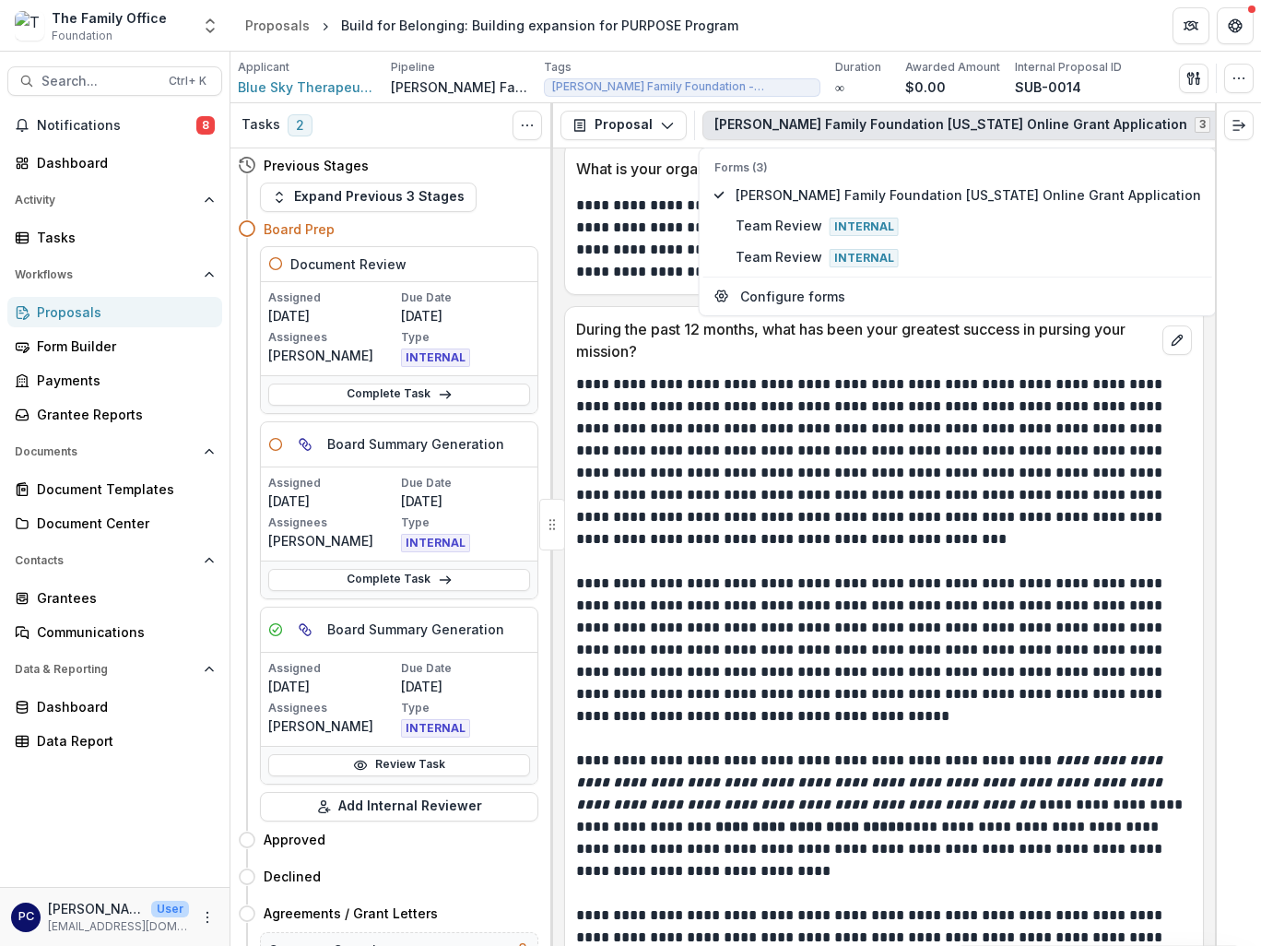
click at [1204, 422] on div "**********" at bounding box center [884, 547] width 662 height 798
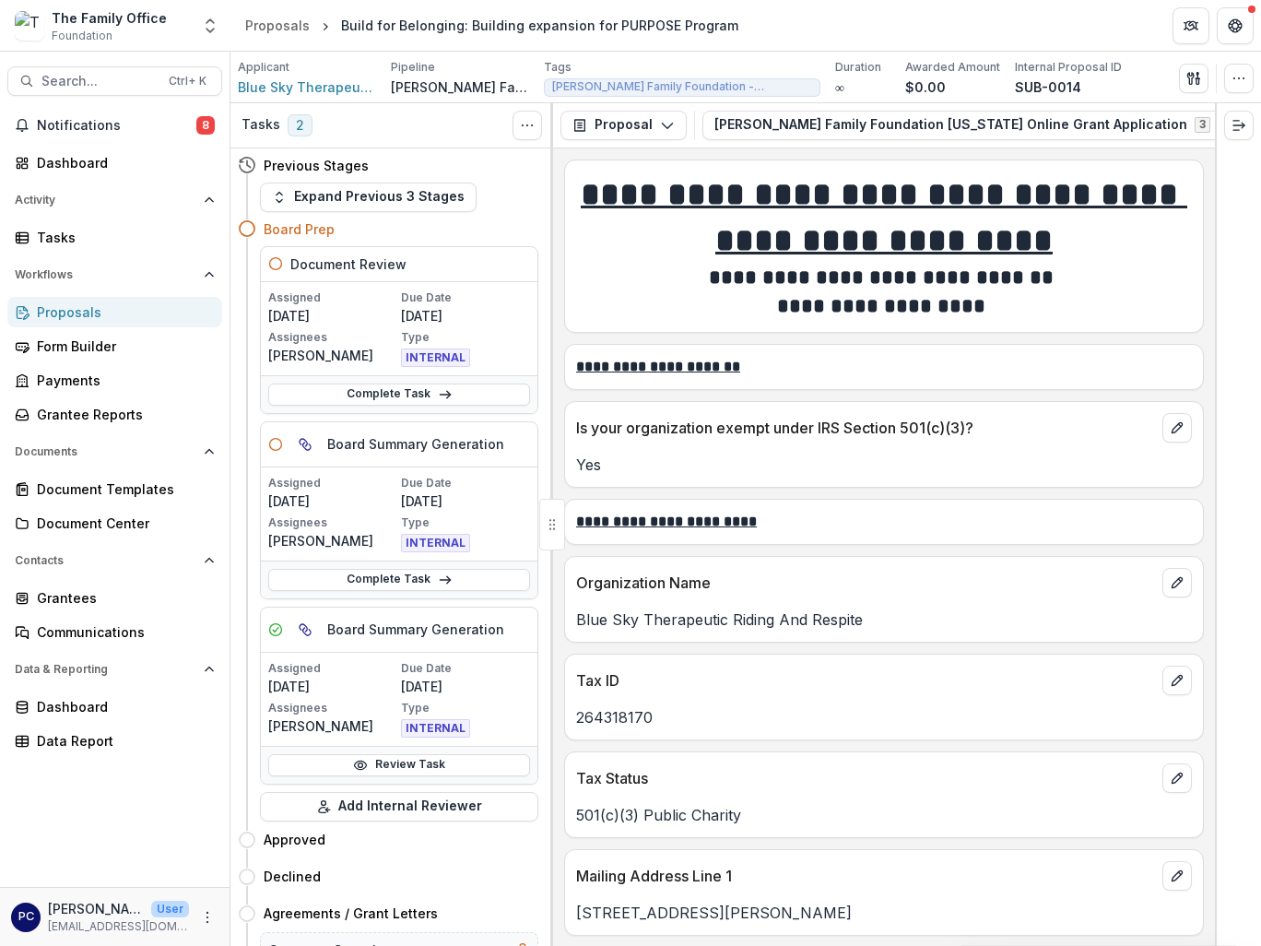
scroll to position [0, 0]
click at [653, 124] on button "Proposal" at bounding box center [624, 126] width 126 height 30
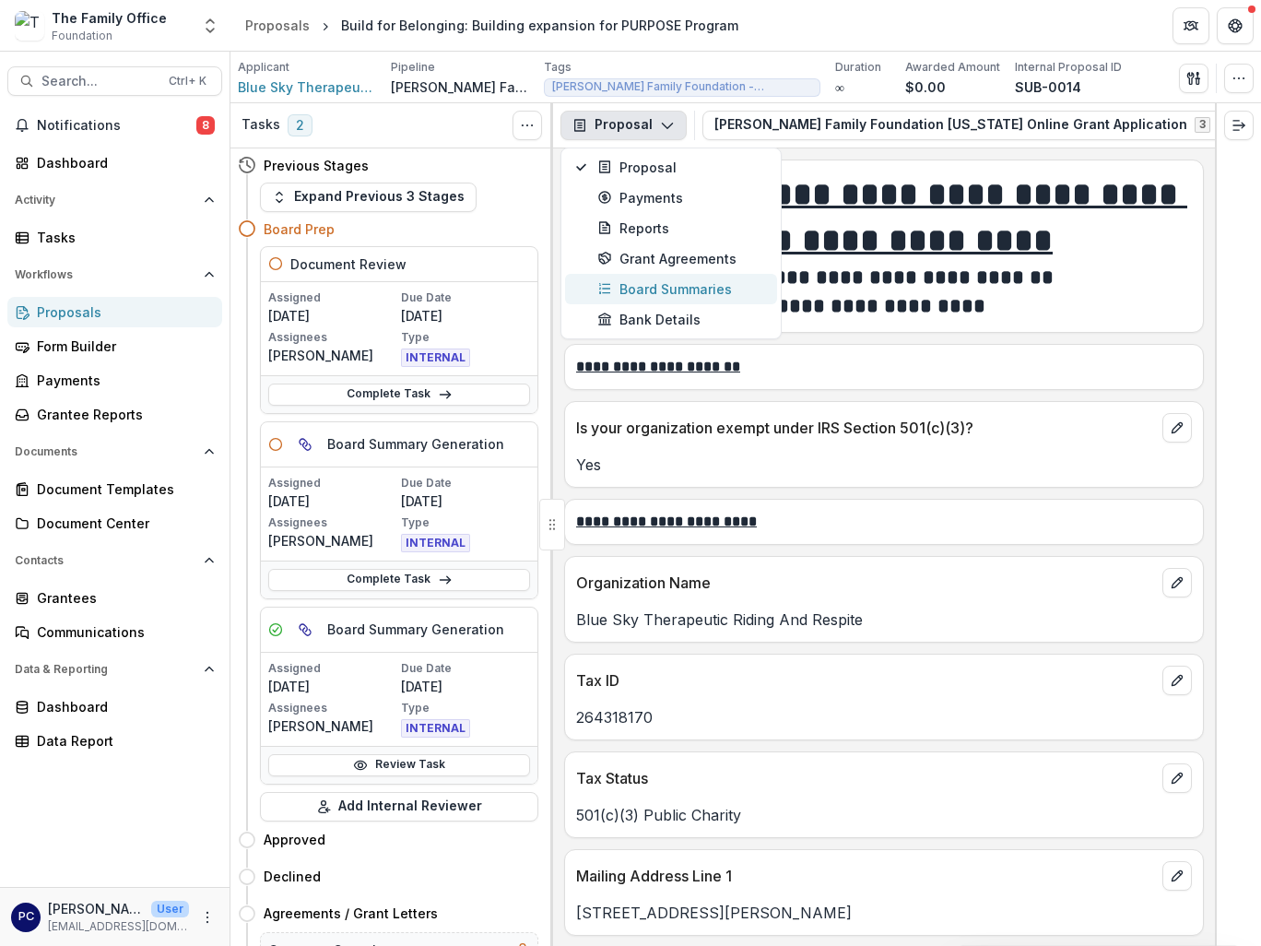
click at [689, 294] on div "Board Summaries" at bounding box center [682, 288] width 169 height 19
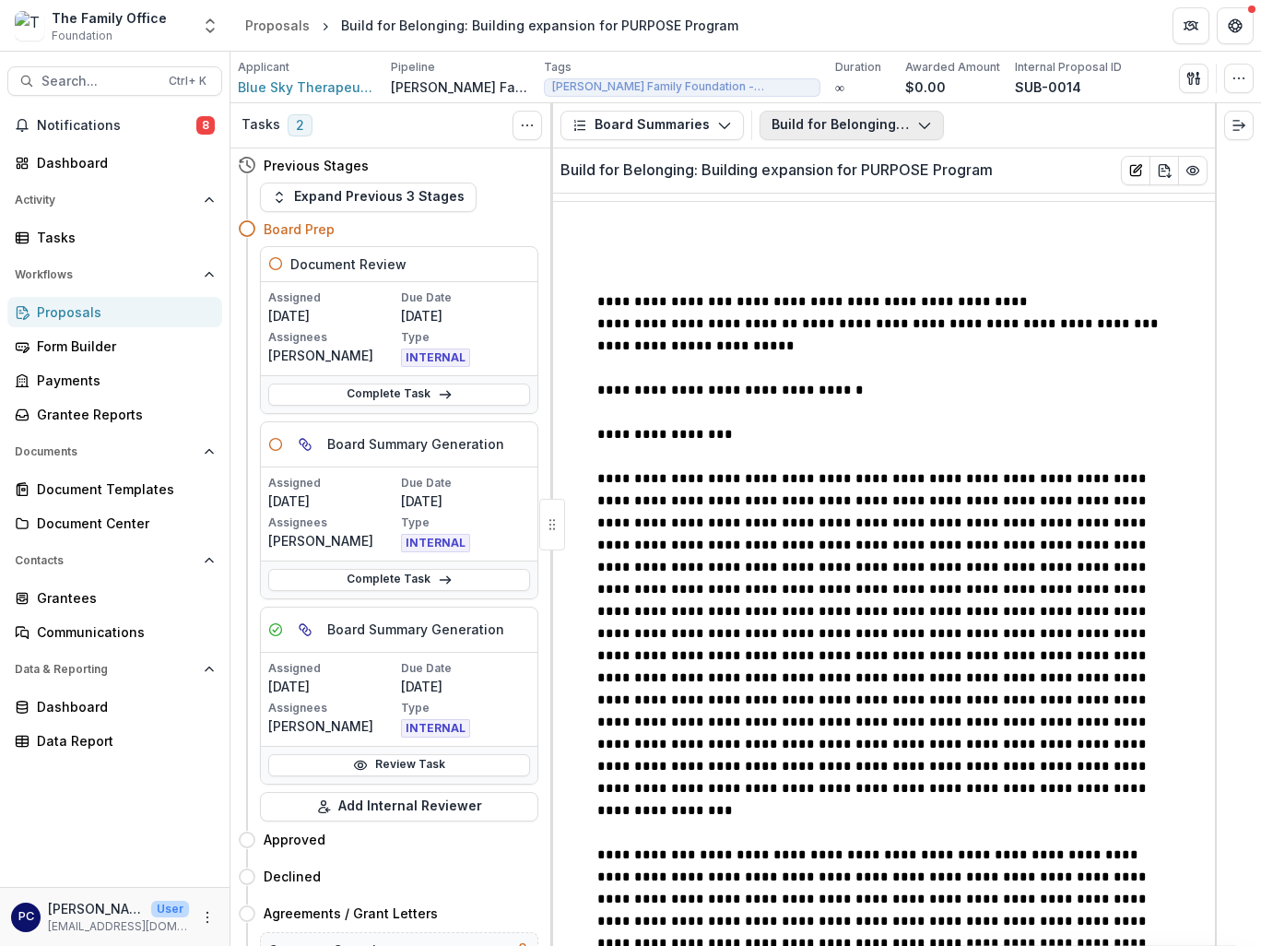
drag, startPoint x: 831, startPoint y: 146, endPoint x: 826, endPoint y: 119, distance: 27.1
click at [831, 141] on div "Board Summaries Proposal Payments Reports Grant Agreements Board Summaries Bank…" at bounding box center [884, 125] width 662 height 45
click at [826, 119] on button "Build for Belonging: Building expansion for PURPOSE Program" at bounding box center [852, 126] width 184 height 30
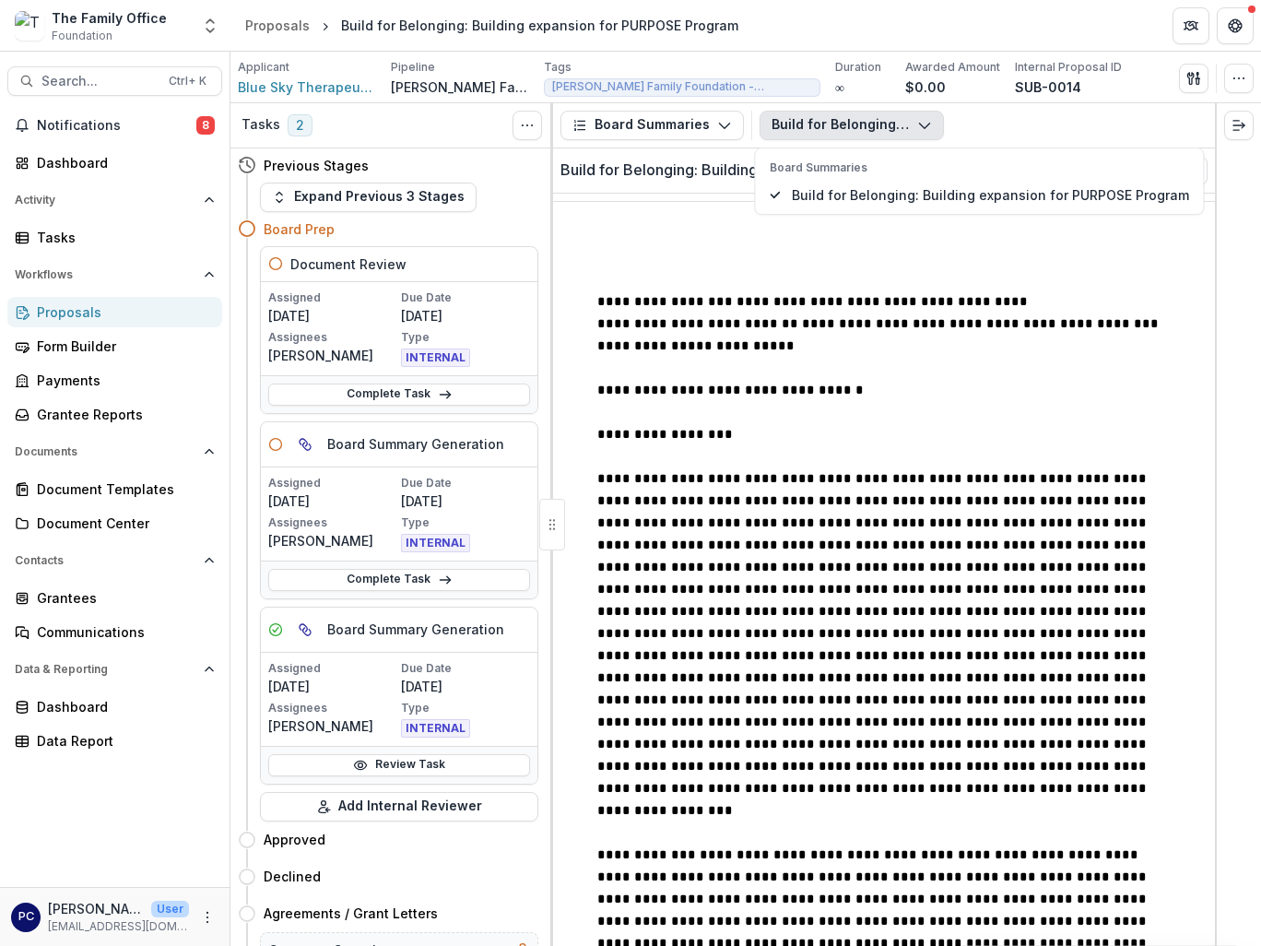
click at [910, 508] on span "**********" at bounding box center [874, 644] width 553 height 345
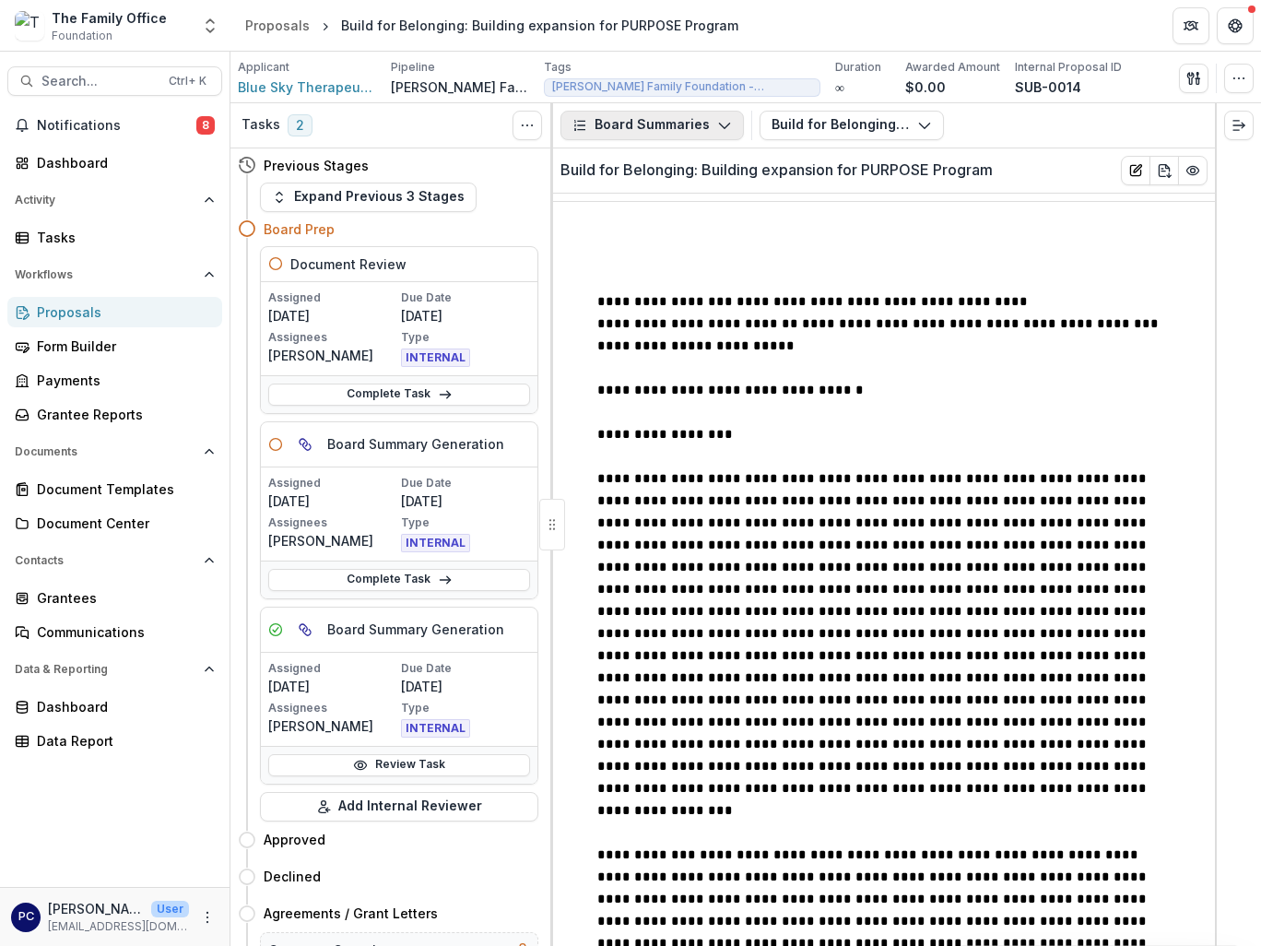
click at [705, 122] on button "Board Summaries" at bounding box center [653, 126] width 184 height 30
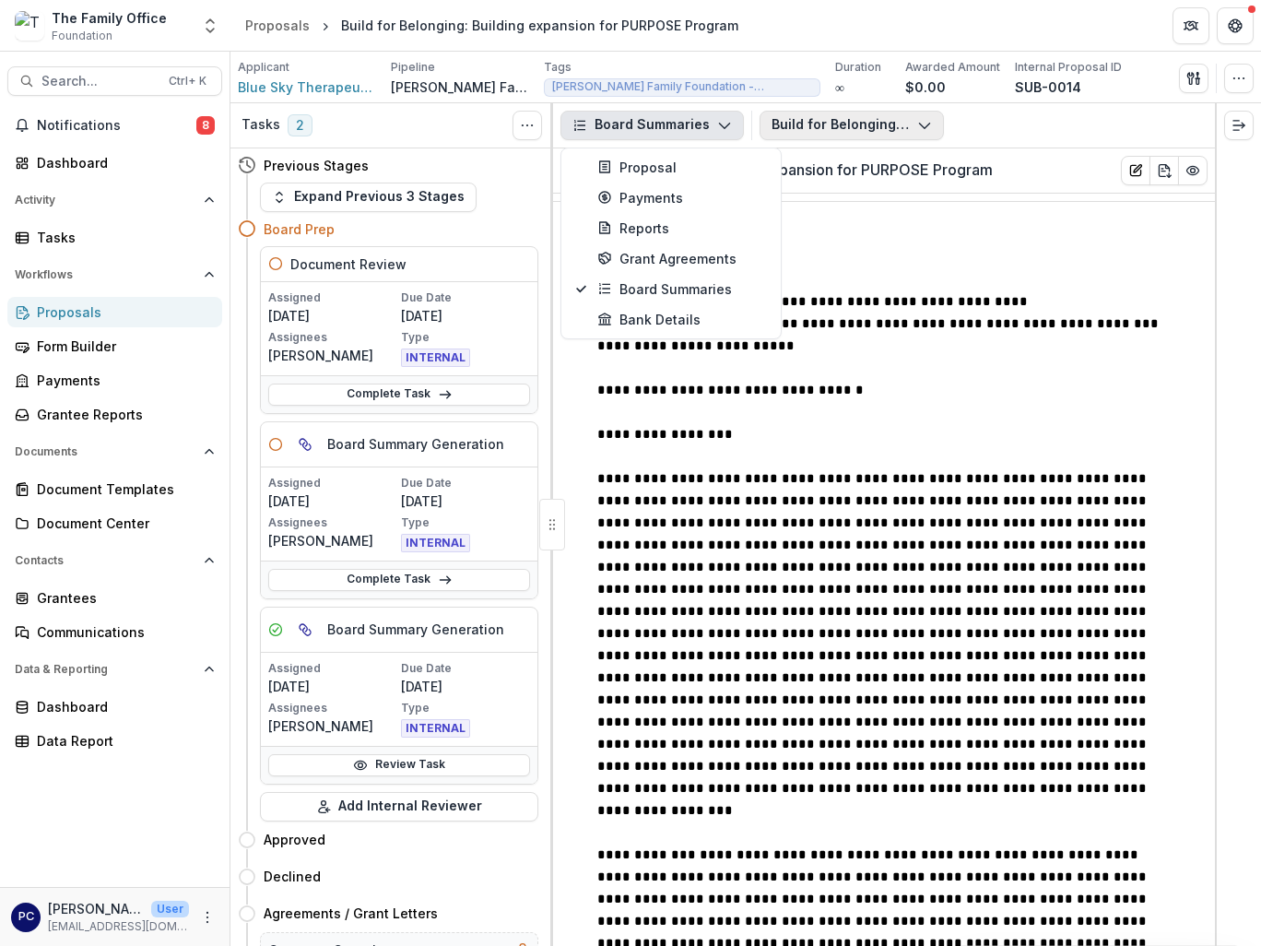
click at [849, 131] on button "Build for Belonging: Building expansion for PURPOSE Program" at bounding box center [852, 126] width 184 height 30
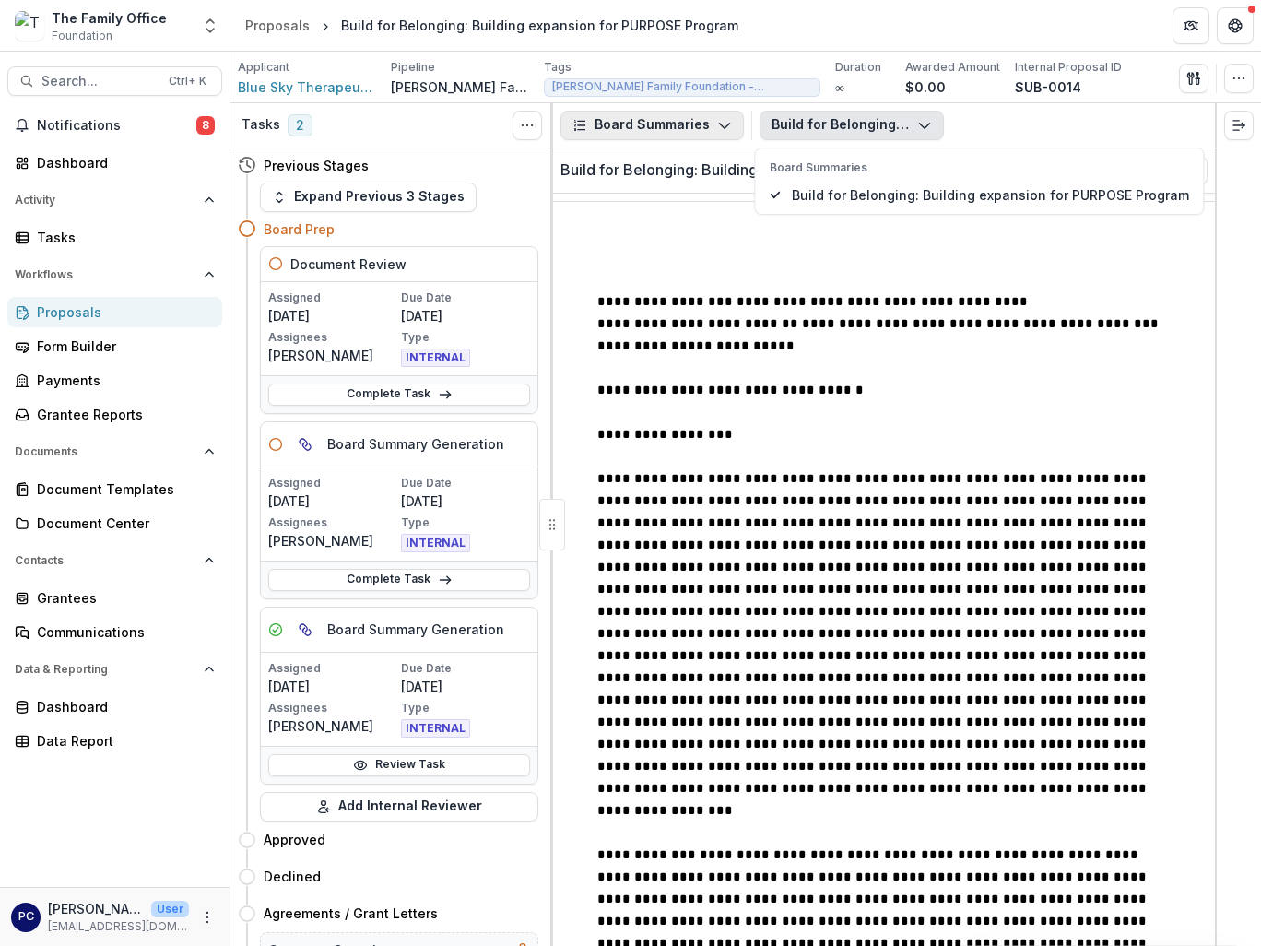
click at [717, 120] on icon "button" at bounding box center [724, 125] width 15 height 15
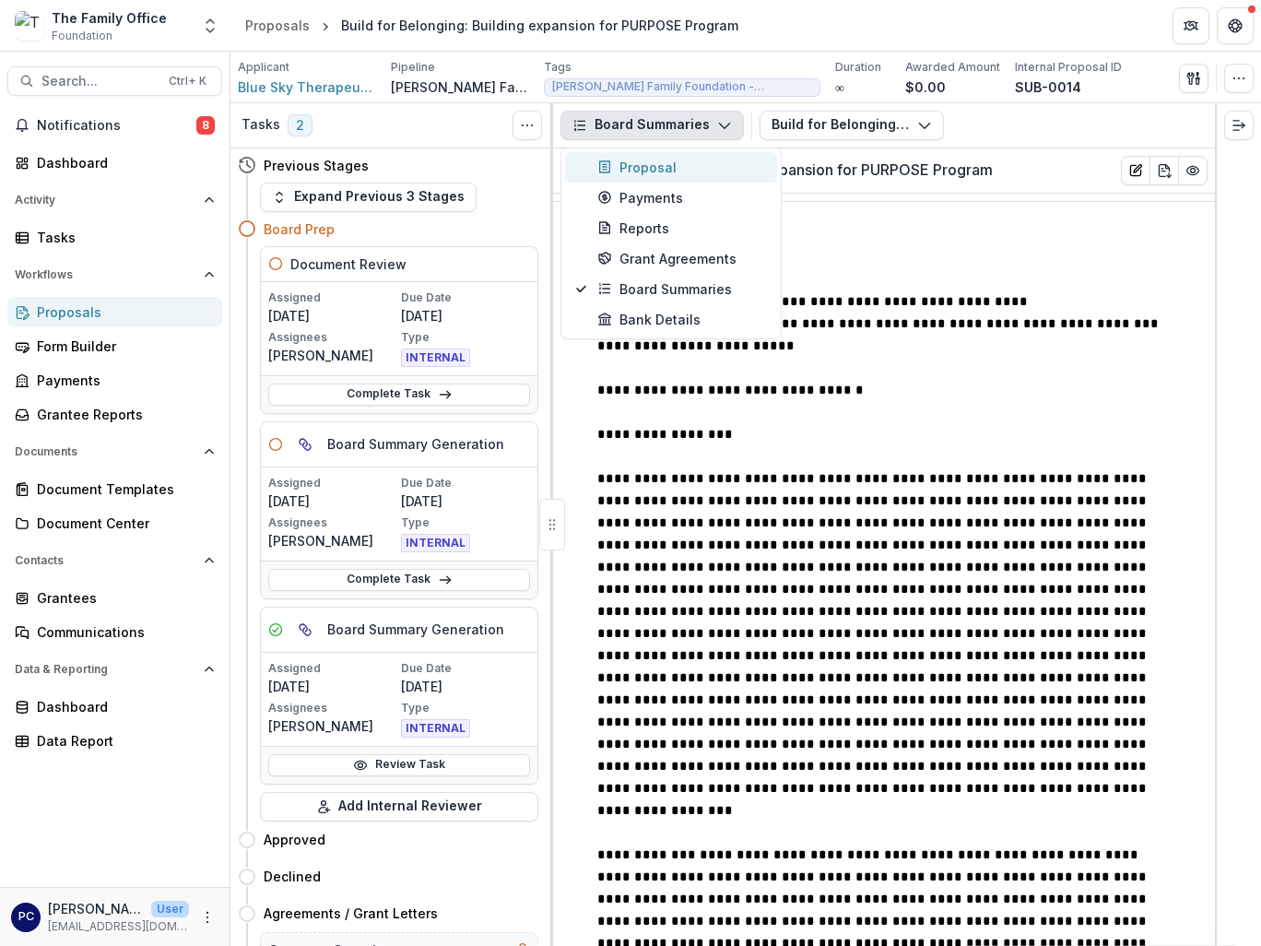
click at [702, 171] on div "Proposal" at bounding box center [682, 167] width 169 height 19
